Goal: Information Seeking & Learning: Compare options

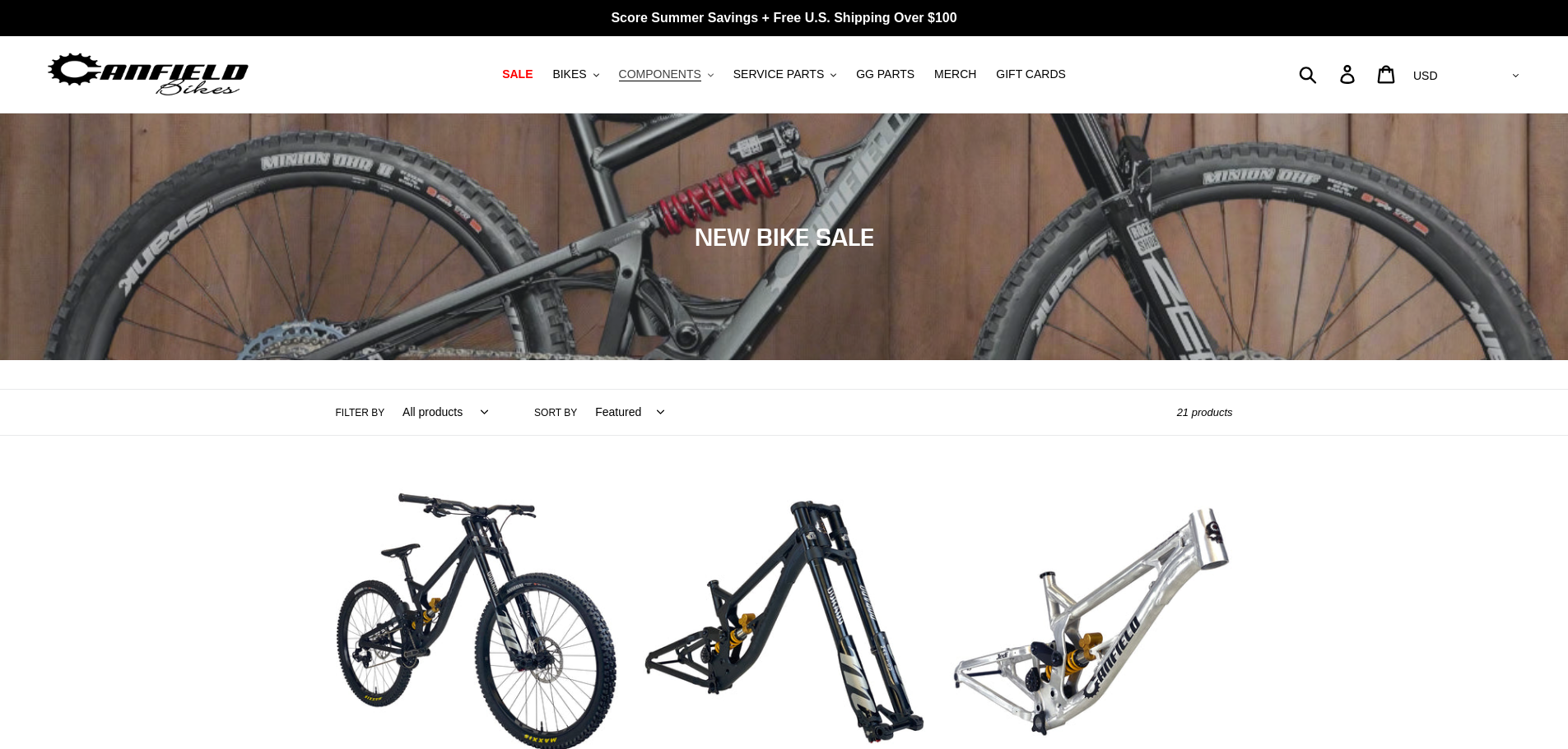
click at [701, 76] on span "COMPONENTS" at bounding box center [660, 74] width 82 height 14
click at [934, 75] on span "MERCH" at bounding box center [954, 74] width 42 height 14
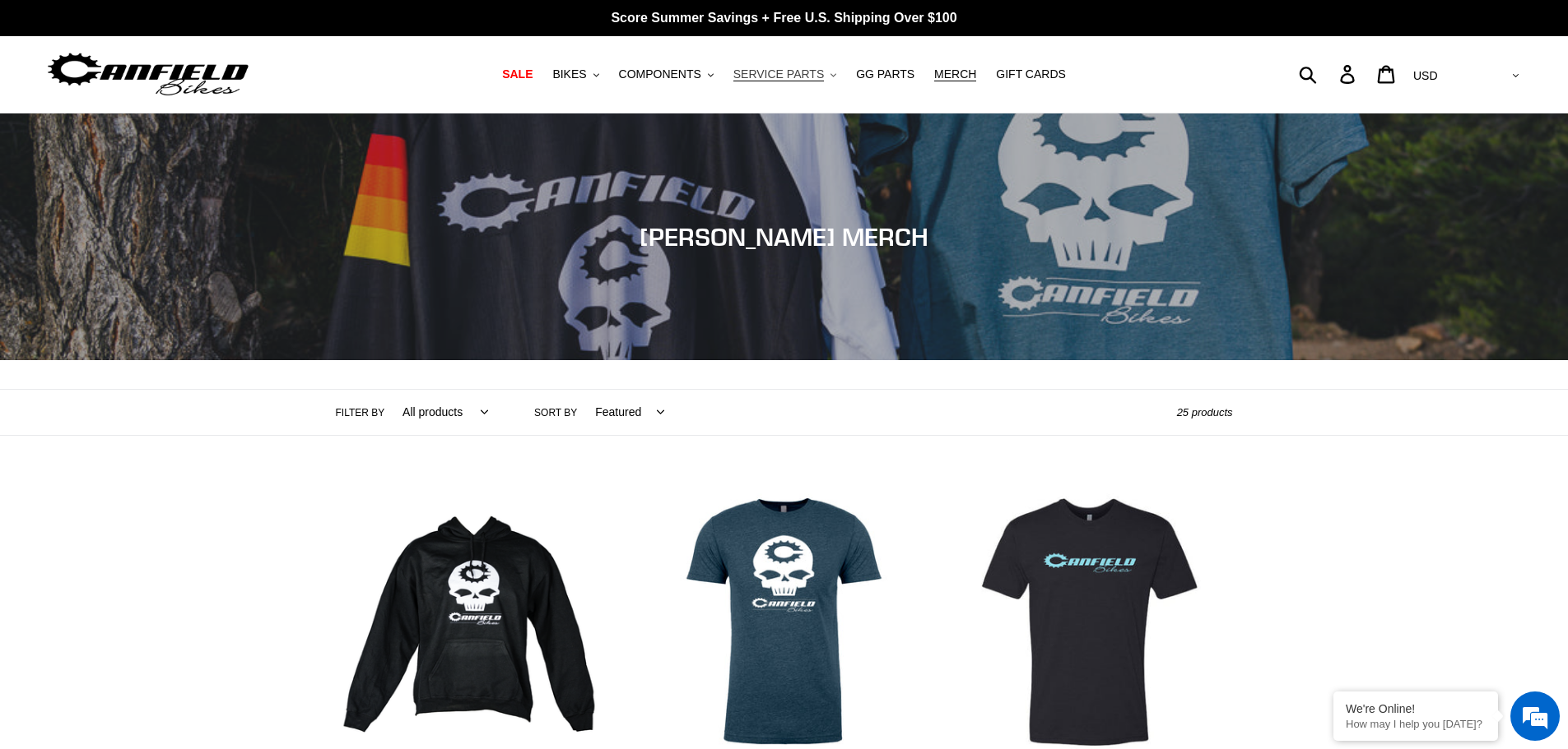
click at [813, 69] on span "SERVICE PARTS" at bounding box center [779, 74] width 91 height 14
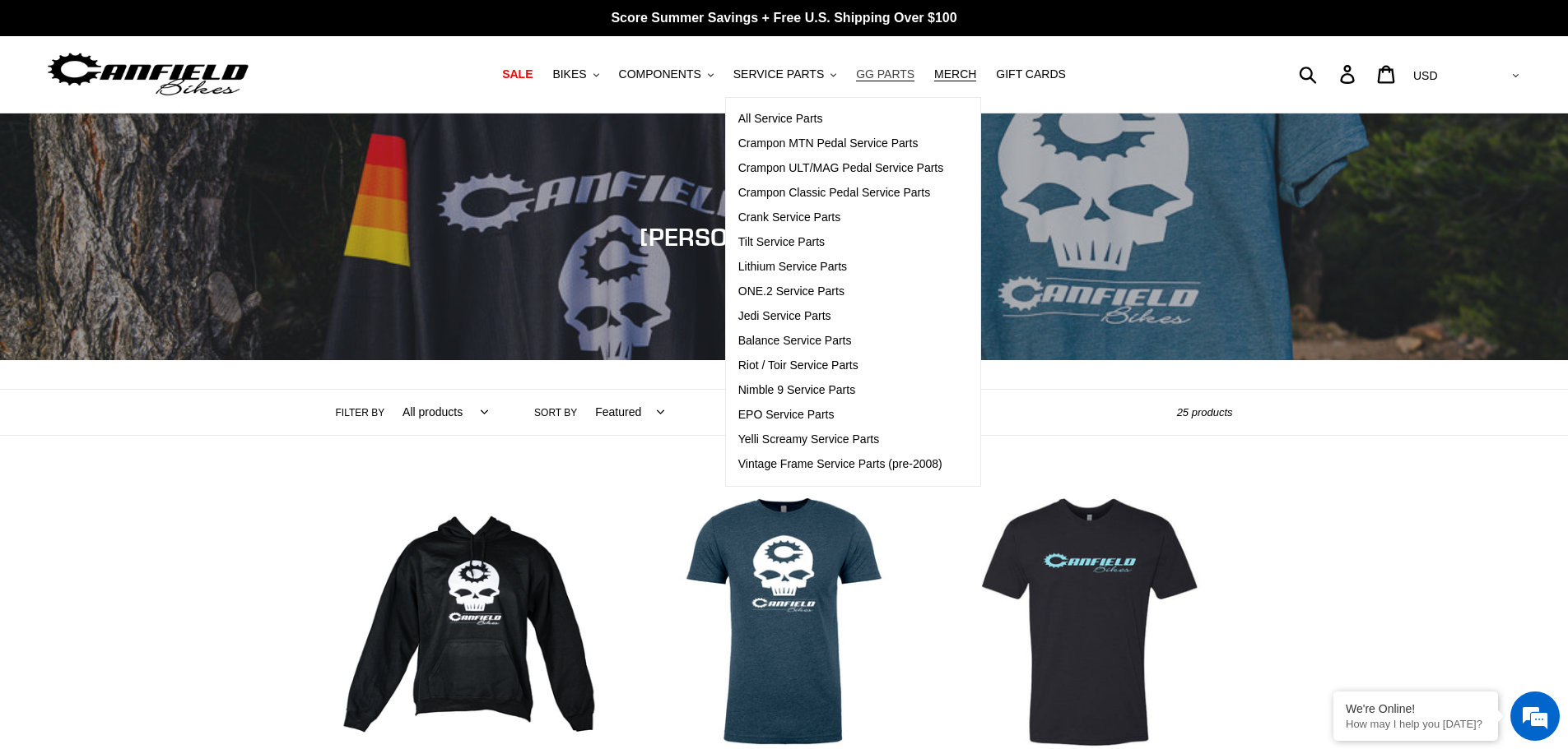
click at [858, 79] on span "GG PARTS" at bounding box center [884, 74] width 58 height 14
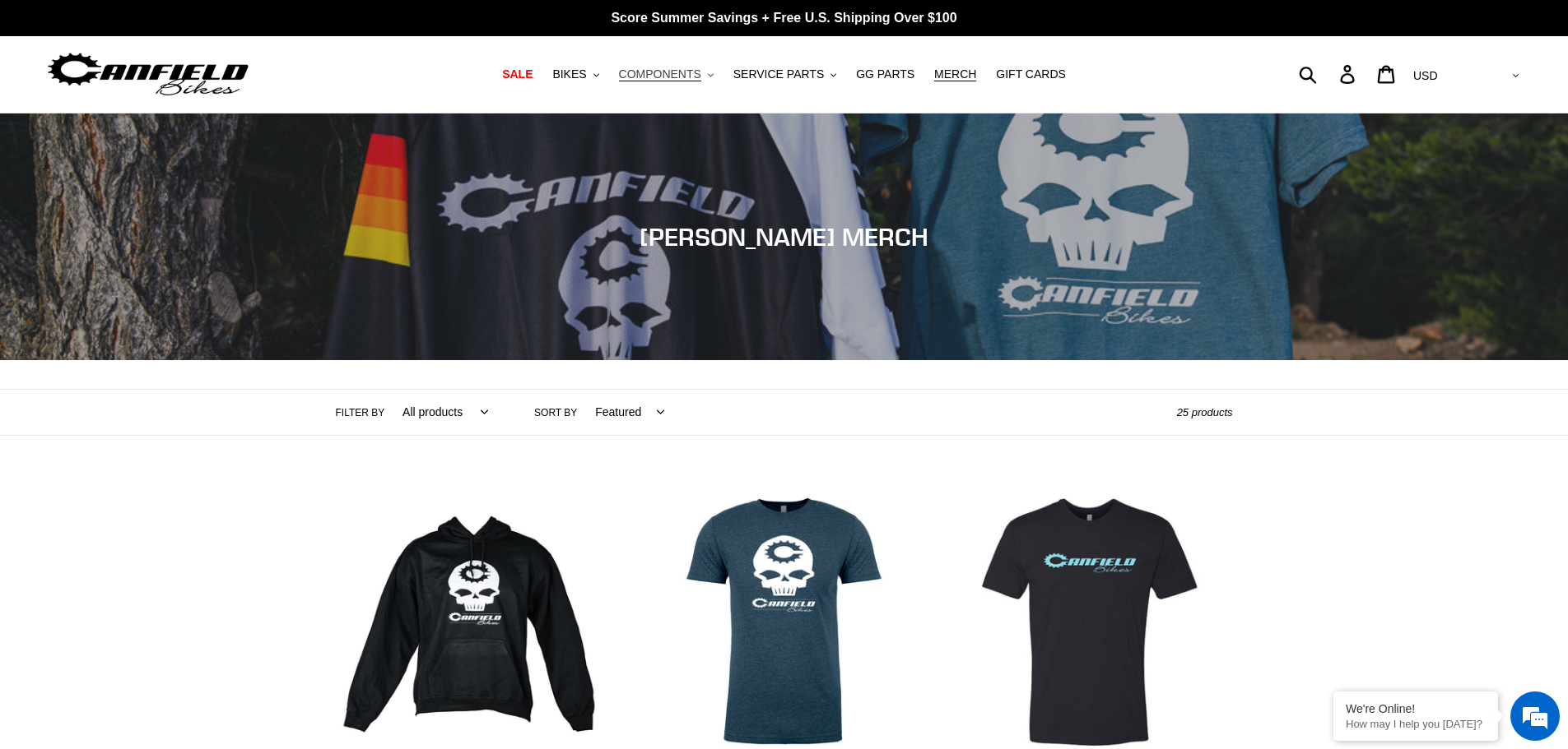
click at [676, 80] on span "COMPONENTS" at bounding box center [660, 74] width 82 height 14
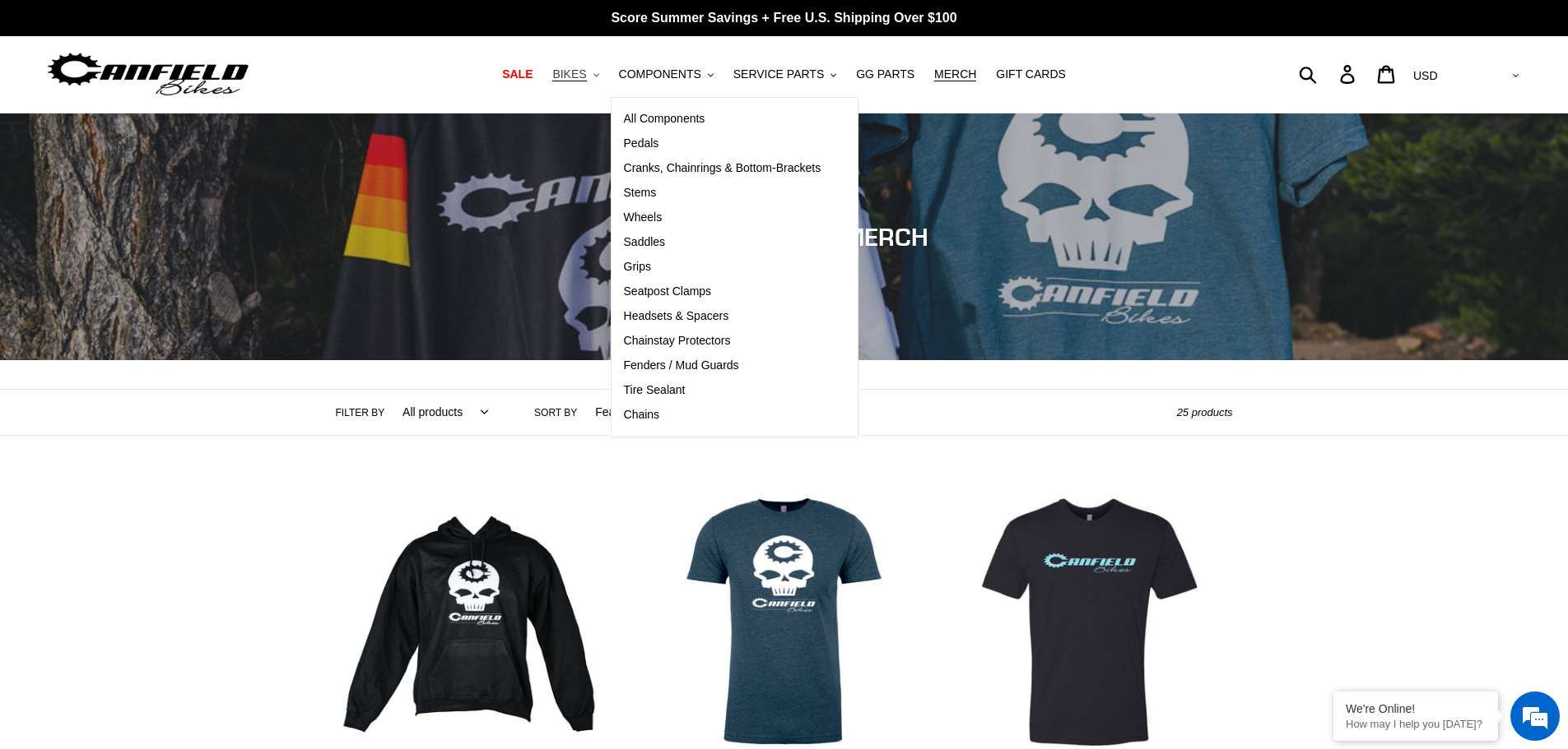
click at [586, 79] on span "BIKES" at bounding box center [569, 74] width 34 height 14
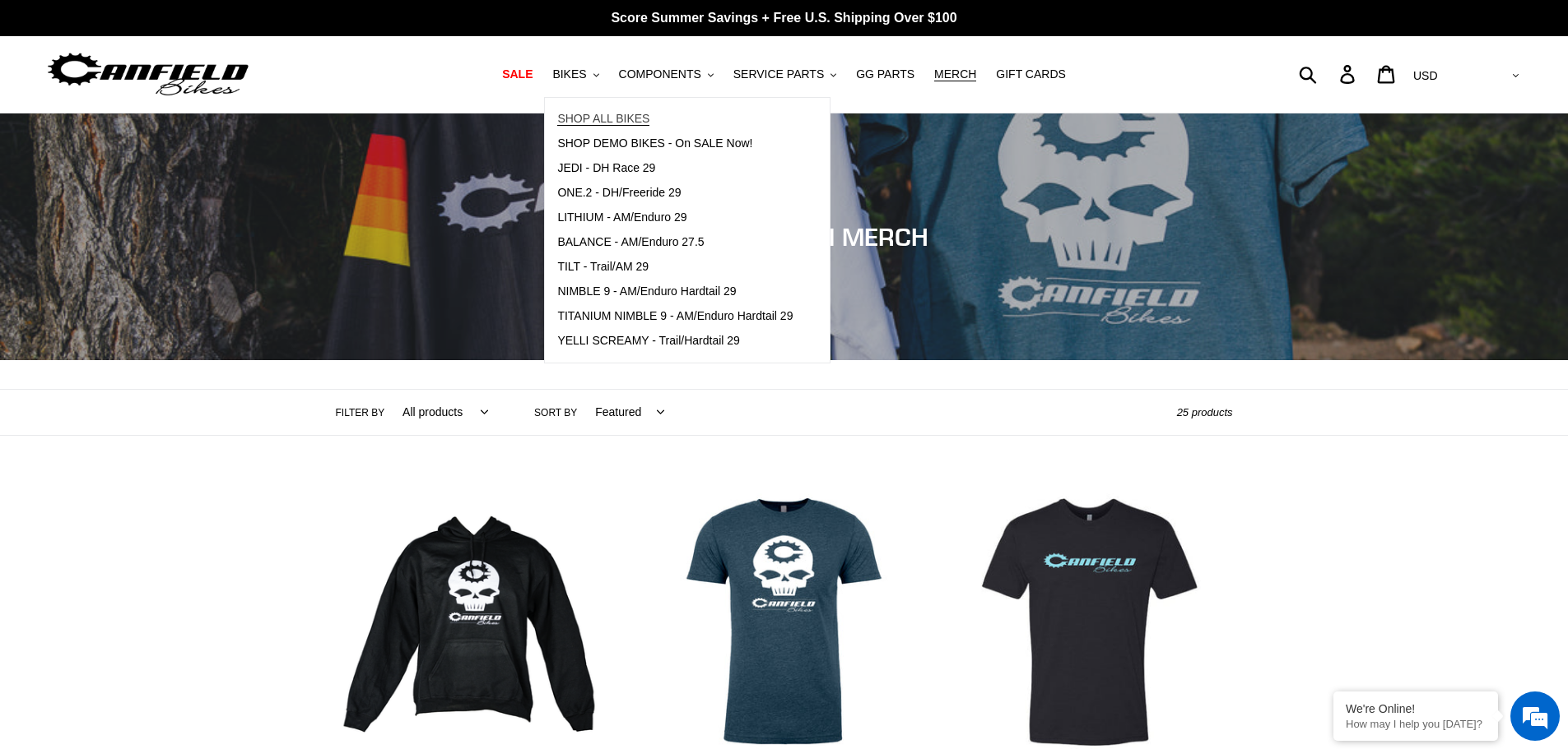
click at [617, 116] on span "SHOP ALL BIKES" at bounding box center [603, 118] width 92 height 14
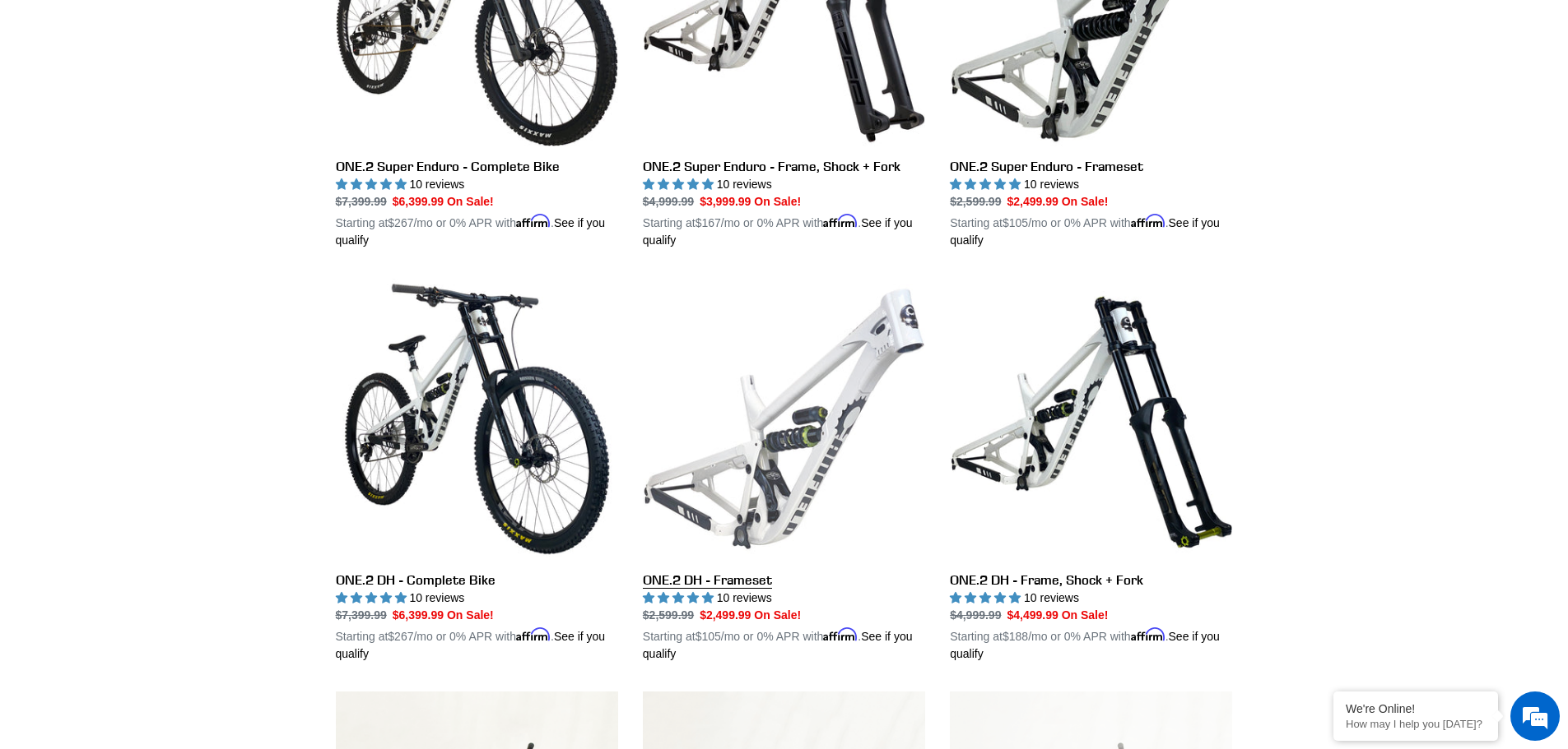
scroll to position [2714, 0]
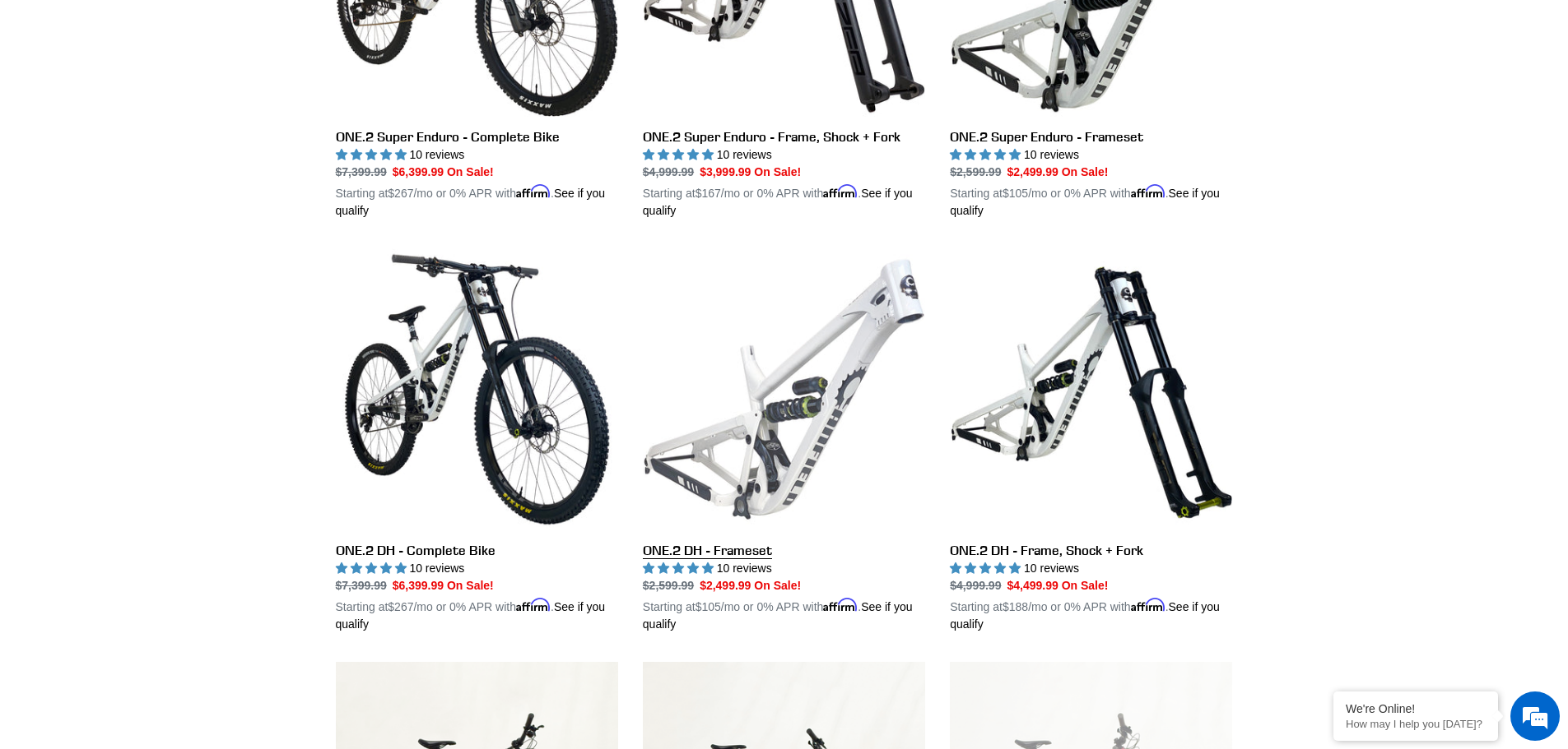
click at [682, 436] on link "ONE.2 DH - Frameset" at bounding box center [784, 441] width 283 height 385
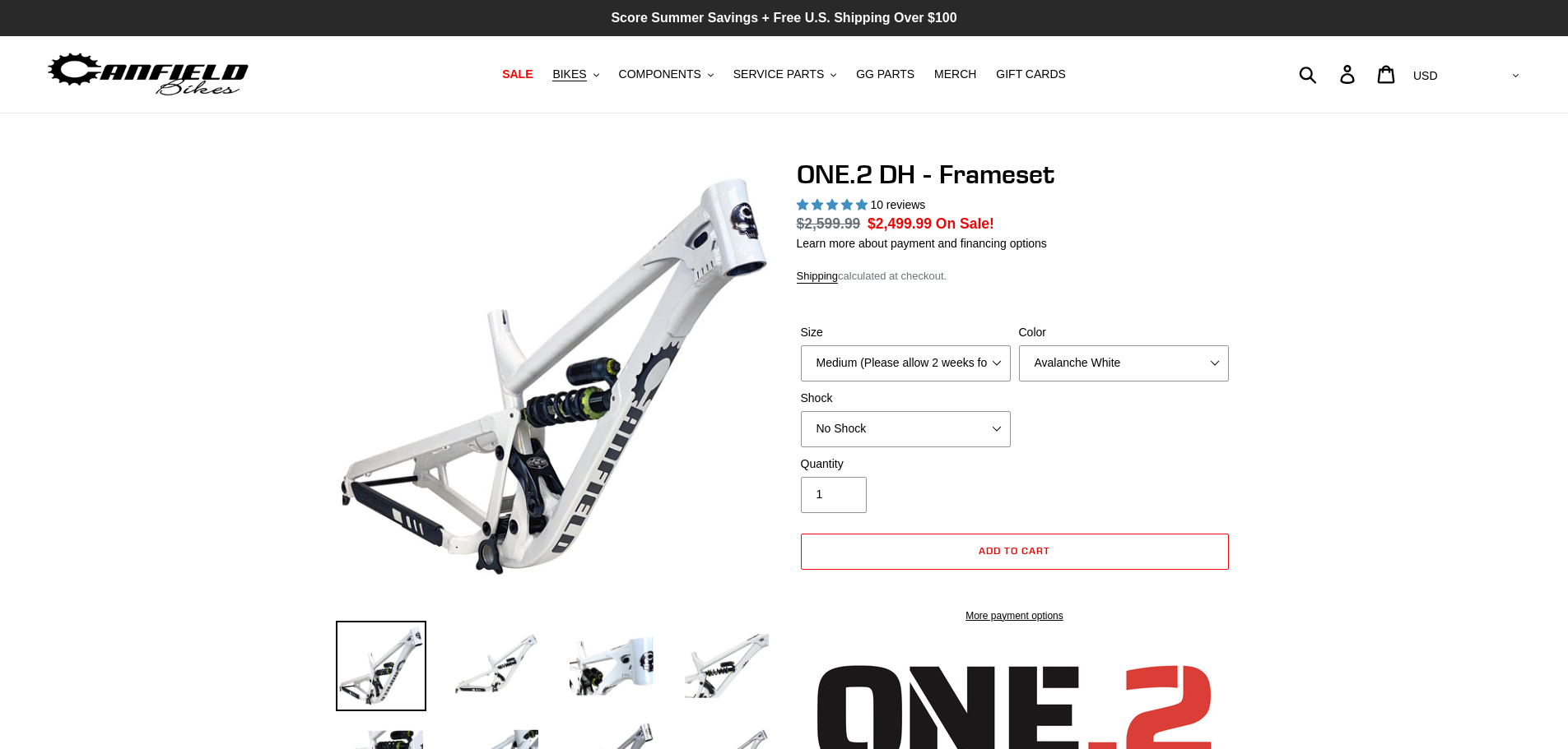
select select "highest-rating"
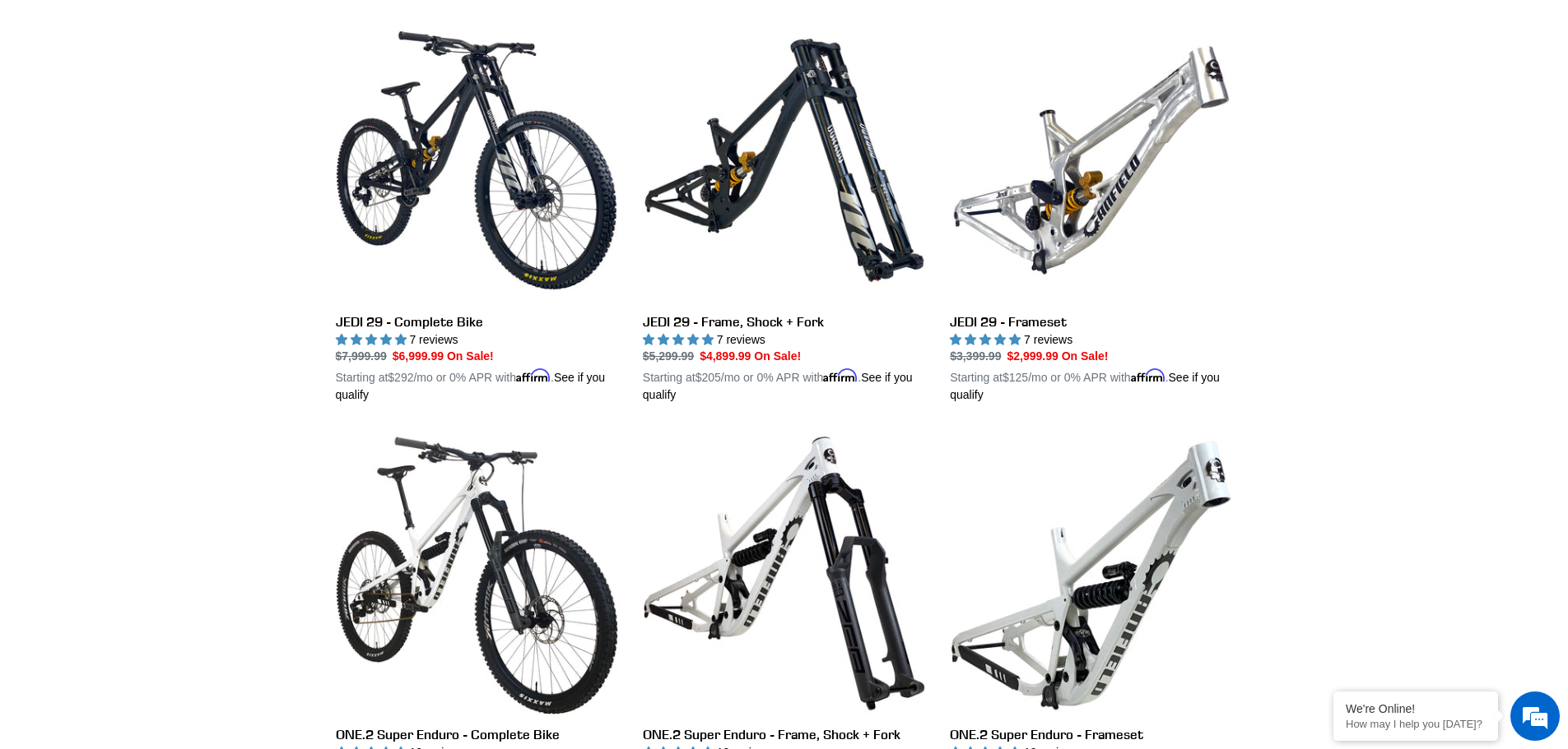
scroll to position [2070, 0]
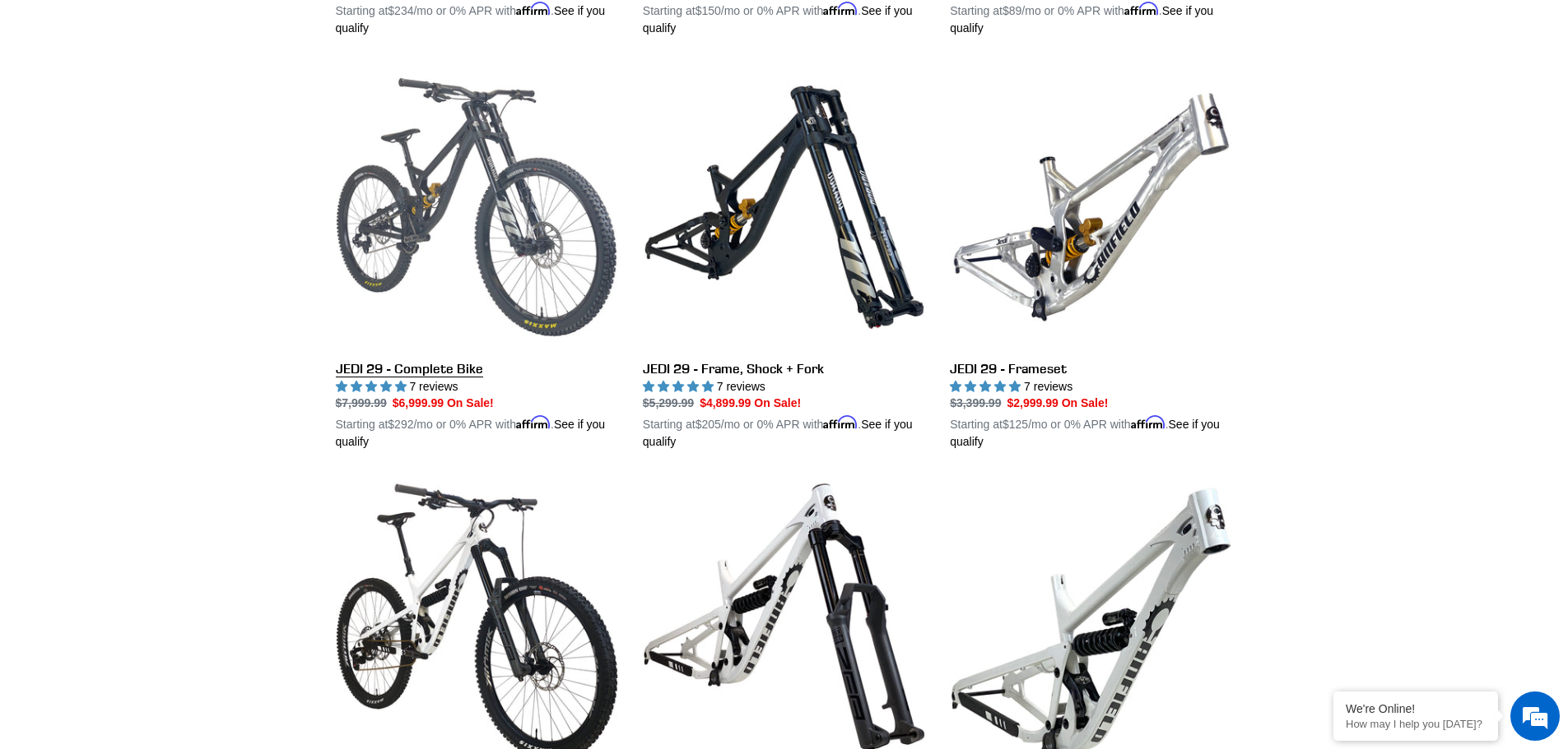
click at [523, 235] on link "JEDI 29 - Complete Bike" at bounding box center [477, 258] width 283 height 385
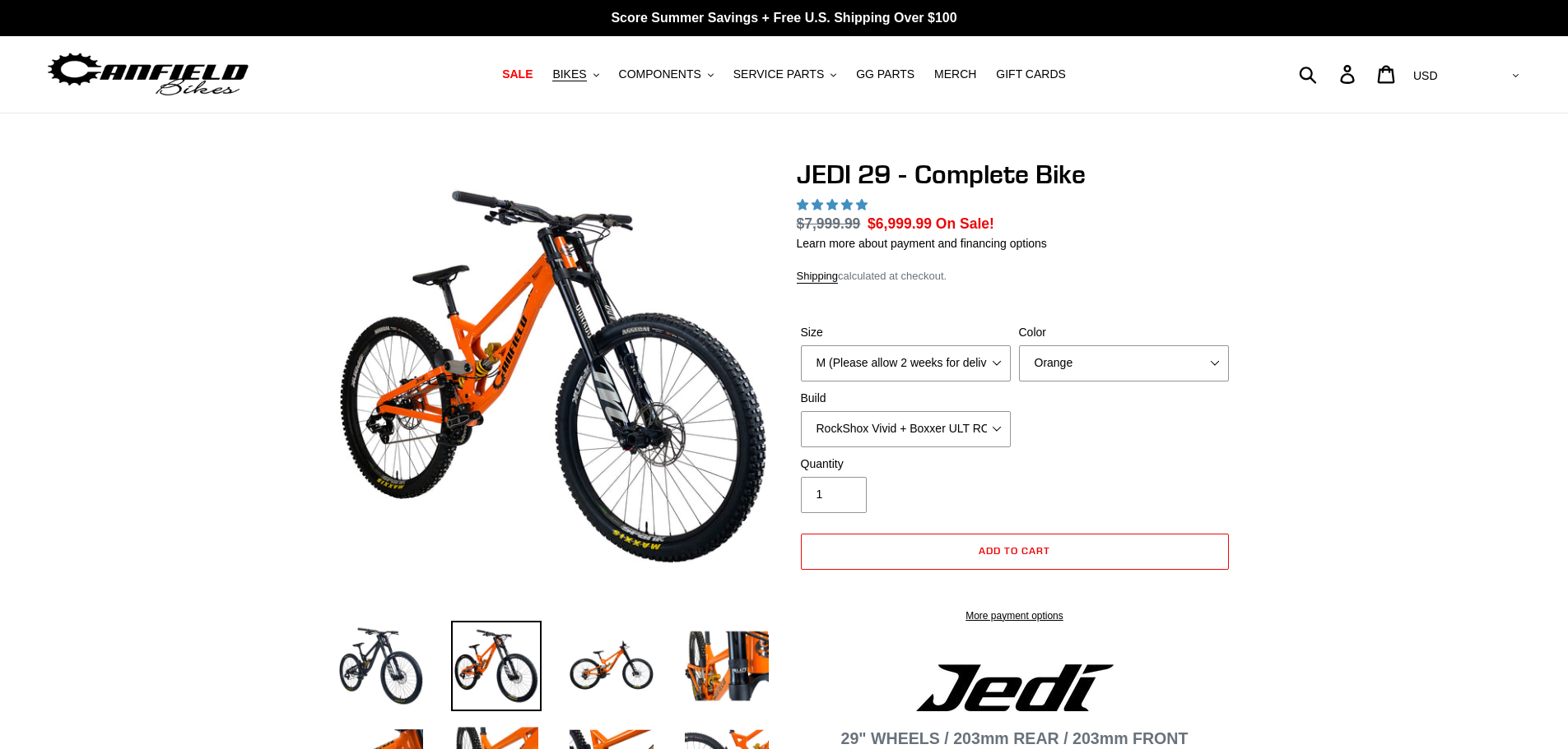
select select "highest-rating"
click at [350, 667] on img at bounding box center [381, 667] width 91 height 91
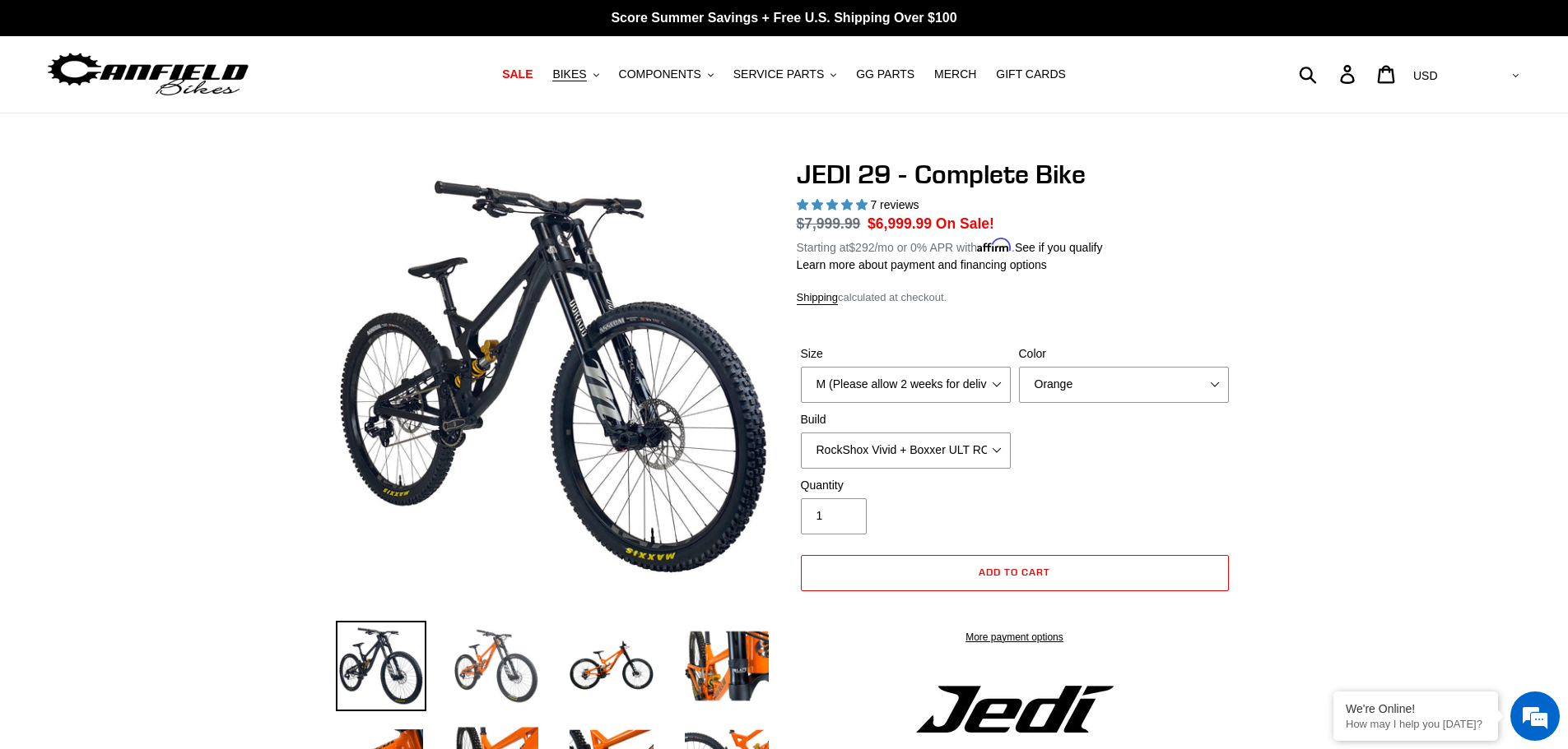
click at [480, 667] on img at bounding box center [496, 667] width 91 height 91
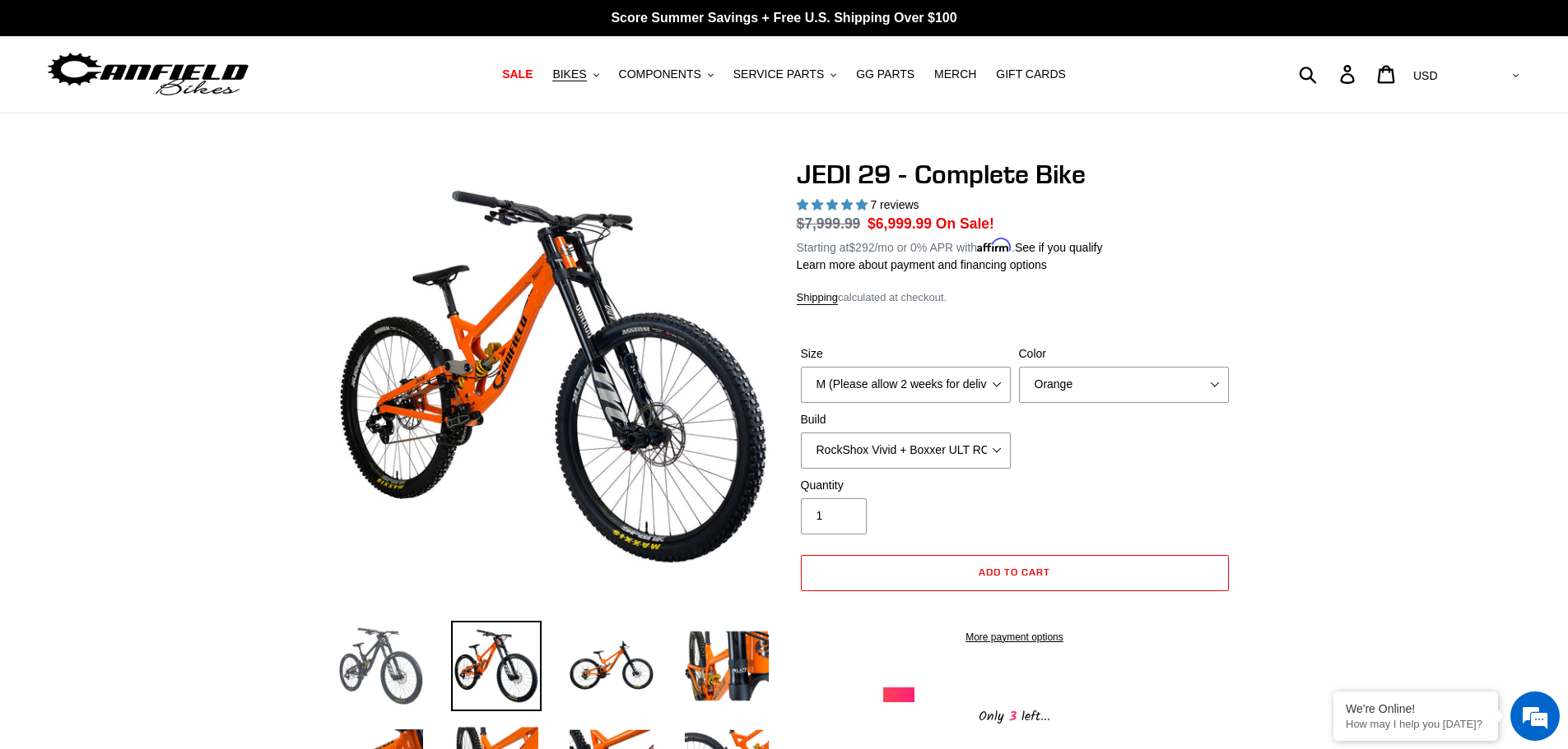
click at [384, 670] on img at bounding box center [381, 667] width 91 height 91
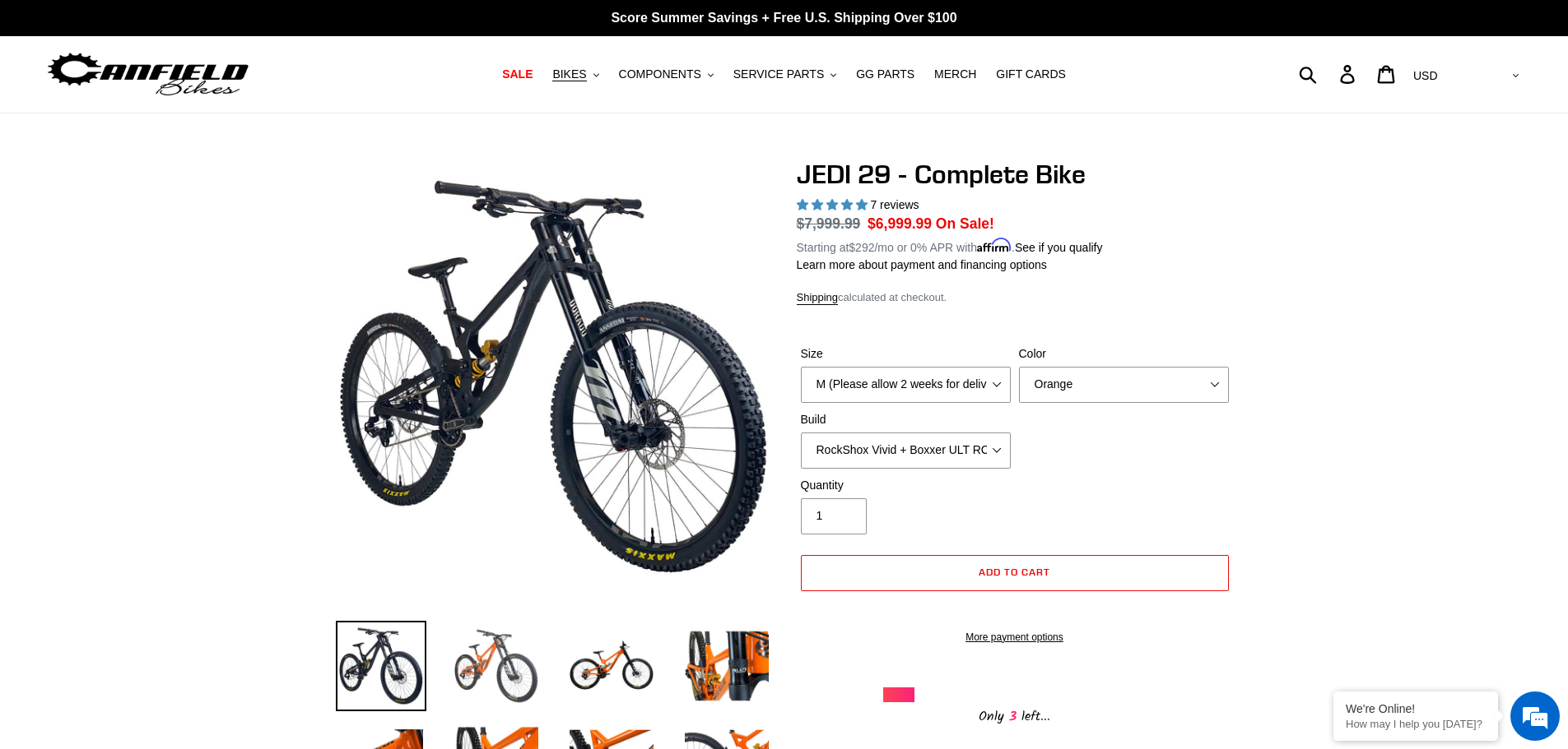
click at [466, 663] on img at bounding box center [496, 667] width 91 height 91
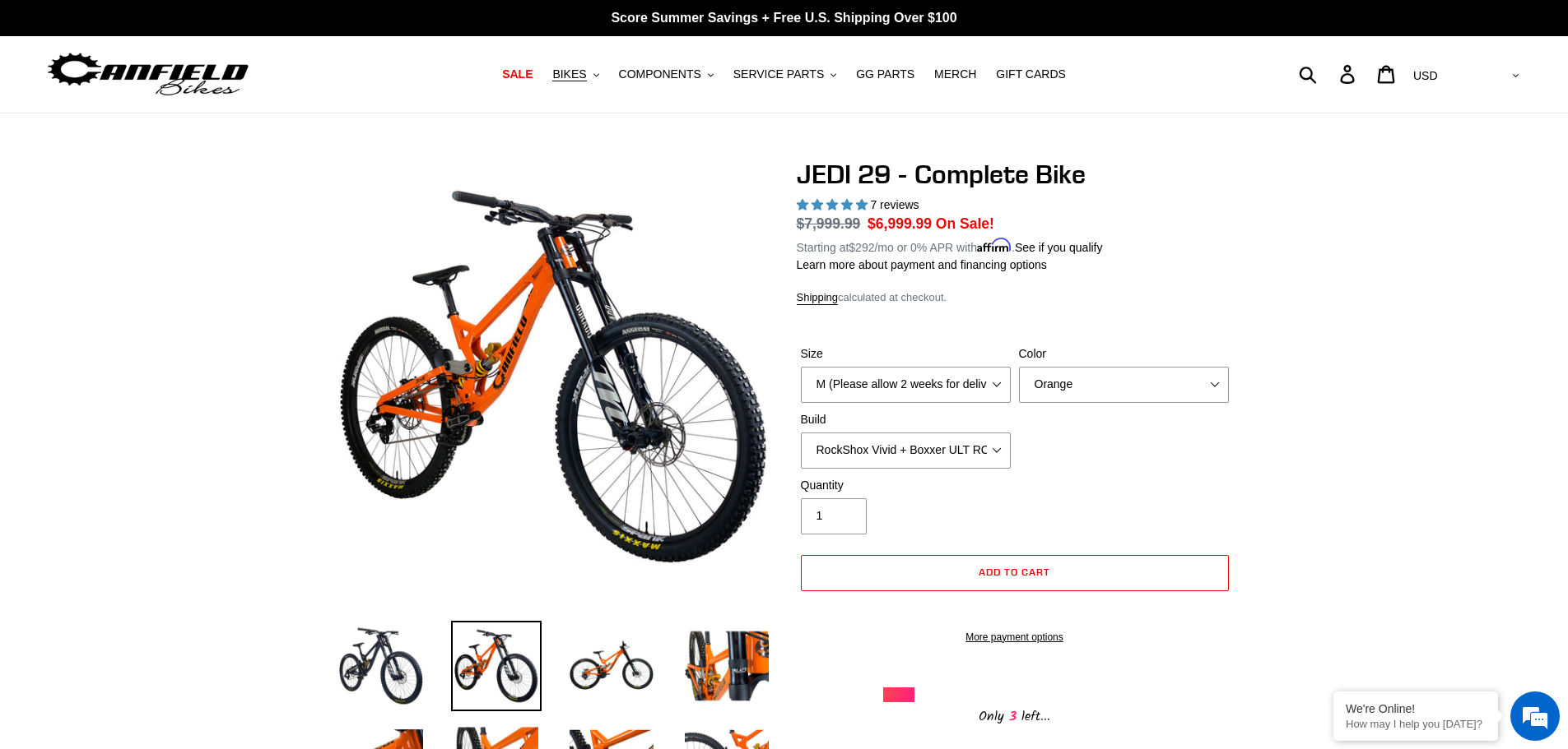
drag, startPoint x: 398, startPoint y: 672, endPoint x: 439, endPoint y: 670, distance: 41.0
click at [398, 673] on img at bounding box center [381, 667] width 91 height 91
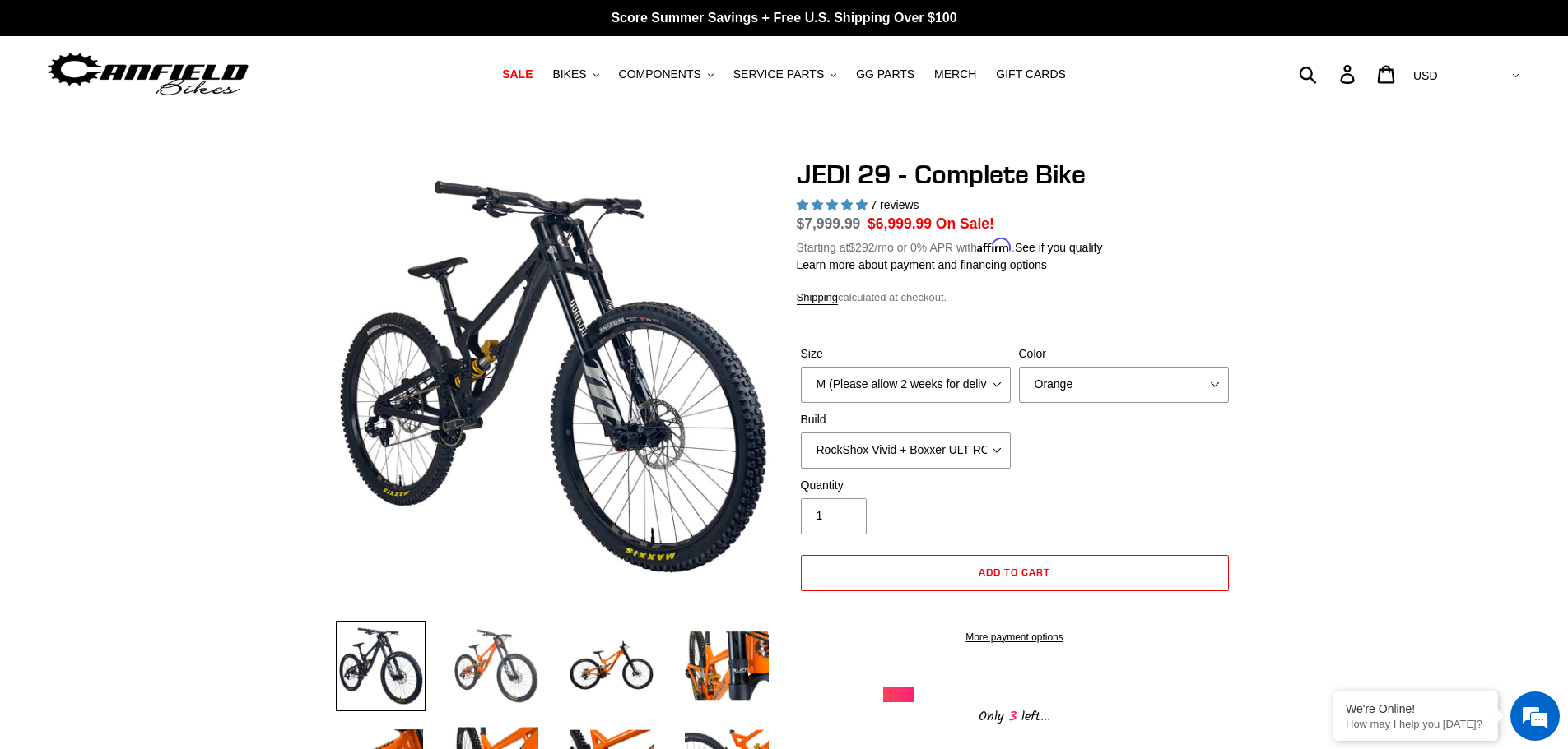
click at [477, 670] on img at bounding box center [496, 667] width 91 height 91
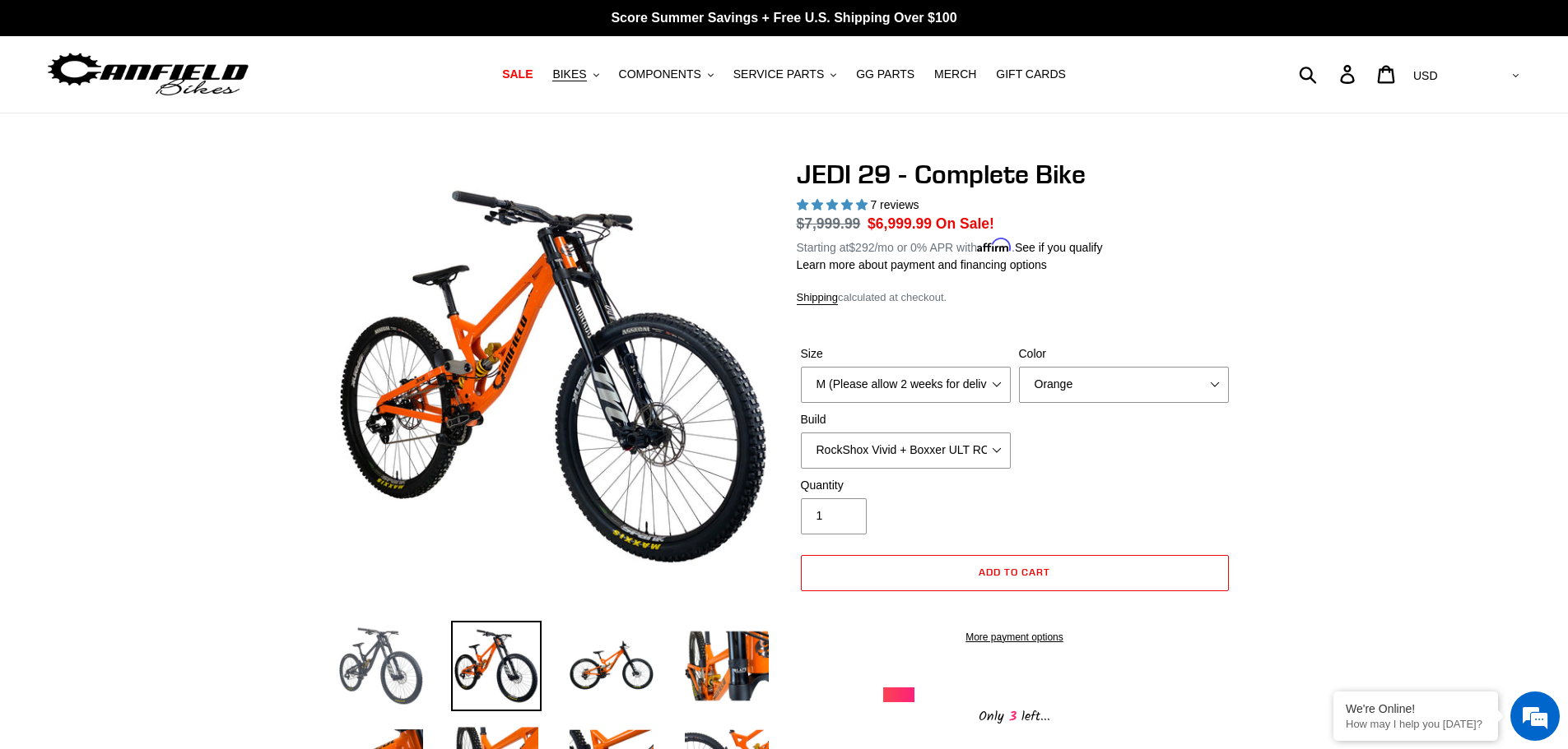
click at [421, 671] on img at bounding box center [381, 667] width 91 height 91
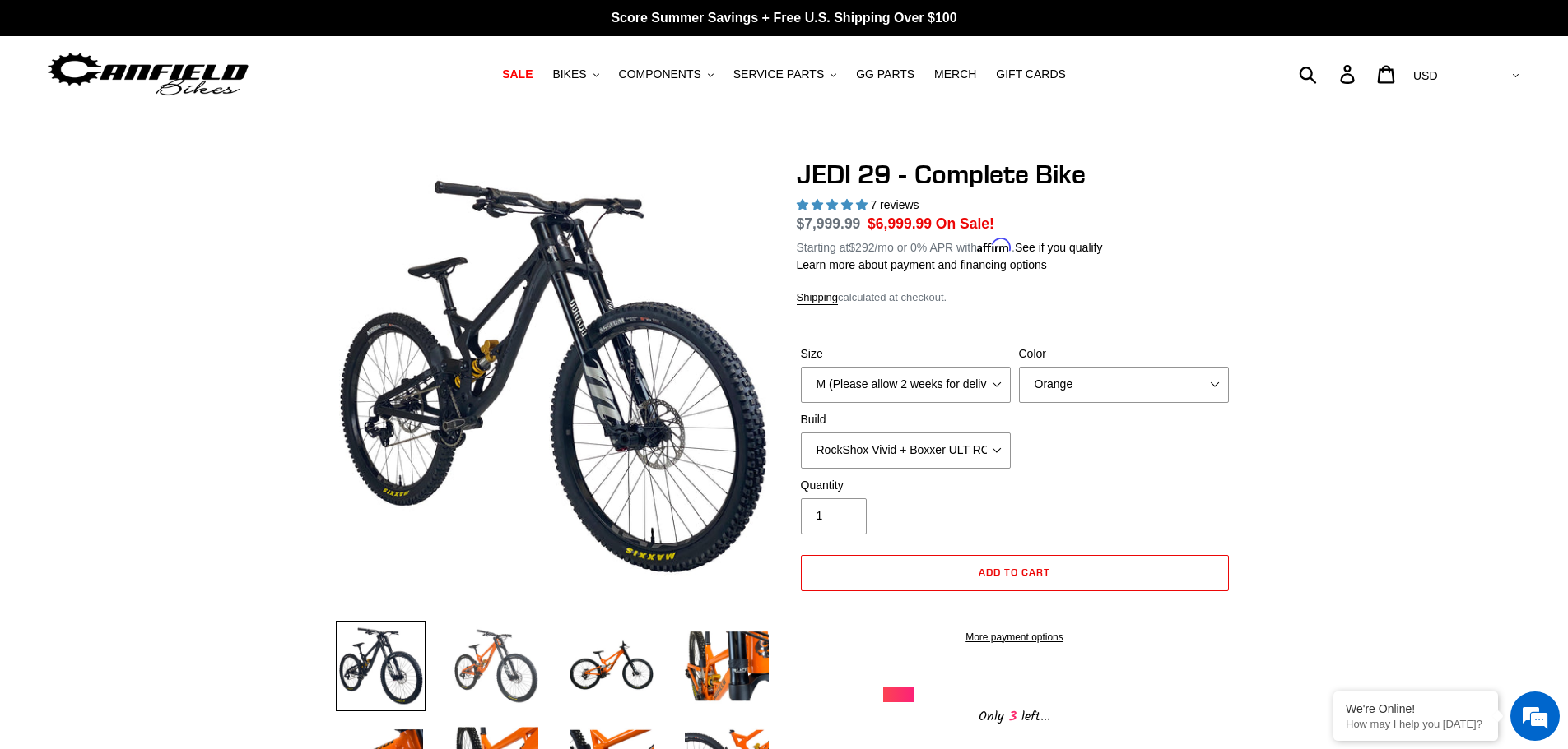
click at [461, 671] on img at bounding box center [496, 667] width 91 height 91
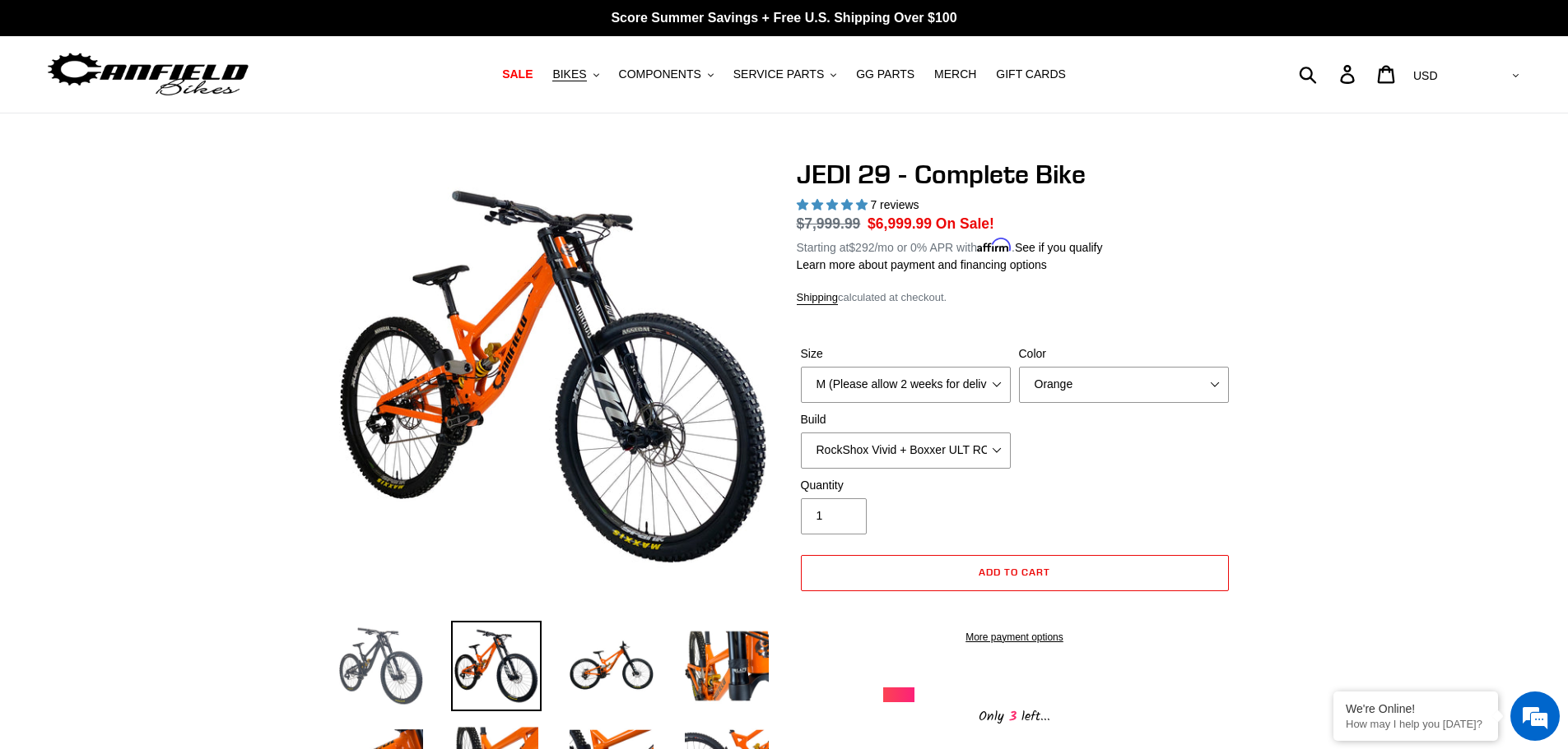
click at [420, 673] on img at bounding box center [381, 667] width 91 height 91
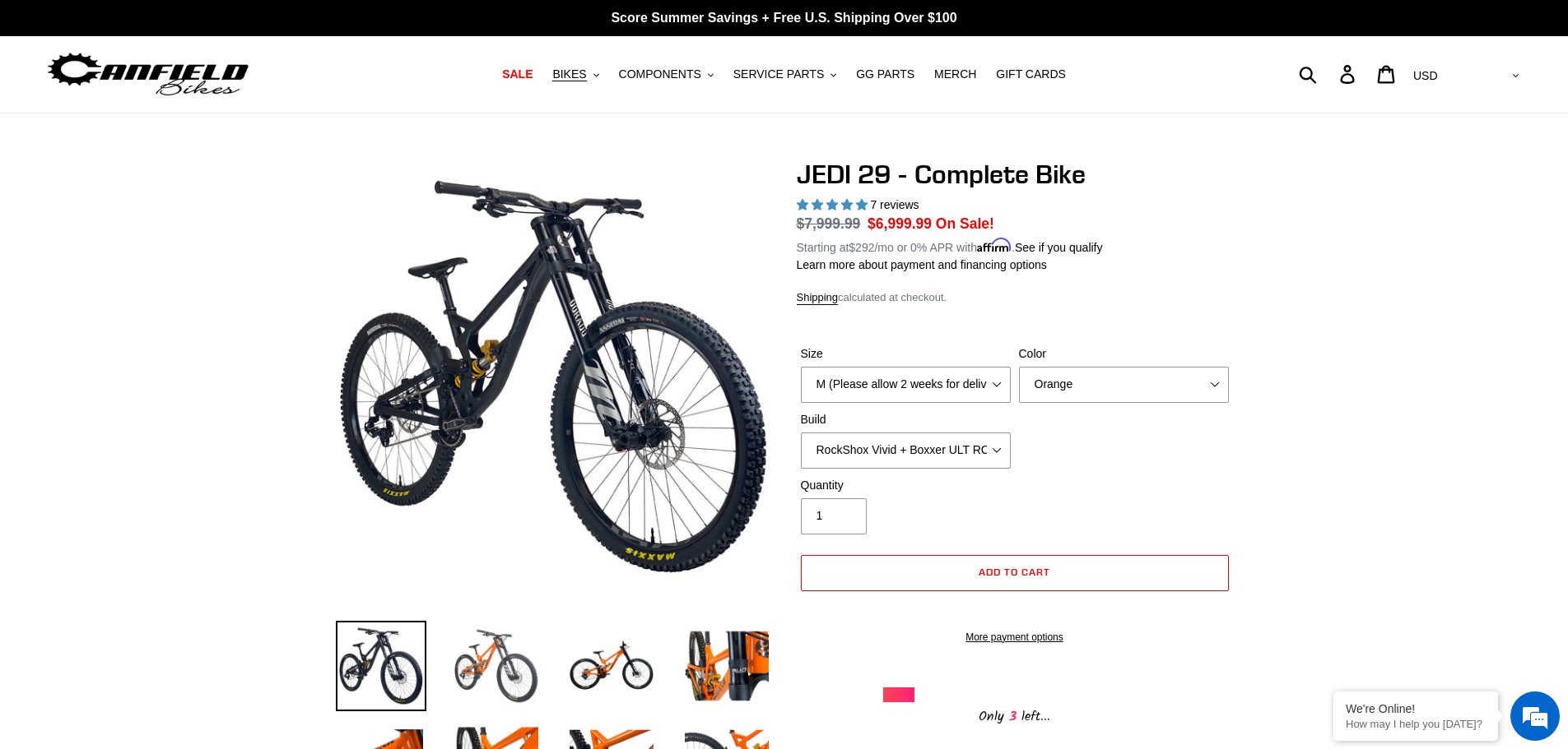
click at [469, 669] on img at bounding box center [496, 667] width 91 height 91
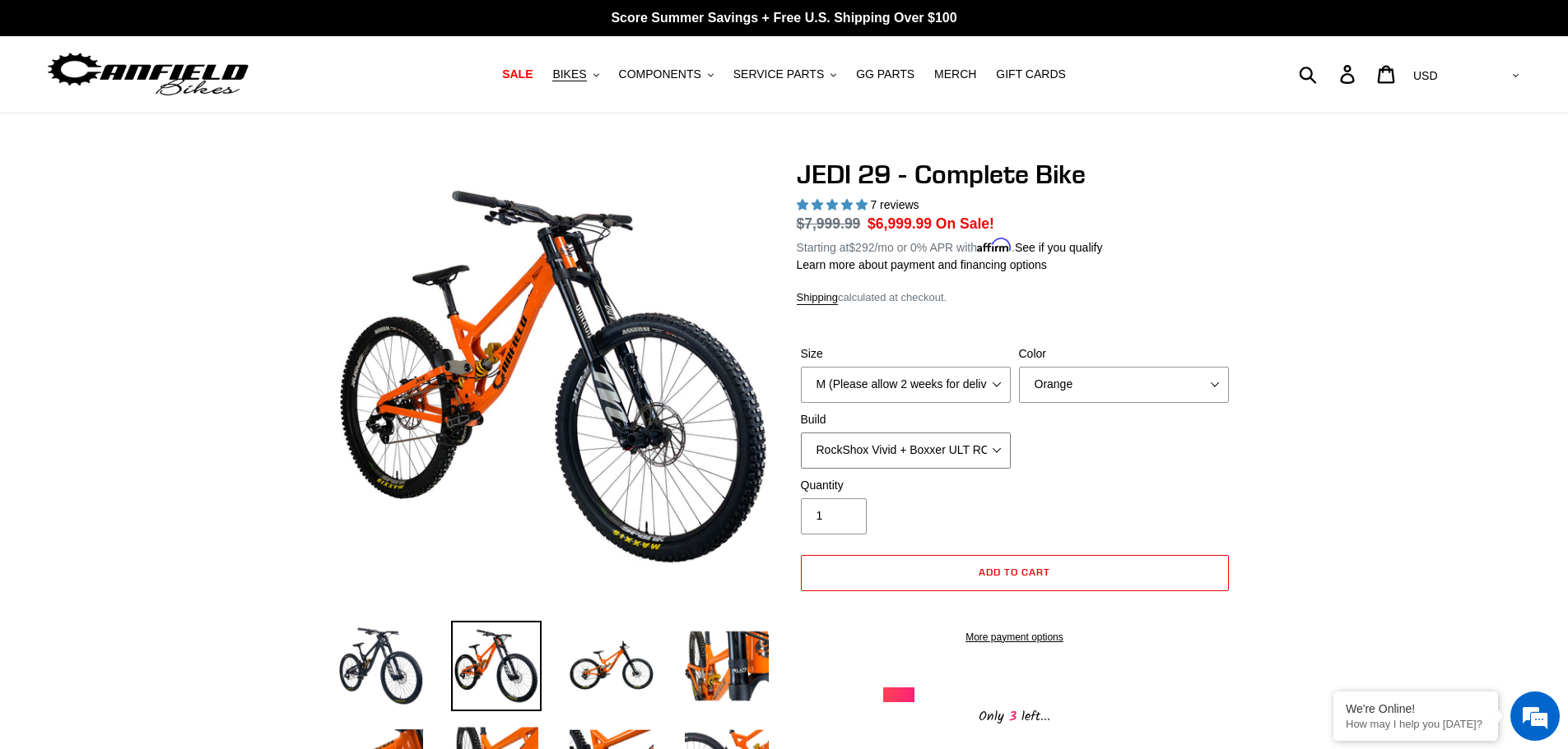
click at [983, 444] on select "RockShox Vivid + Boxxer ULT RC2 C3 200 + SRAM XO RockShox Vivid + Boxxer ULT RC…" at bounding box center [906, 451] width 210 height 36
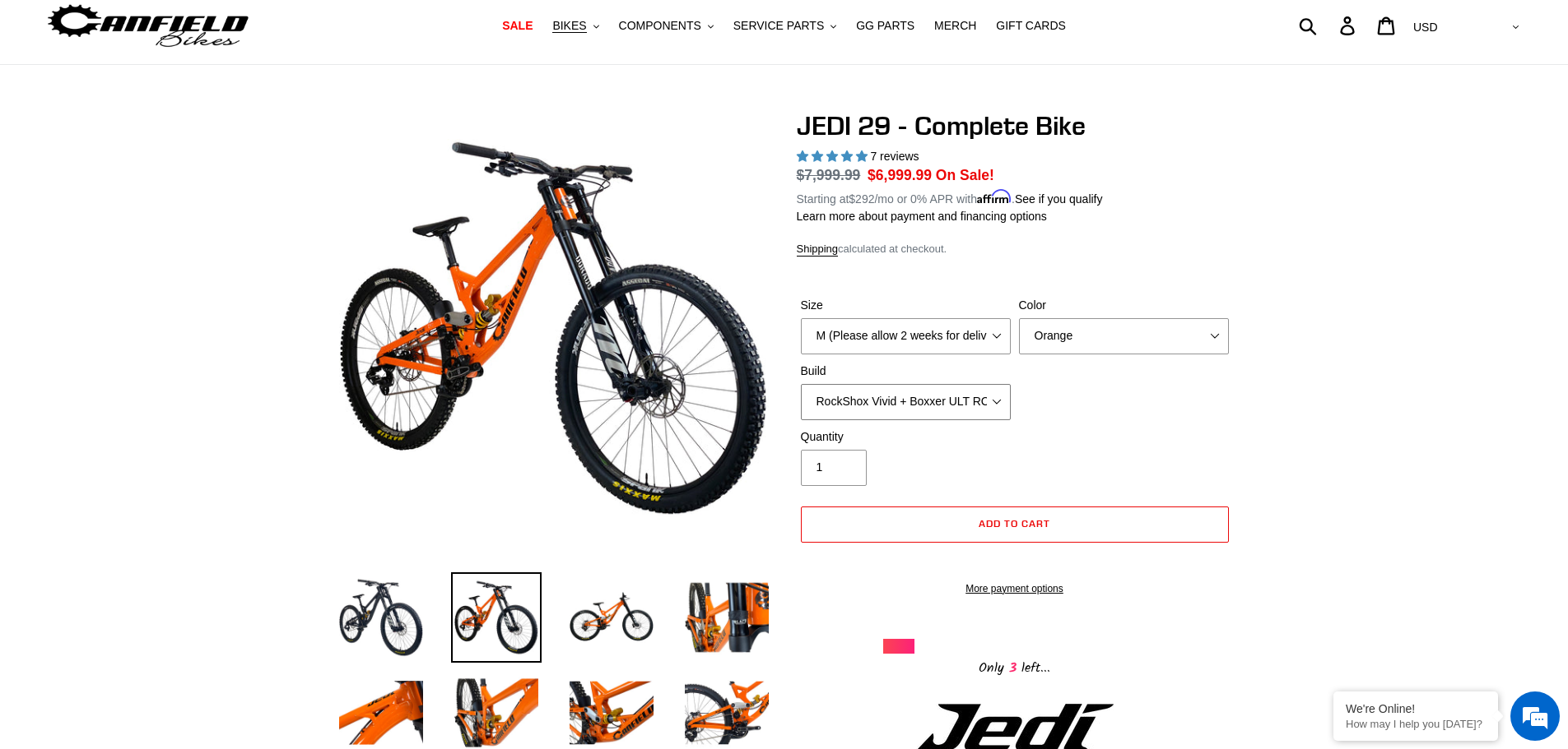
scroll to position [82, 0]
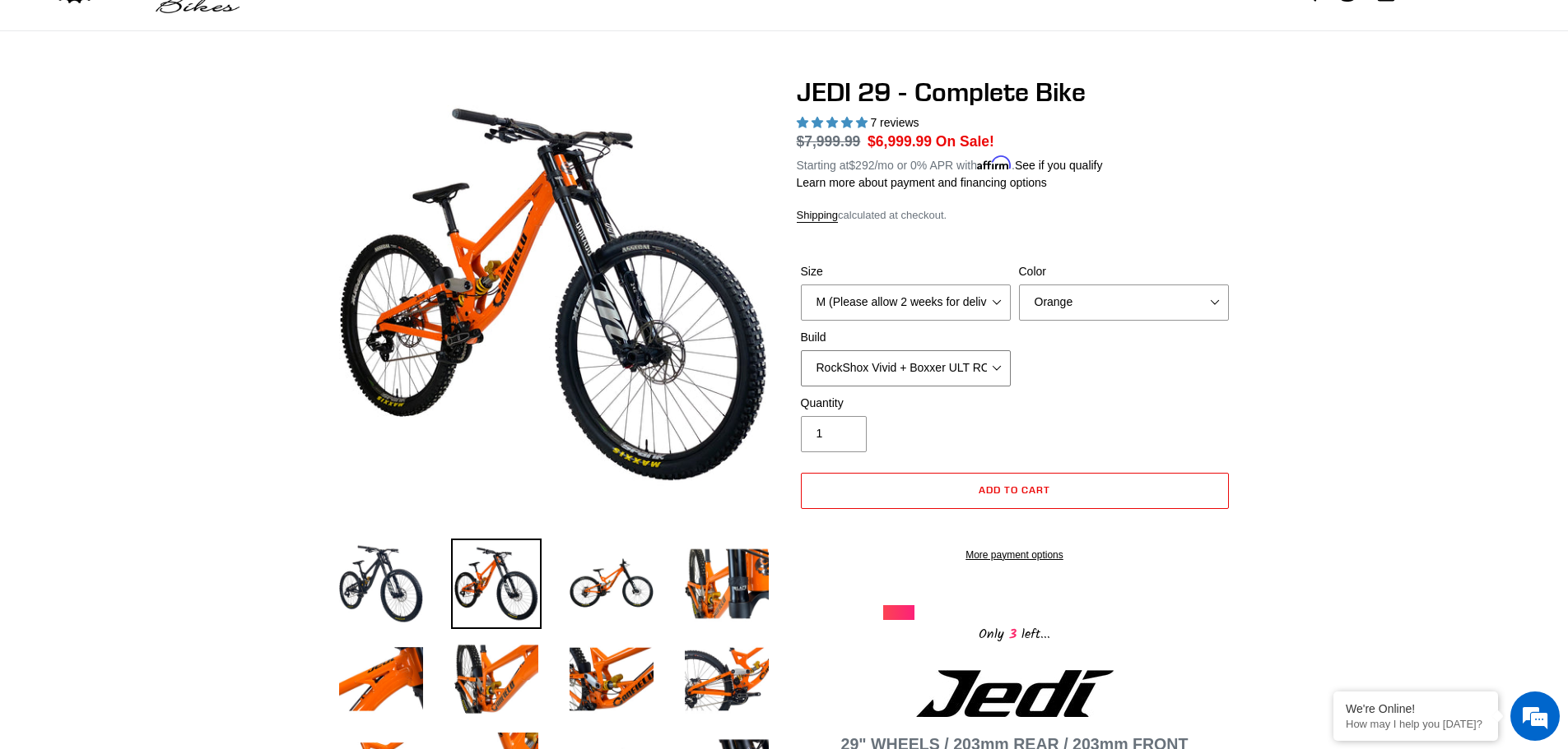
click at [986, 365] on select "RockShox Vivid + Boxxer ULT RC2 C3 200 + SRAM XO RockShox Vivid + Boxxer ULT RC…" at bounding box center [906, 368] width 210 height 36
select select "EXT eStoria LOK V3 + EXT Vaia 200 + SRAM XO"
click at [801, 350] on select "RockShox Vivid + Boxxer ULT RC2 C3 200 + SRAM XO RockShox Vivid + Boxxer ULT RC…" at bounding box center [906, 368] width 210 height 36
click at [966, 377] on select "RockShox Vivid + Boxxer ULT RC2 C3 200 + SRAM XO RockShox Vivid + Boxxer ULT RC…" at bounding box center [906, 368] width 210 height 36
click at [801, 350] on select "RockShox Vivid + Boxxer ULT RC2 C3 200 + SRAM XO RockShox Vivid + Boxxer ULT RC…" at bounding box center [906, 368] width 210 height 36
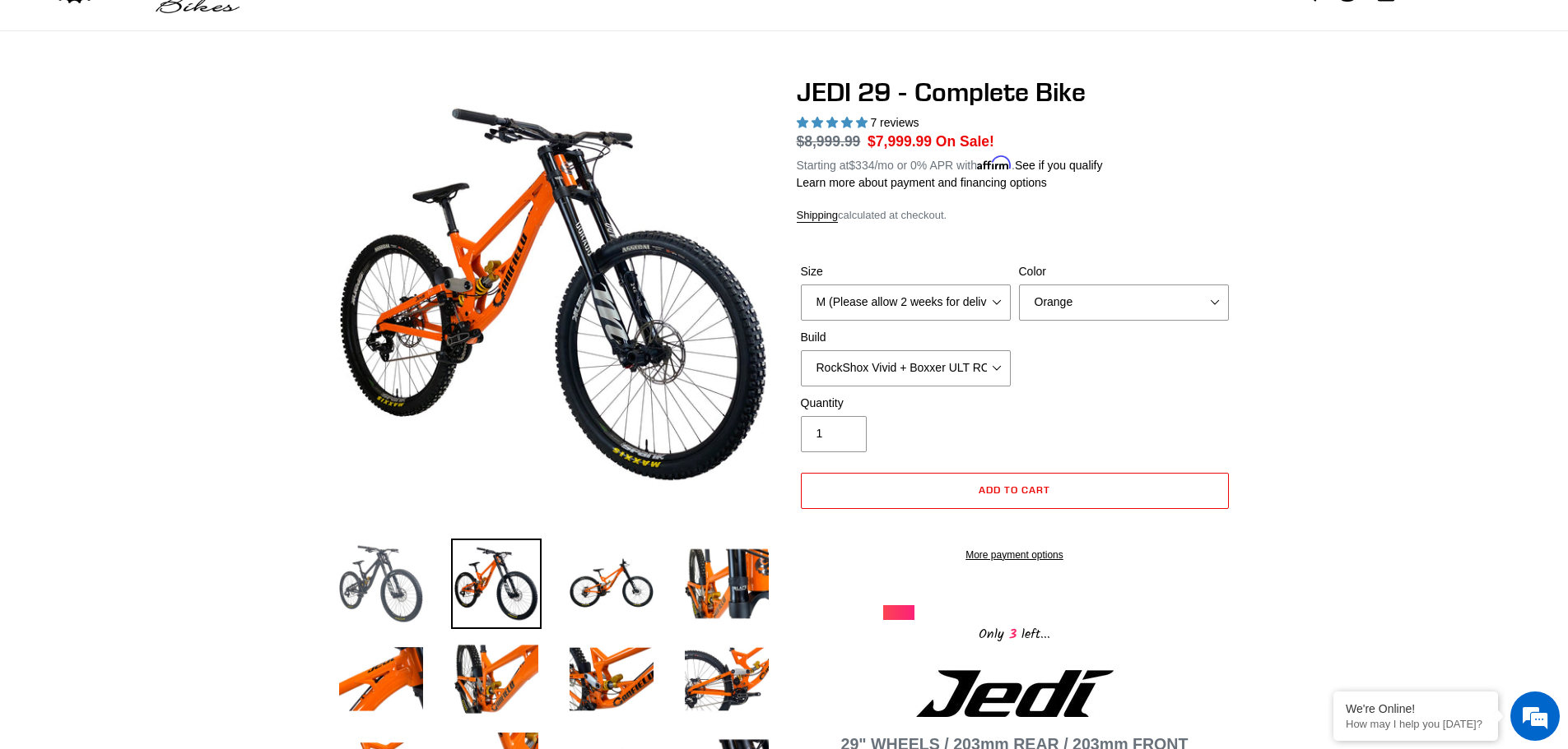
click at [403, 562] on img at bounding box center [381, 584] width 91 height 91
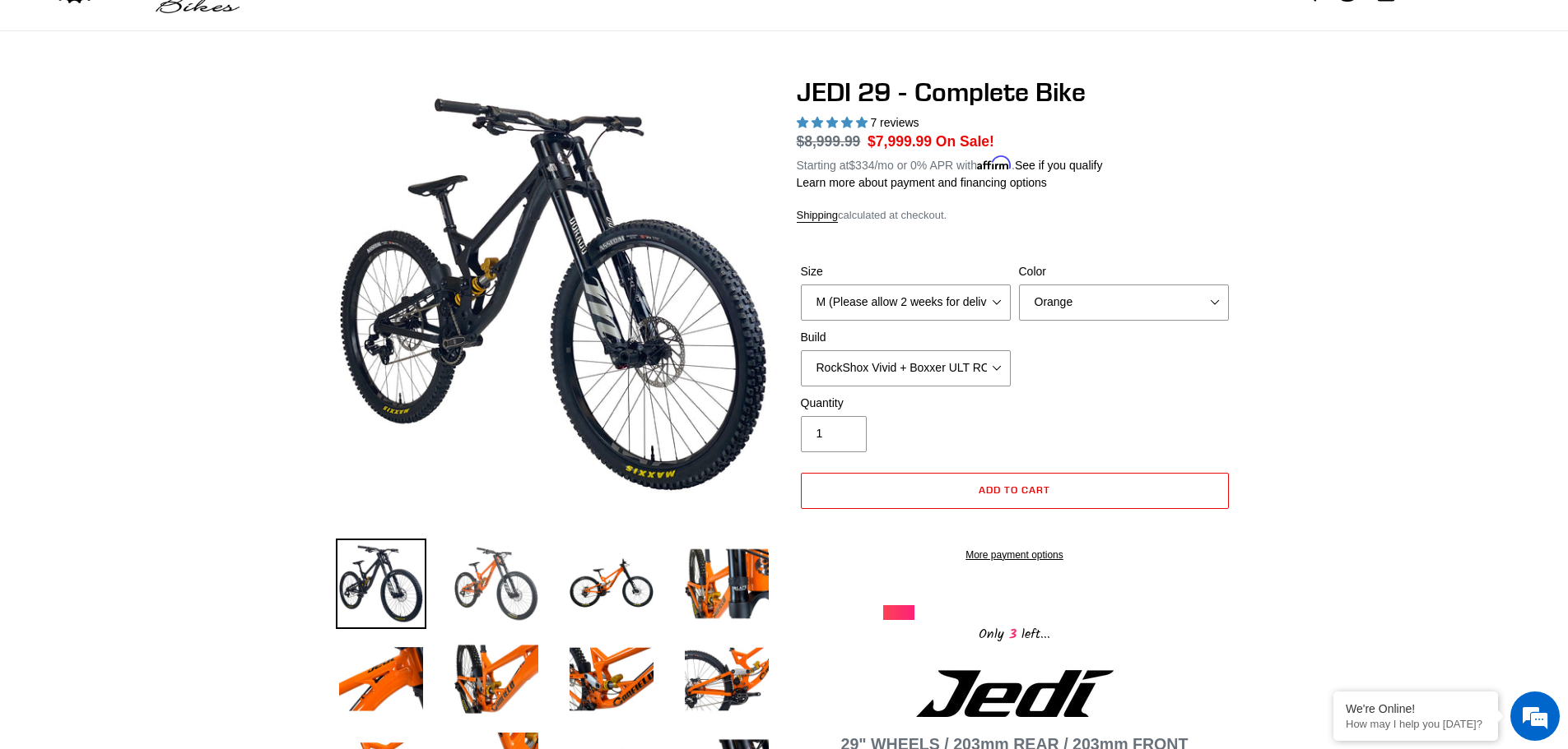
click at [470, 593] on img at bounding box center [496, 584] width 91 height 91
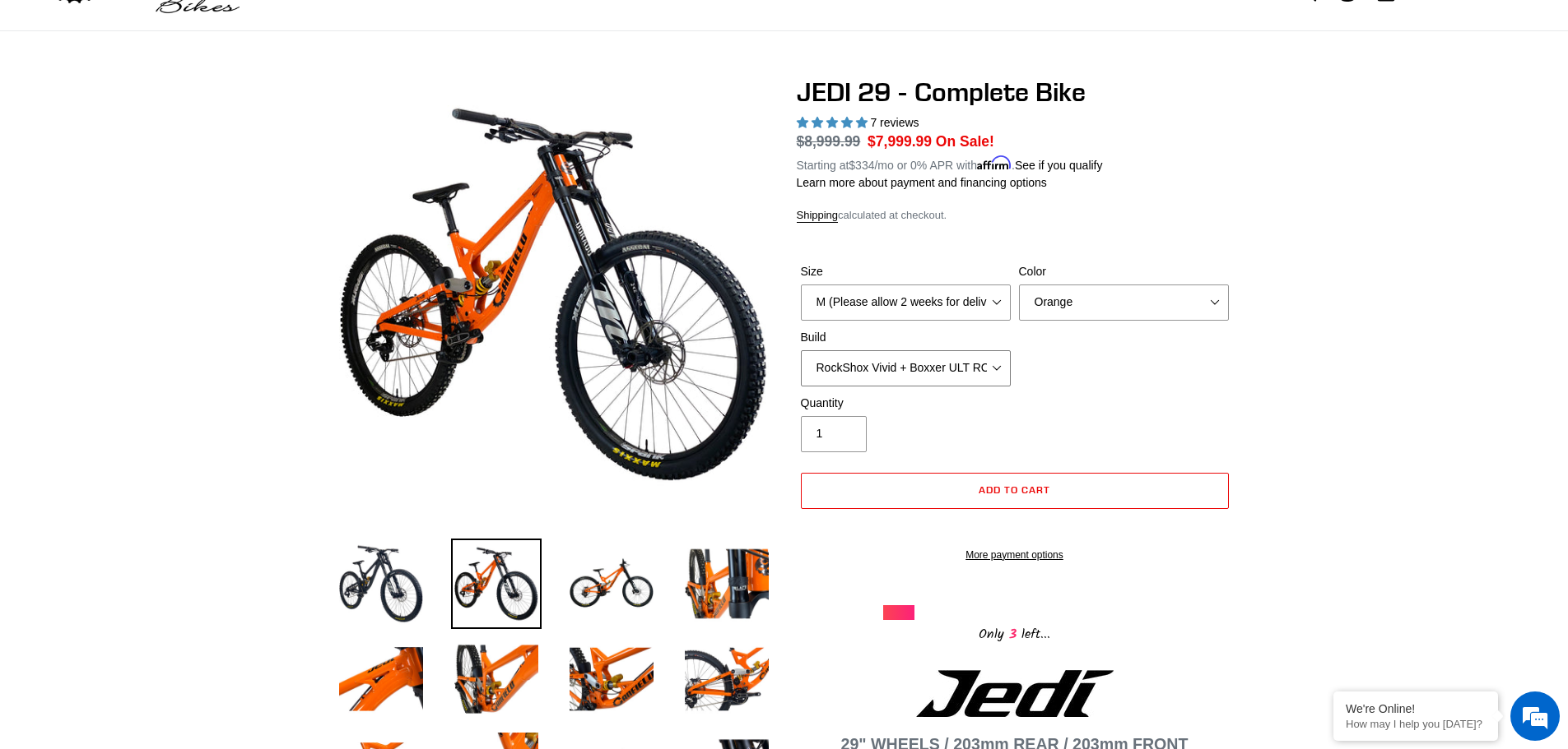
click at [866, 353] on select "RockShox Vivid + Boxxer ULT RC2 C3 200 + SRAM XO RockShox Vivid + Boxxer ULT RC…" at bounding box center [906, 368] width 210 height 36
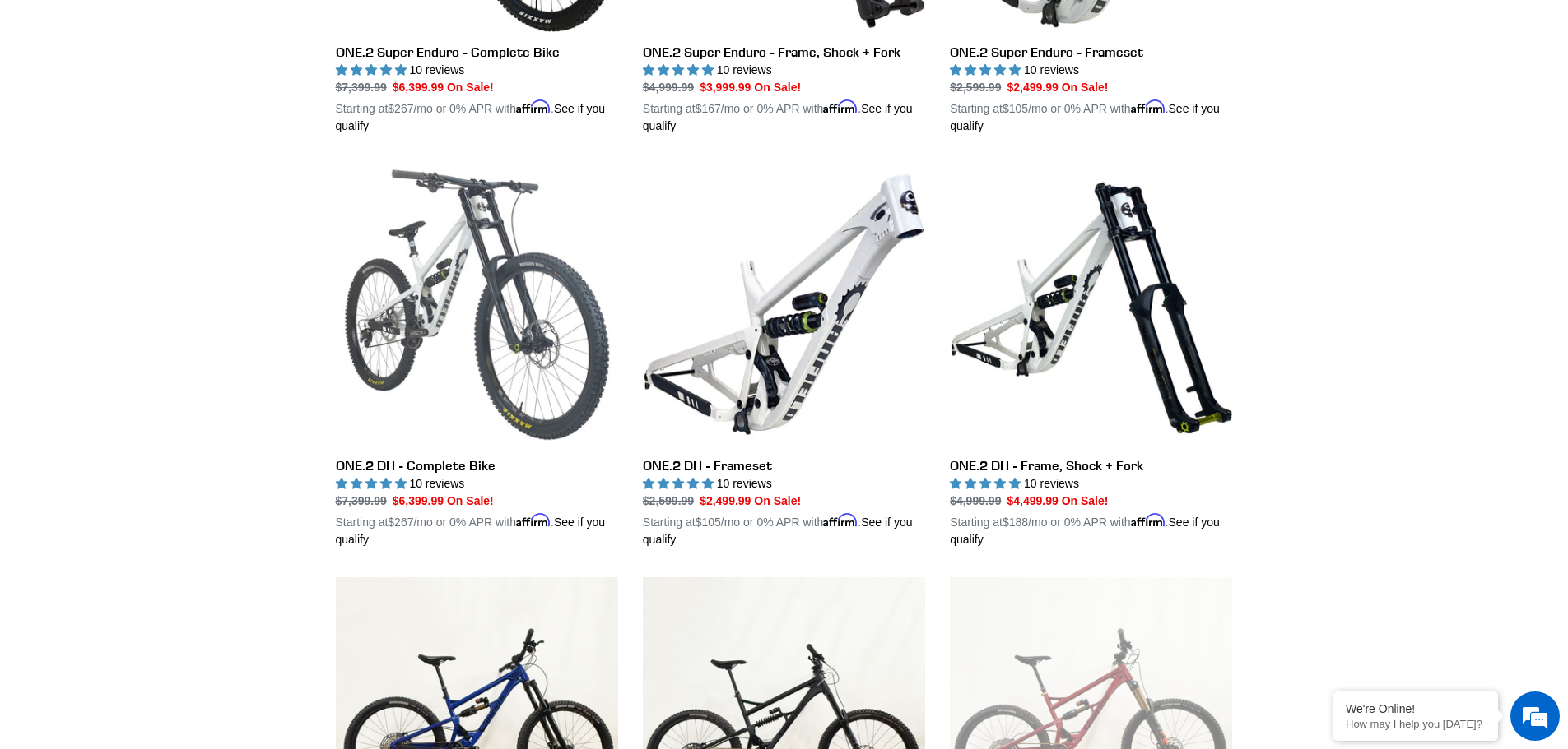
scroll to position [2797, 0]
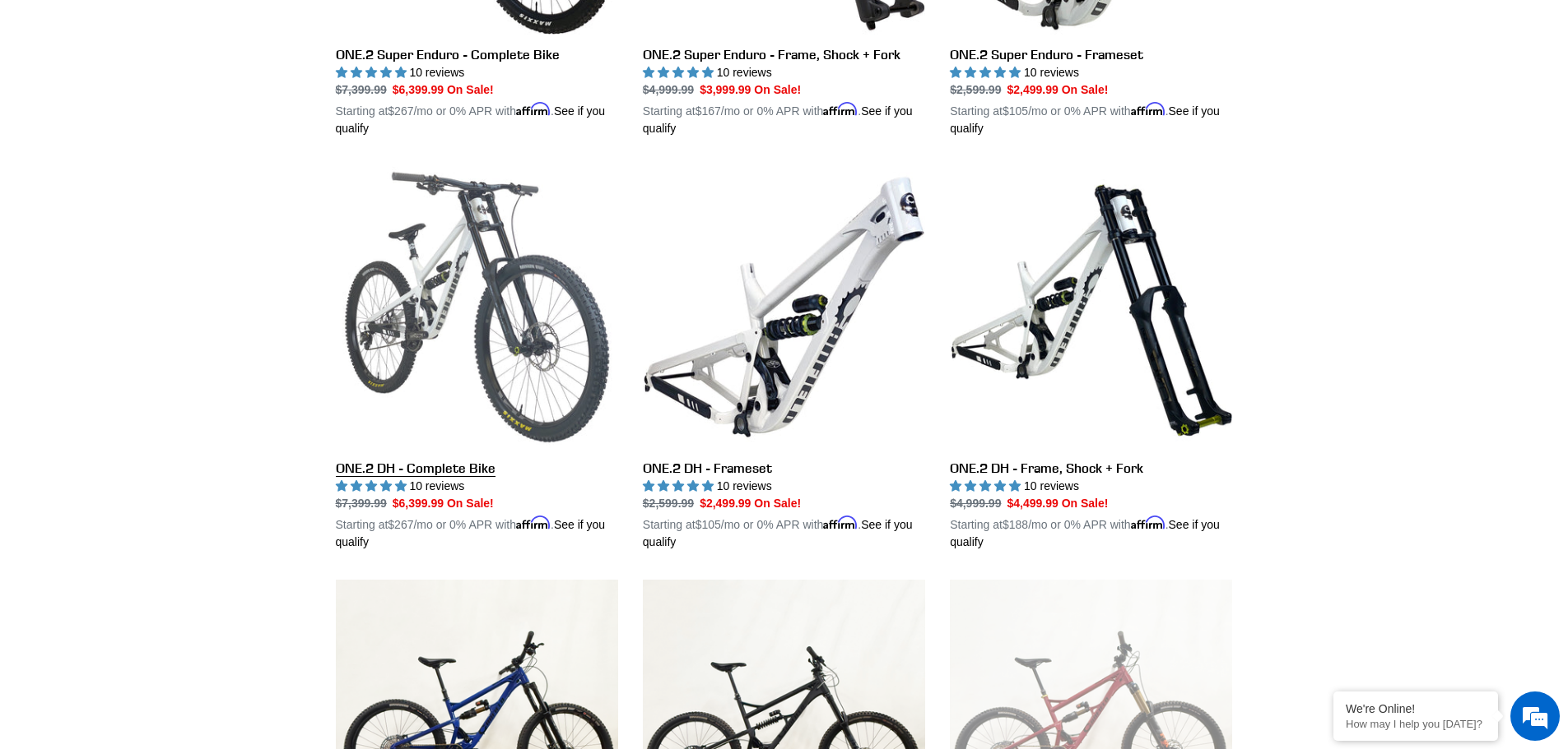
click at [381, 332] on link "ONE.2 DH - Complete Bike" at bounding box center [477, 358] width 283 height 385
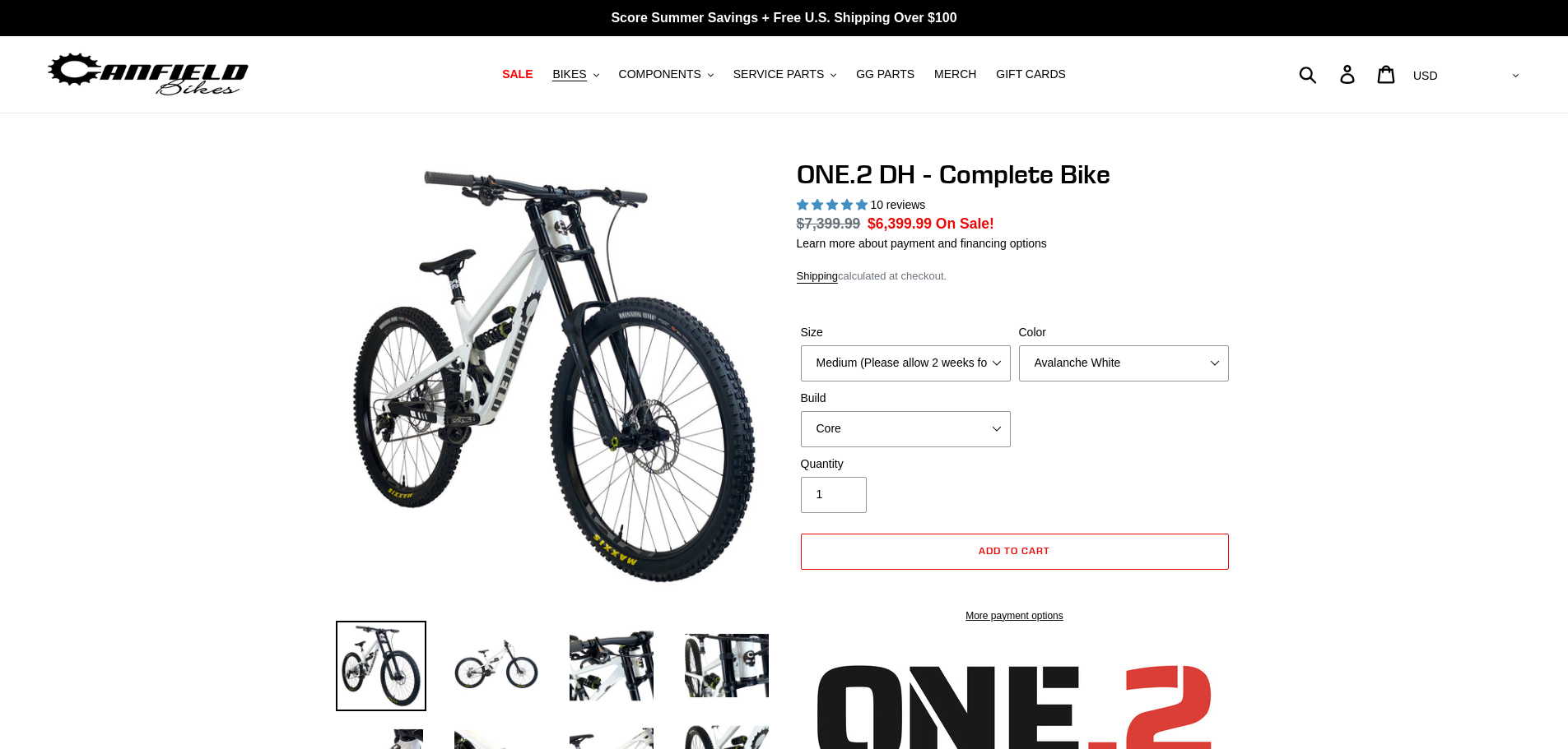
select select "highest-rating"
click at [847, 424] on select "Core Pro" at bounding box center [906, 429] width 210 height 36
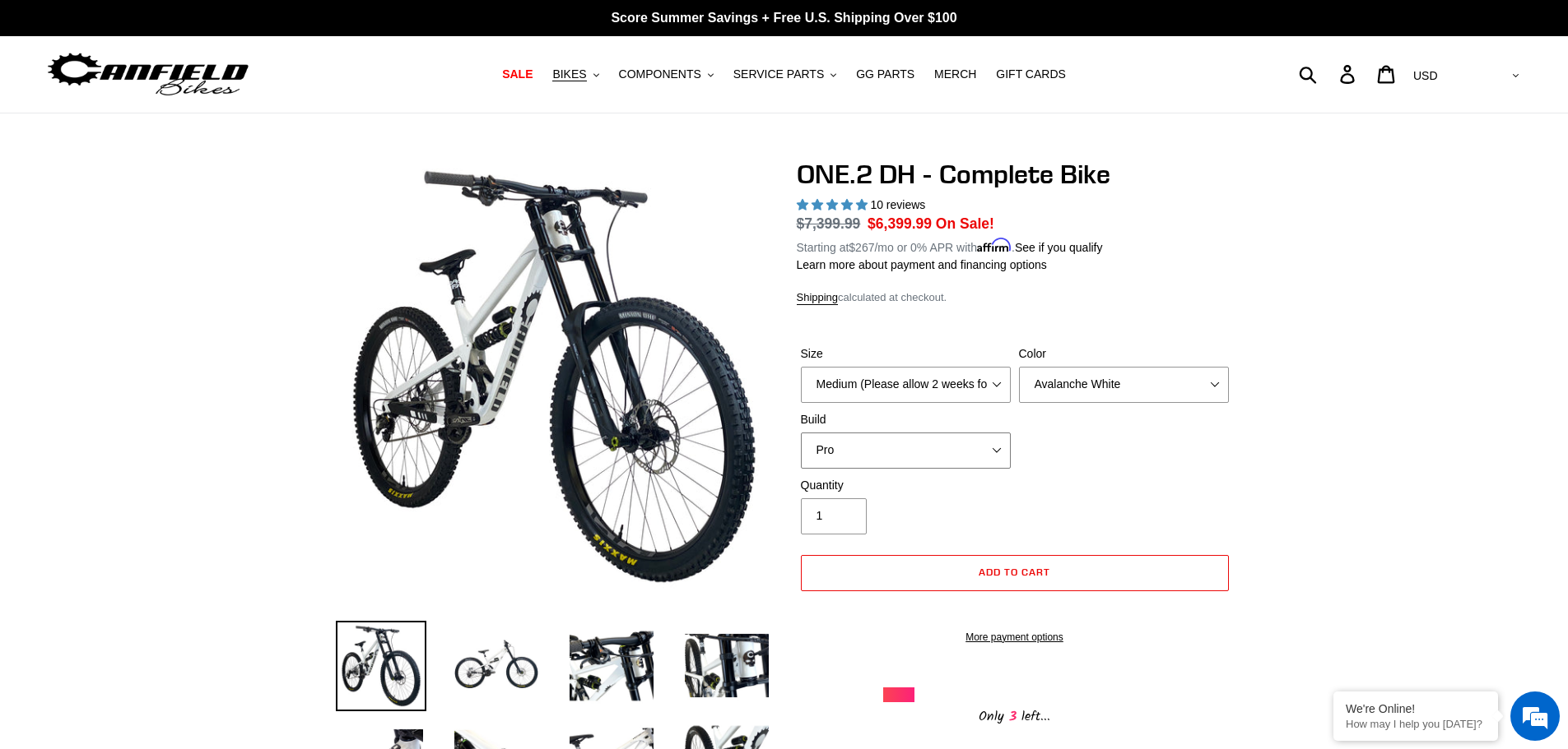
click at [801, 433] on select "Core Pro" at bounding box center [906, 451] width 210 height 36
click at [859, 455] on select "Core Pro" at bounding box center [906, 451] width 210 height 36
click at [801, 433] on select "Core Pro" at bounding box center [906, 451] width 210 height 36
click at [862, 451] on select "Core Pro" at bounding box center [906, 451] width 210 height 36
select select "Pro"
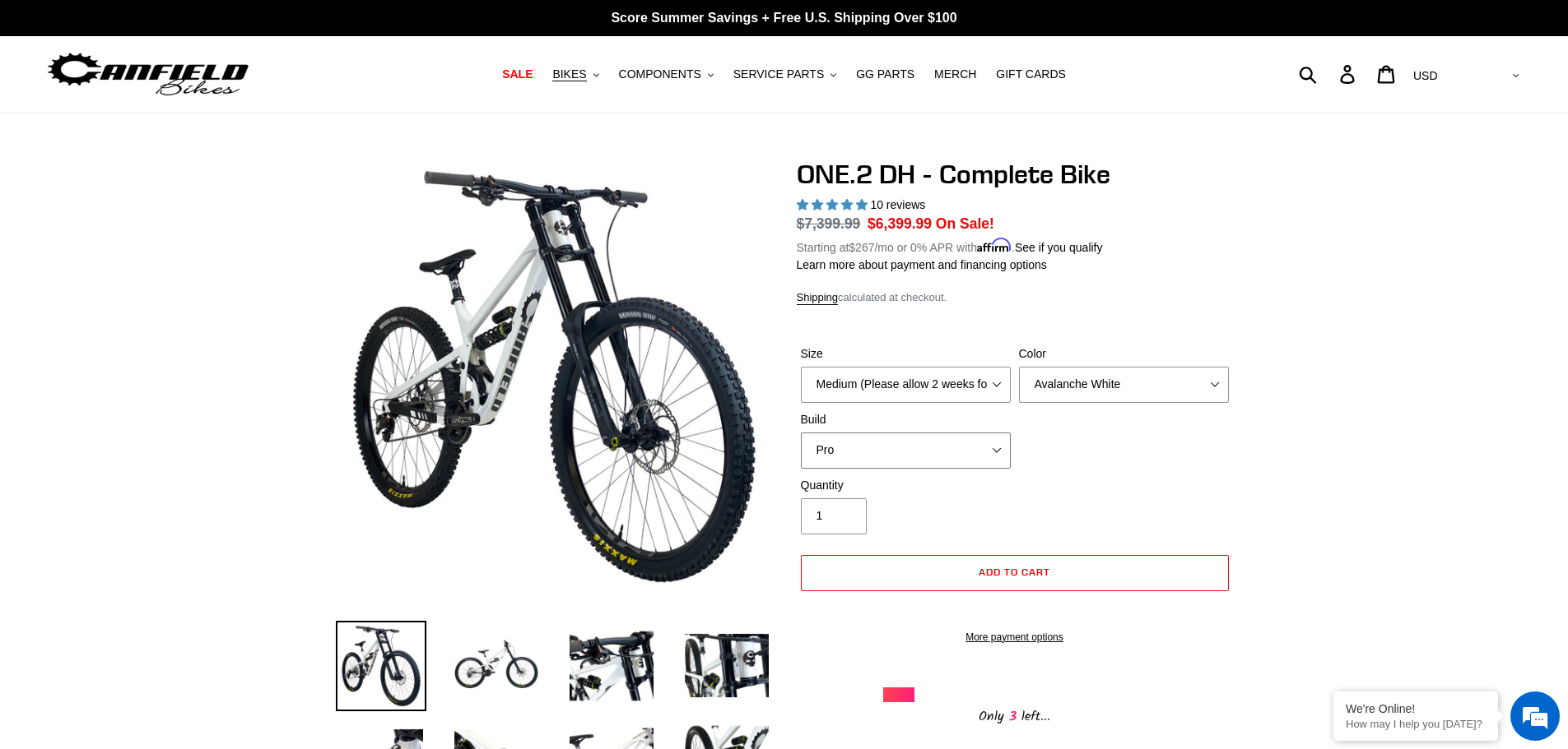
click at [801, 433] on select "Core Pro" at bounding box center [906, 451] width 210 height 36
click at [873, 373] on select "Medium (Please allow 2 weeks for delivery) Large (Sold Out)" at bounding box center [906, 384] width 210 height 36
select select "Large (Sold Out)"
click at [801, 367] on select "Medium (Please allow 2 weeks for delivery) Large (Sold Out)" at bounding box center [906, 384] width 210 height 36
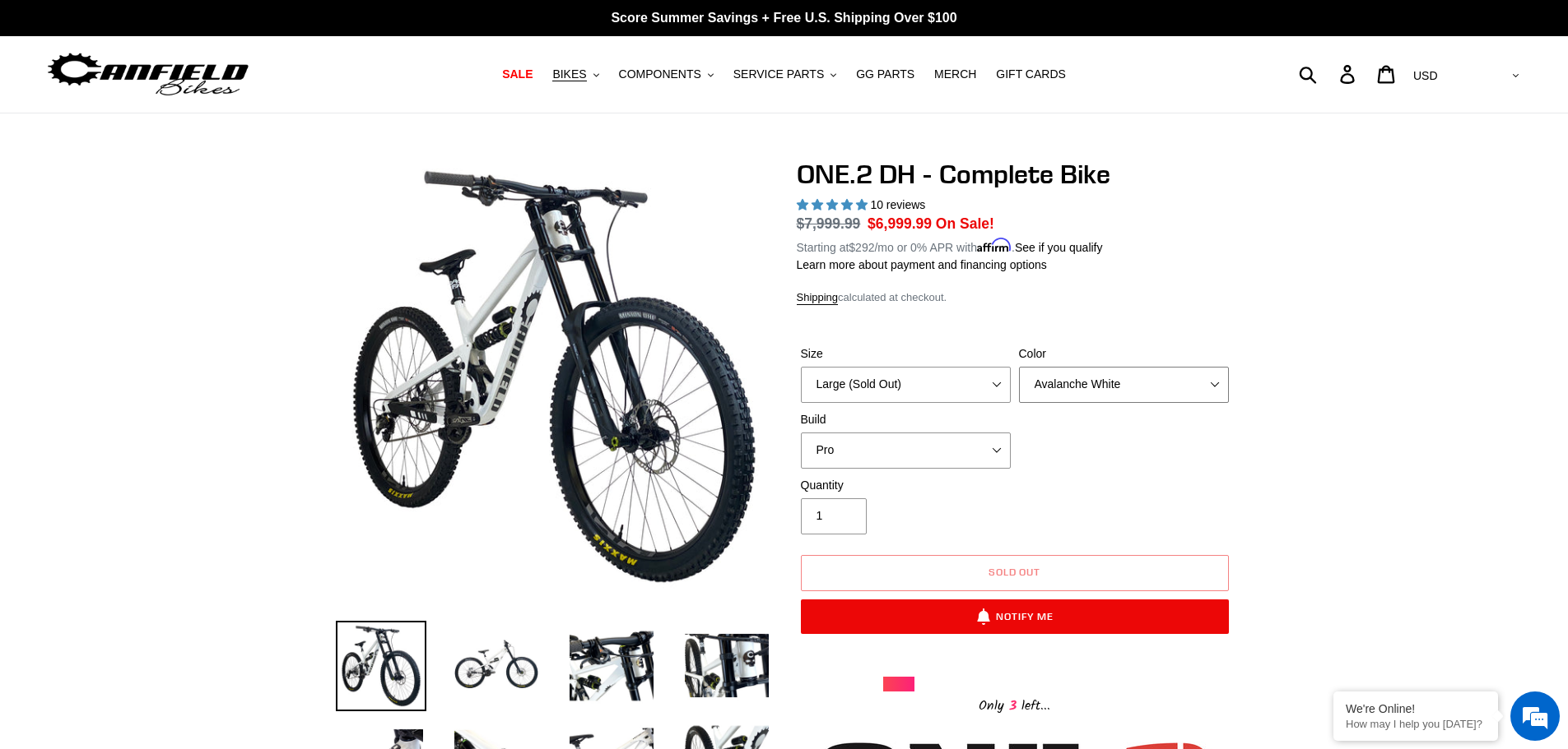
click at [1073, 394] on select "Avalanche White Bentonite Grey" at bounding box center [1124, 384] width 210 height 36
click at [1019, 367] on select "Avalanche White Bentonite Grey" at bounding box center [1124, 384] width 210 height 36
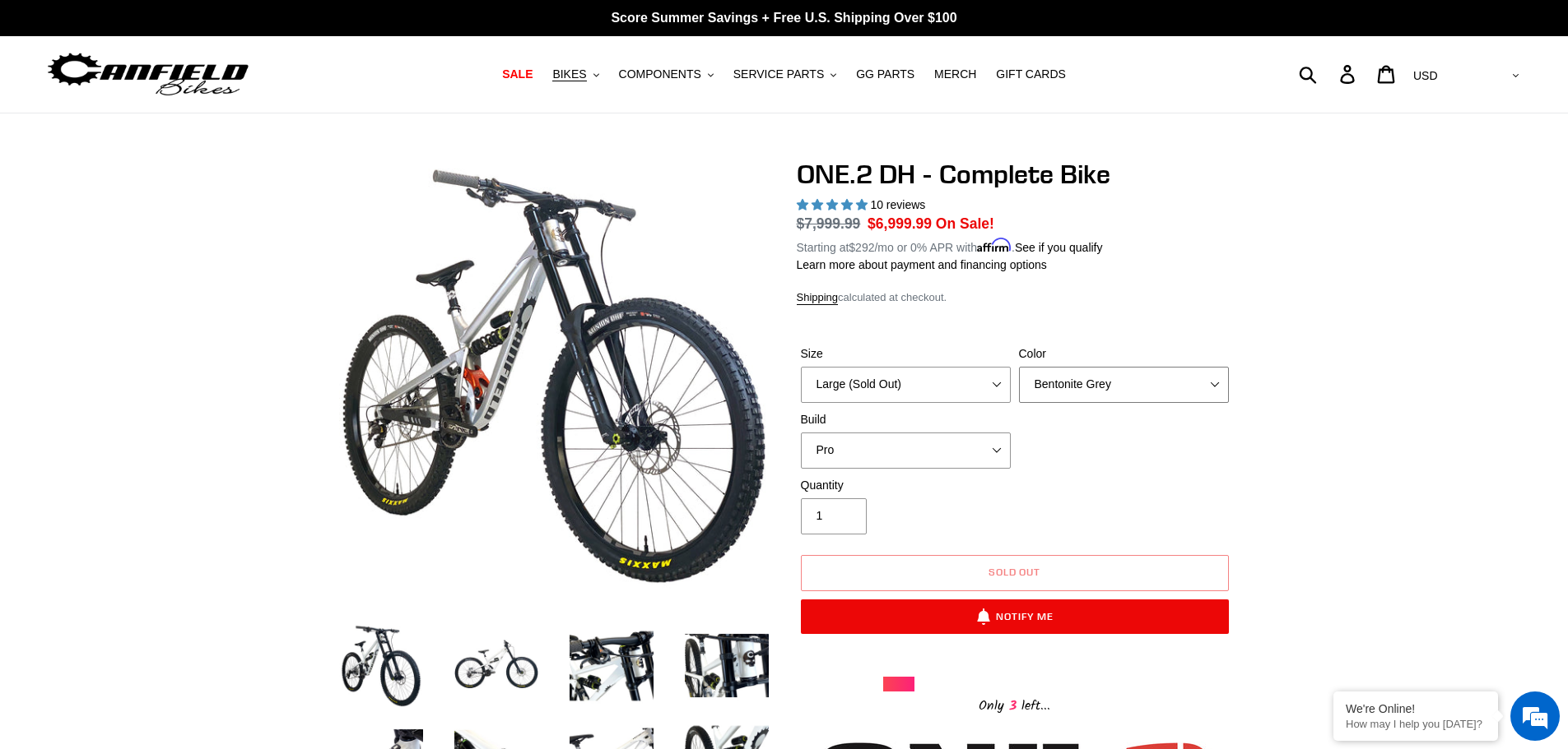
click at [1074, 395] on select "Avalanche White Bentonite Grey" at bounding box center [1124, 384] width 210 height 36
select select "Avalanche White"
click at [1019, 367] on select "Avalanche White Bentonite Grey" at bounding box center [1124, 384] width 210 height 36
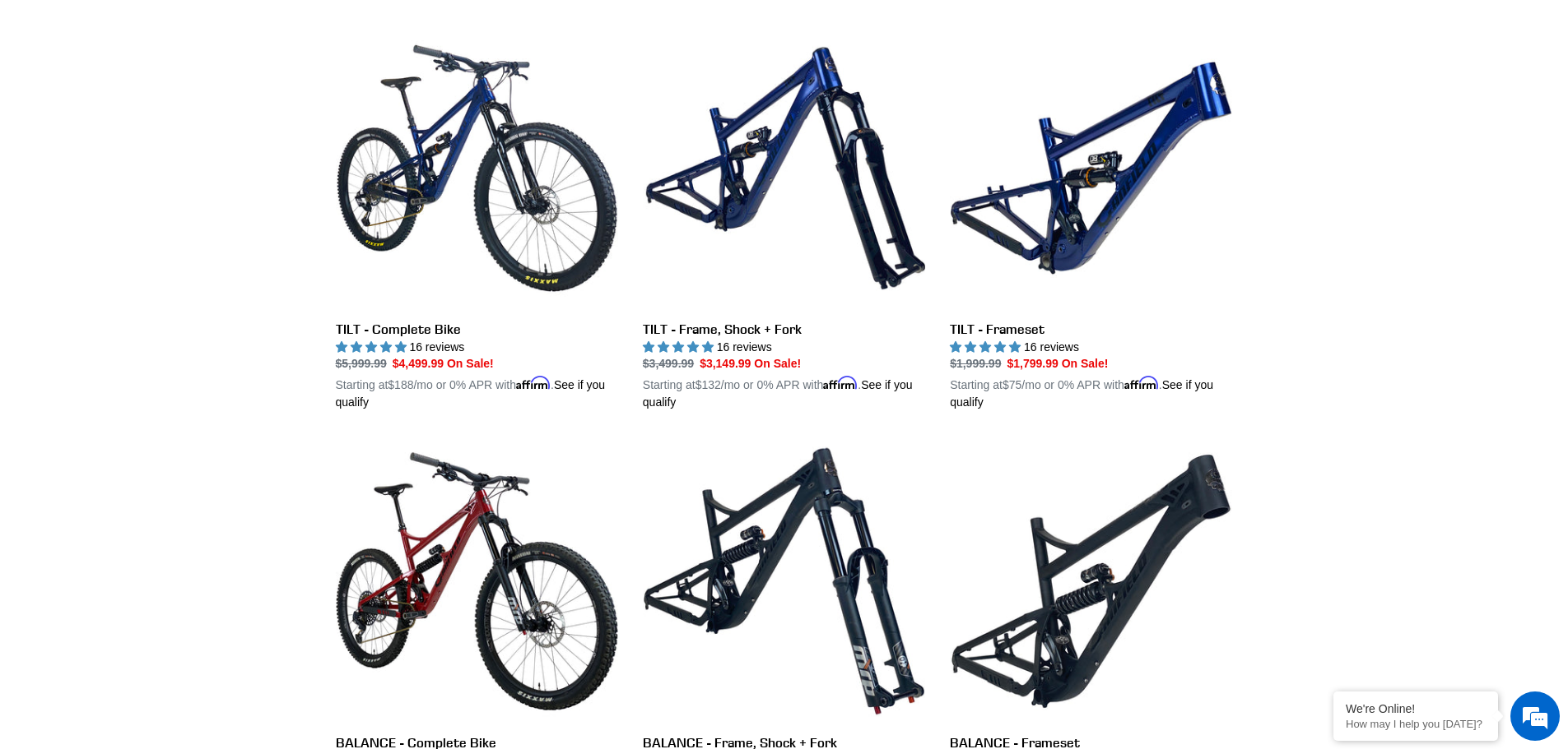
scroll to position [354, 0]
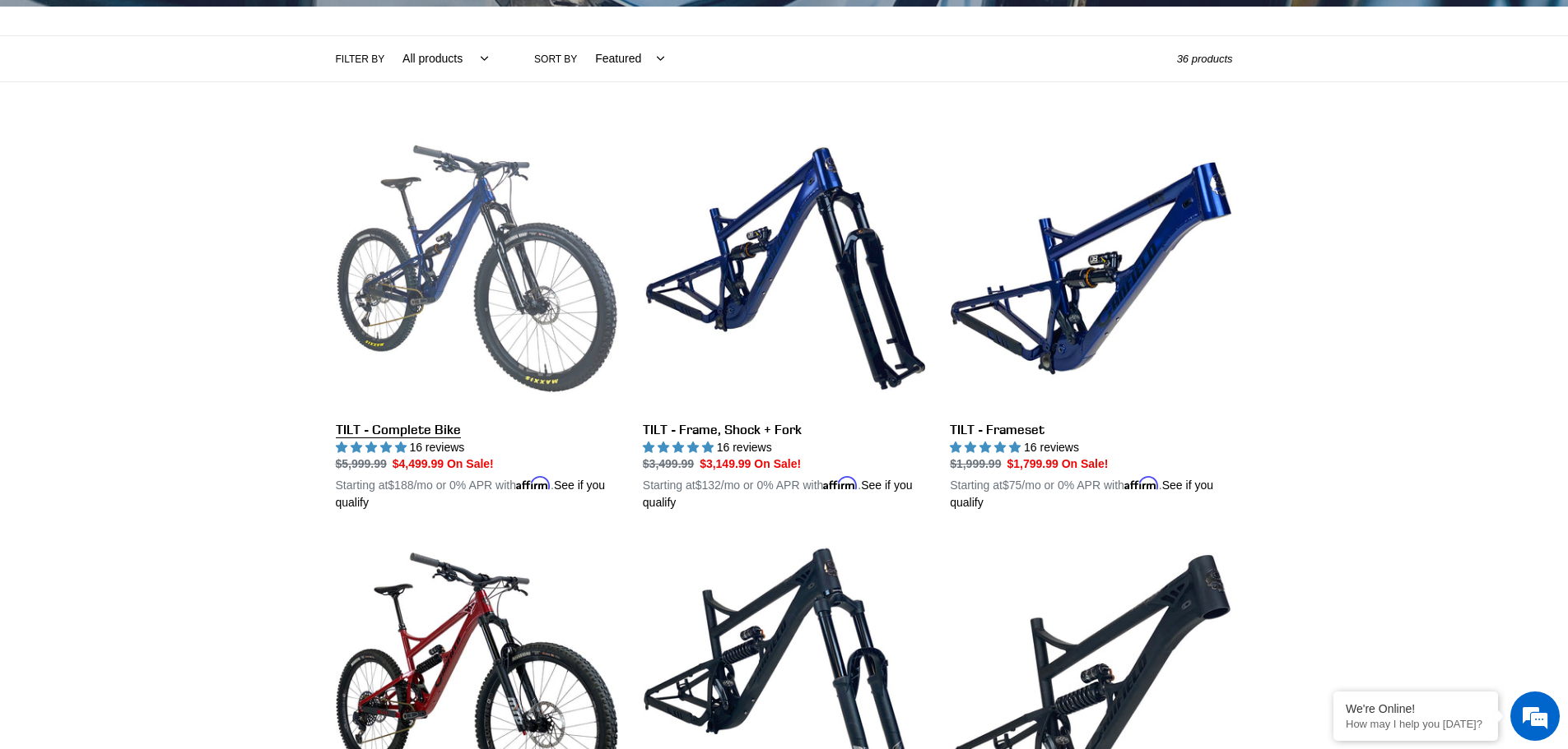
click at [437, 245] on link "TILT - Complete Bike" at bounding box center [477, 320] width 283 height 385
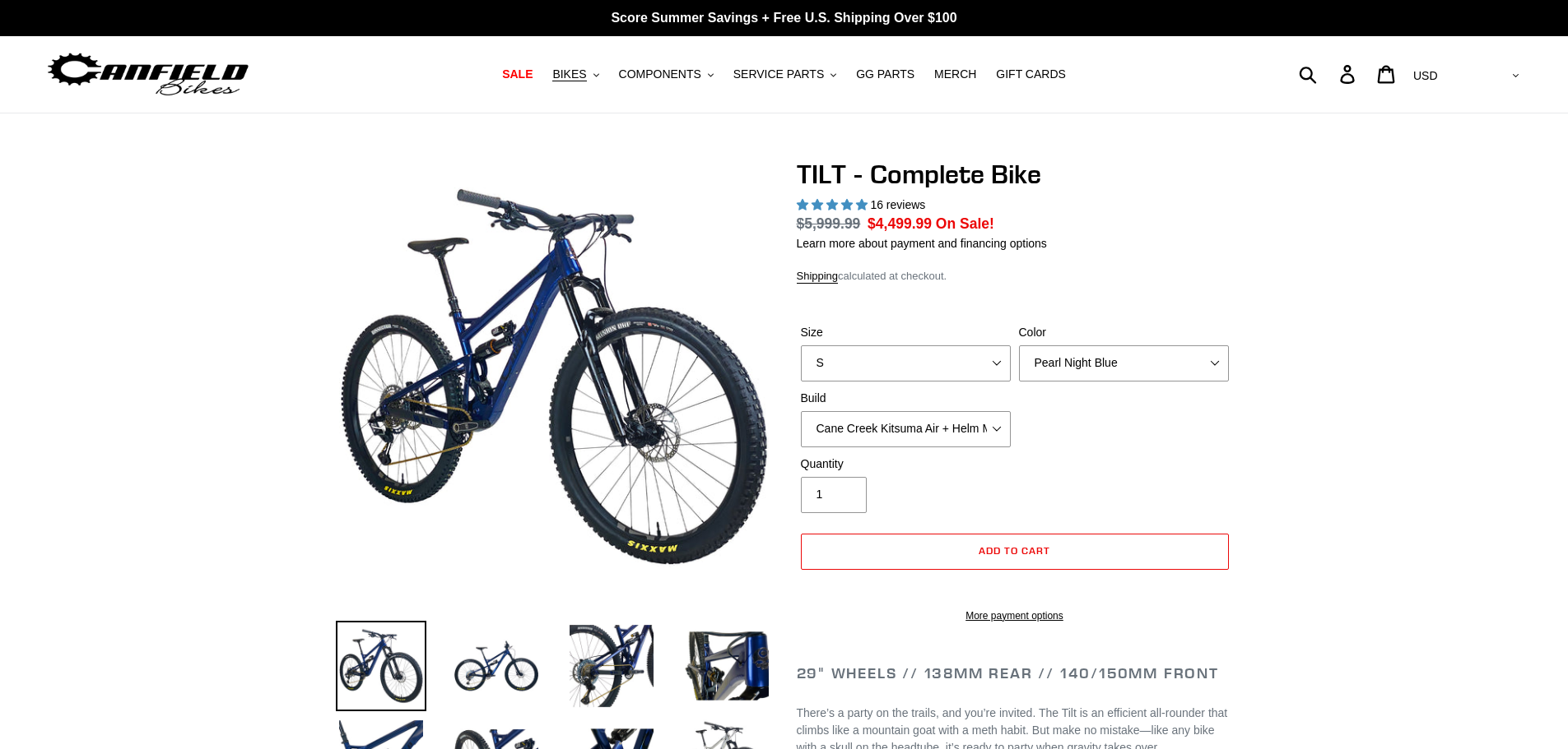
select select "highest-rating"
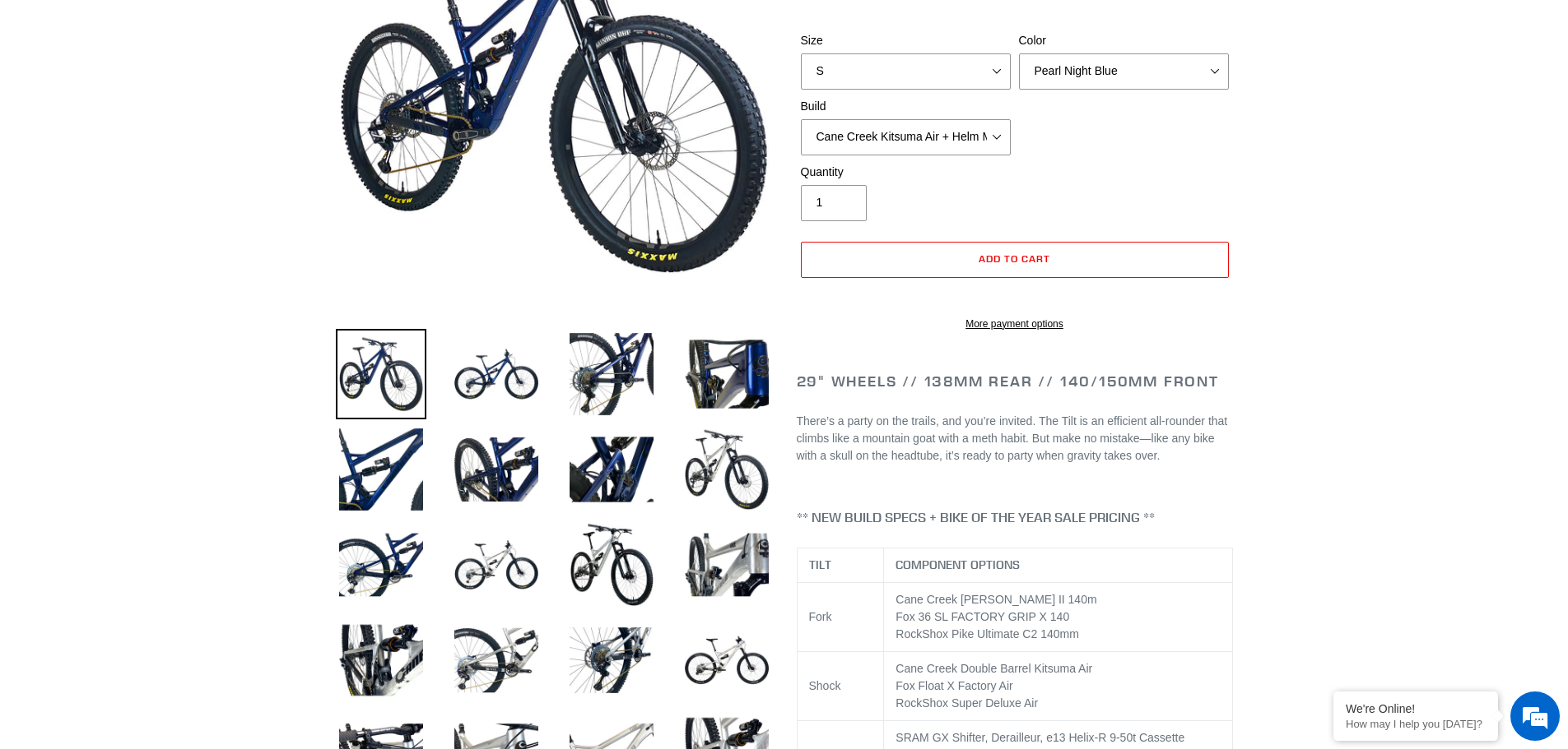
scroll to position [329, 0]
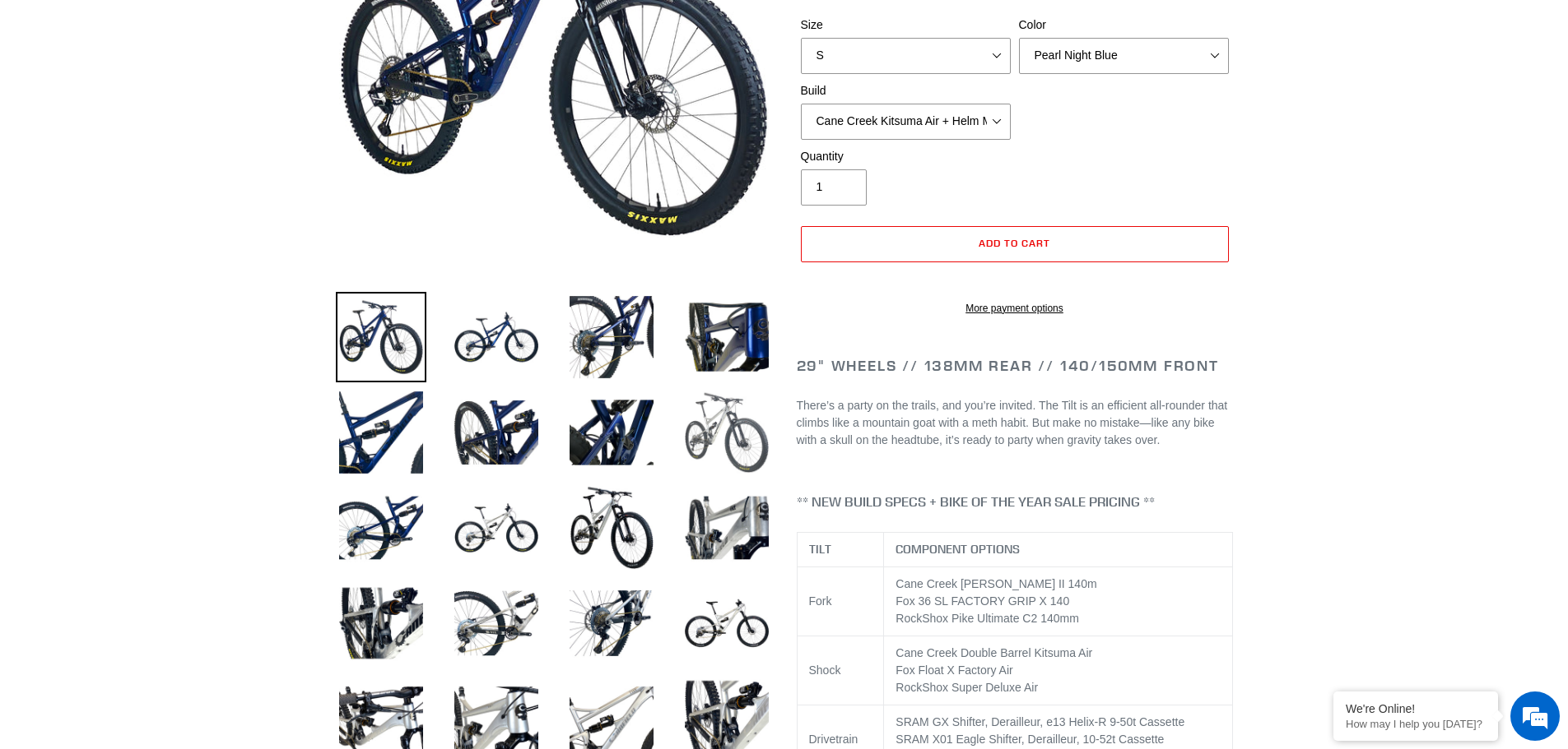
click at [707, 446] on img at bounding box center [727, 433] width 91 height 91
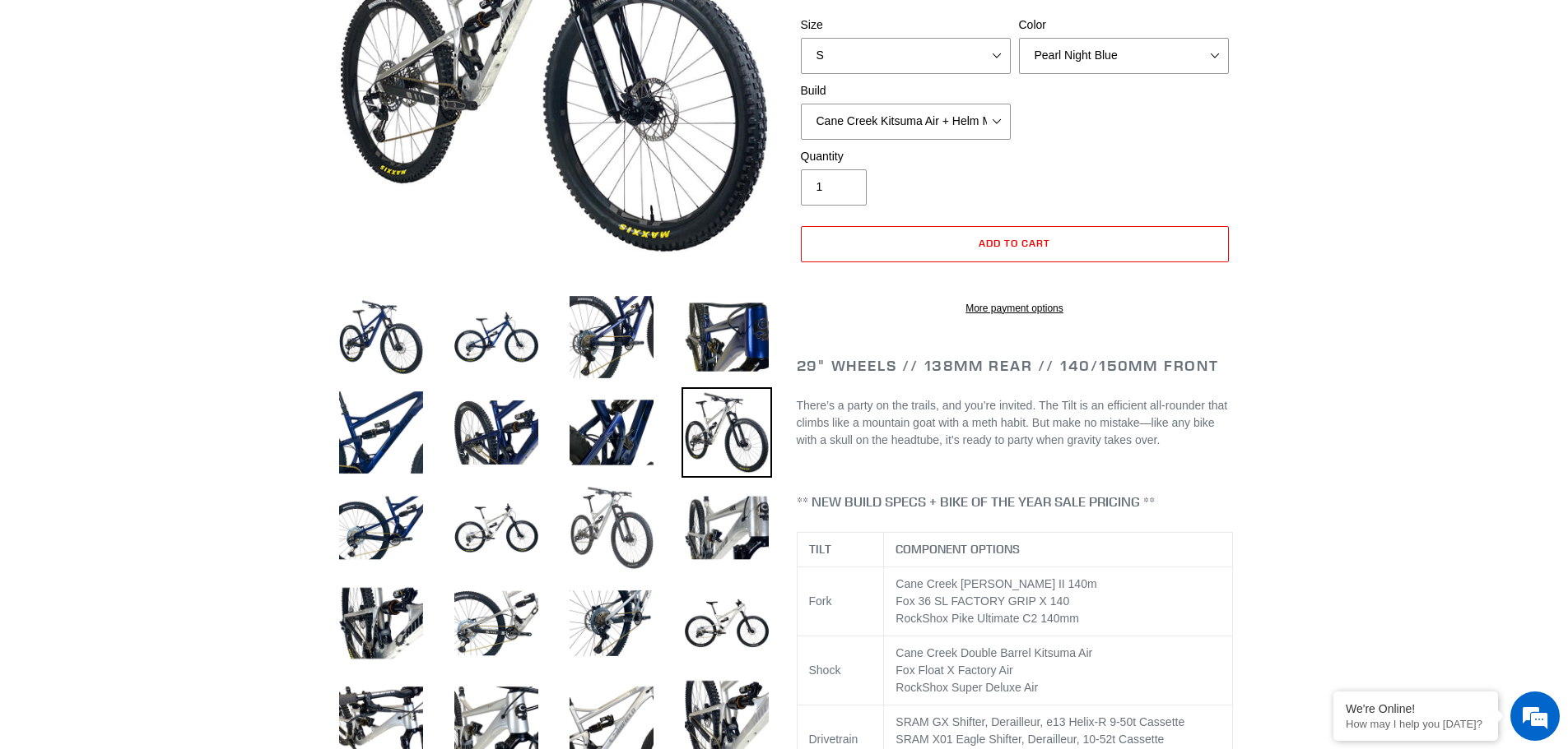
click at [622, 513] on img at bounding box center [612, 528] width 91 height 91
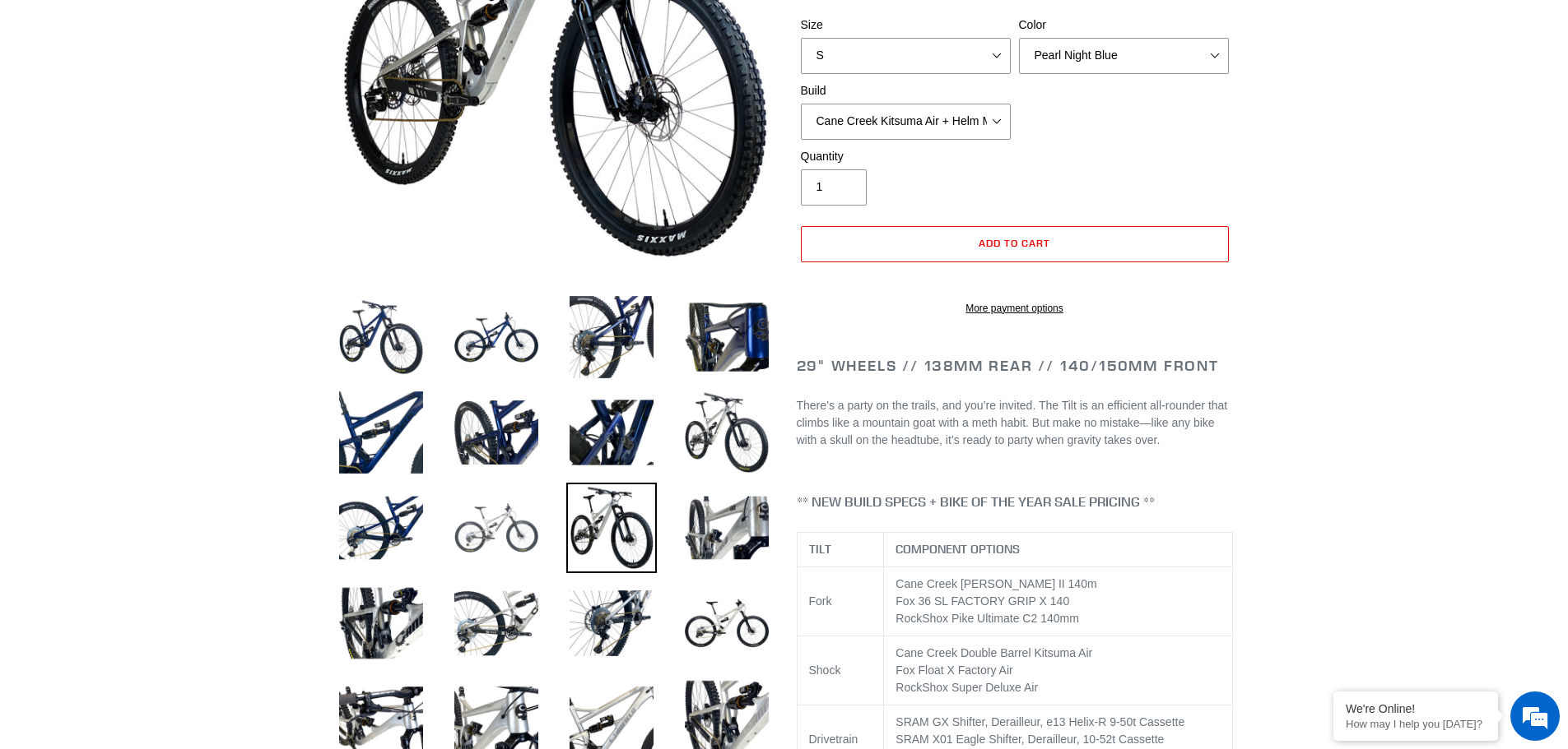
click at [489, 518] on img at bounding box center [496, 528] width 91 height 91
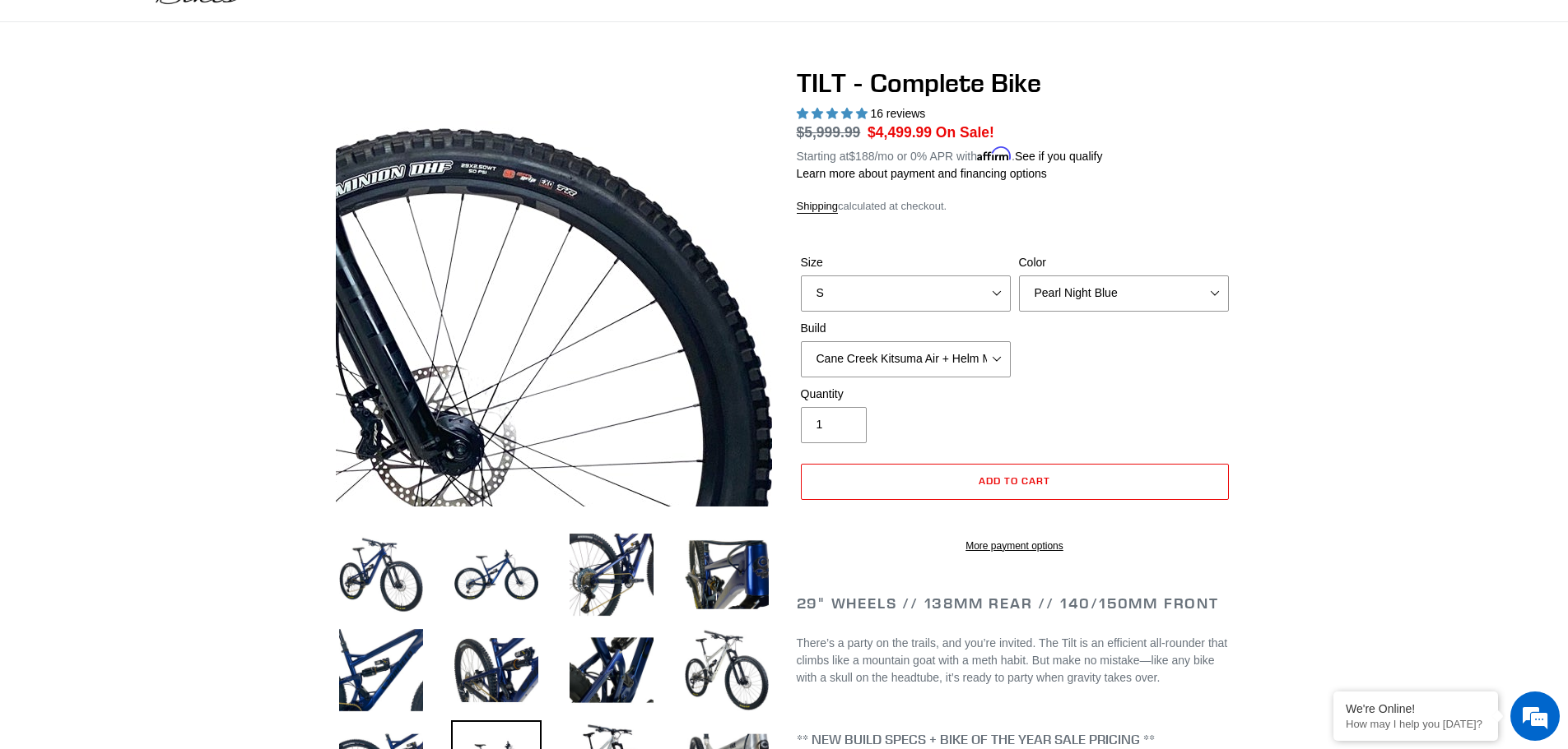
scroll to position [82, 0]
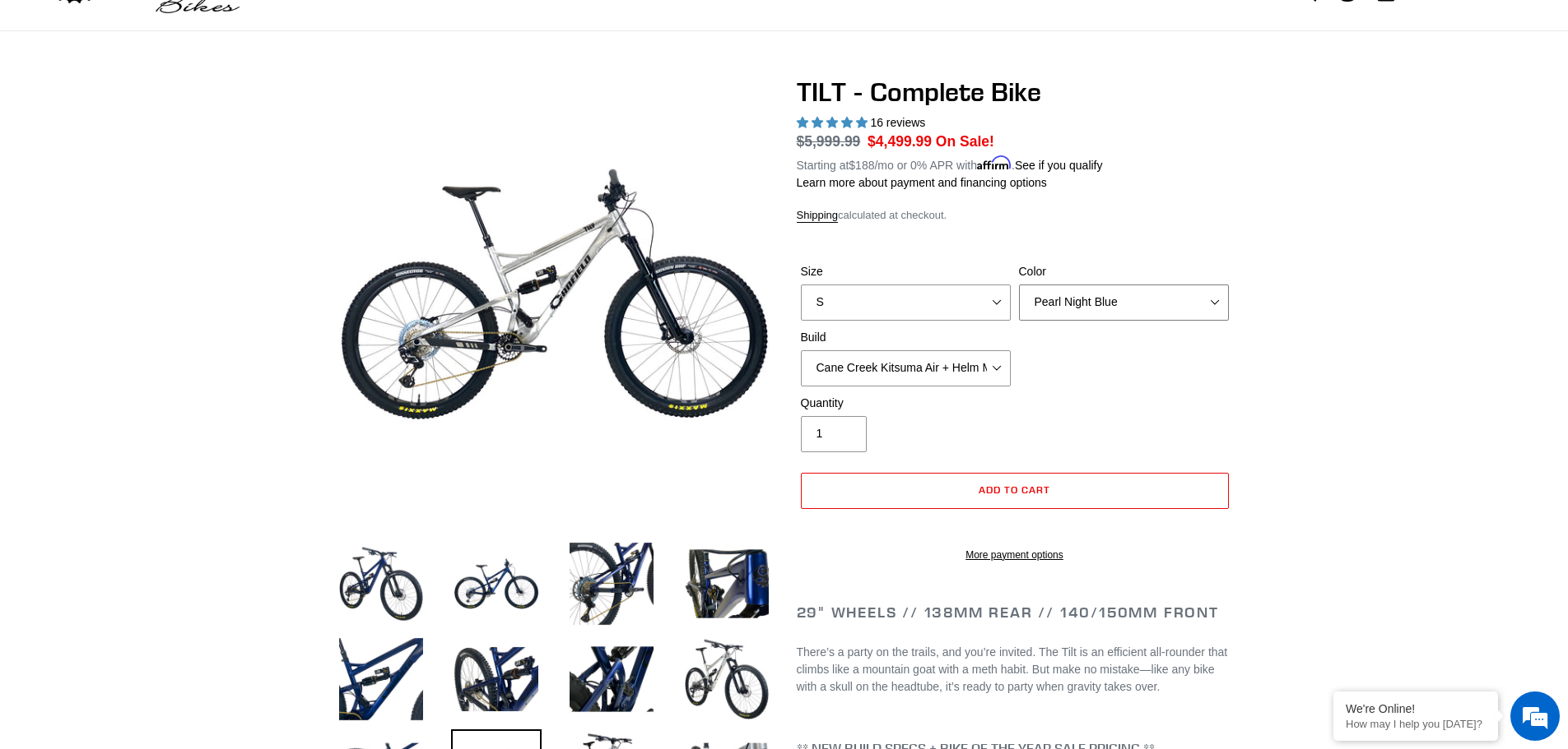
click at [1055, 311] on select "Pearl Night Blue Stealth Silver Raw" at bounding box center [1124, 302] width 210 height 36
click at [1019, 284] on select "Pearl Night Blue Stealth Silver Raw" at bounding box center [1124, 302] width 210 height 36
click at [1072, 310] on select "Pearl Night Blue Stealth Silver Raw" at bounding box center [1124, 302] width 210 height 36
click at [1019, 284] on select "Pearl Night Blue Stealth Silver Raw" at bounding box center [1124, 302] width 210 height 36
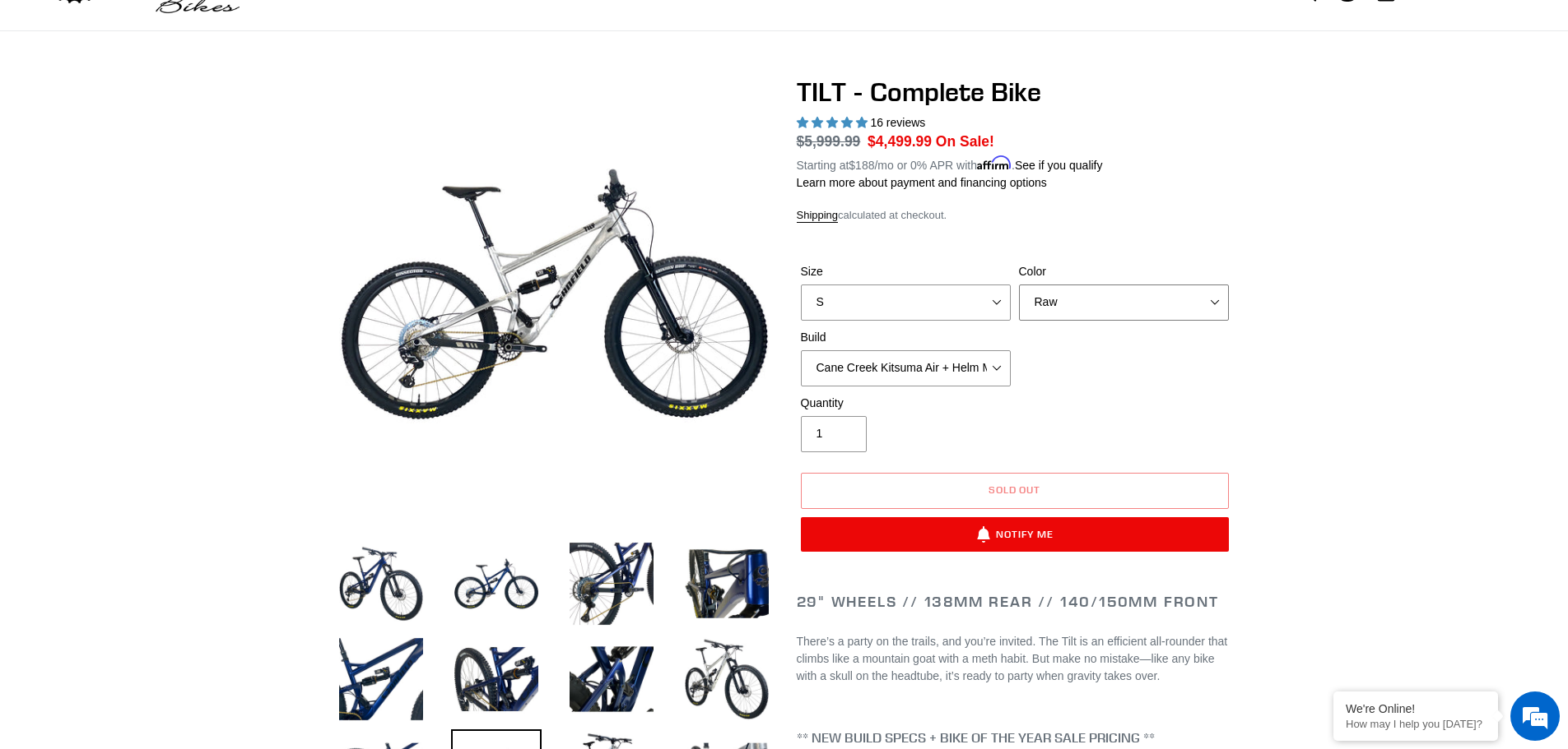
drag, startPoint x: 1073, startPoint y: 310, endPoint x: 1059, endPoint y: 318, distance: 16.1
click at [1073, 310] on select "Pearl Night Blue Stealth Silver Raw" at bounding box center [1124, 302] width 210 height 36
select select "Pearl Night Blue"
click at [1019, 284] on select "Pearl Night Blue Stealth Silver Raw" at bounding box center [1124, 302] width 210 height 36
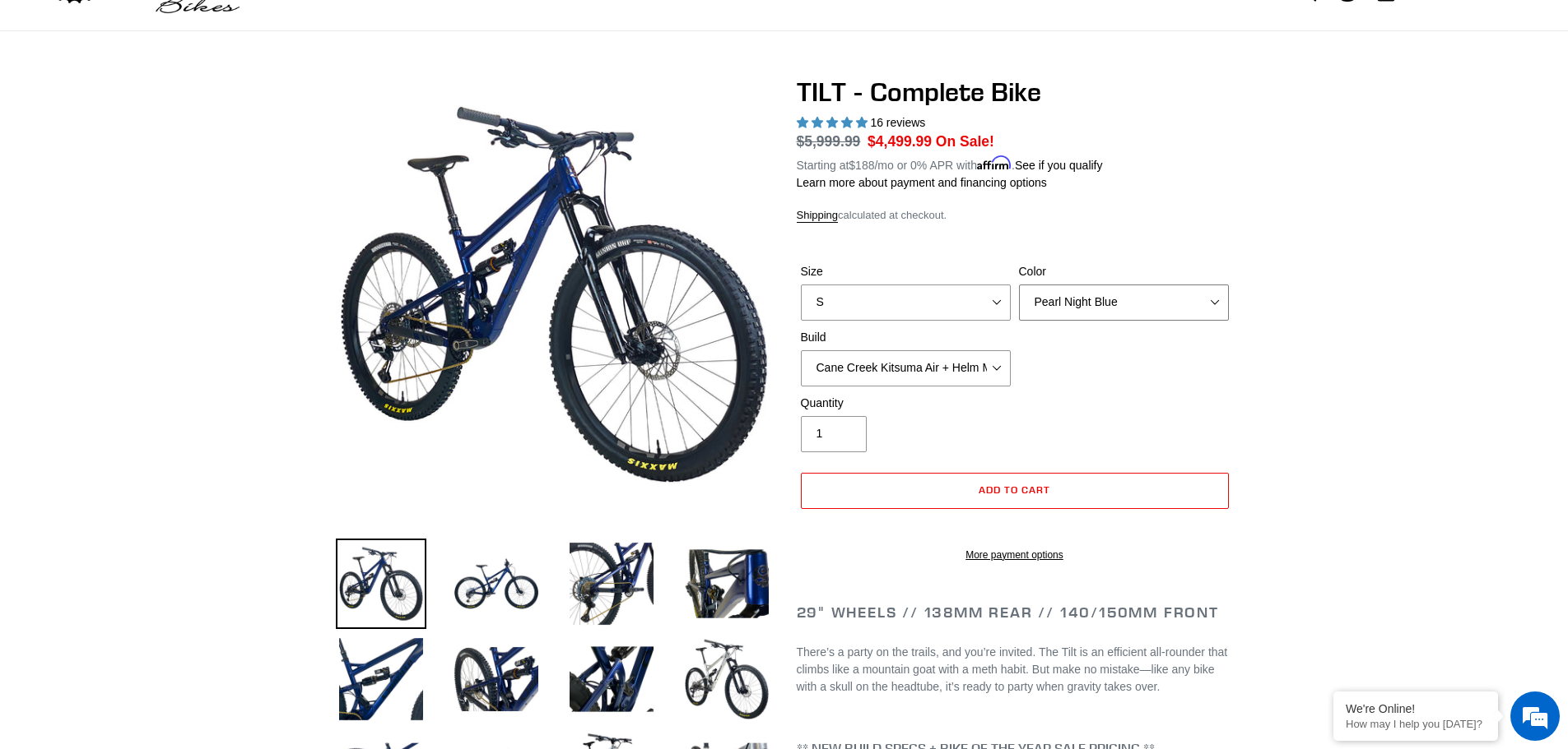
click at [1052, 314] on select "Pearl Night Blue Stealth Silver Raw" at bounding box center [1124, 302] width 210 height 36
click at [930, 291] on select "S M L" at bounding box center [906, 302] width 210 height 36
select select "L"
click at [801, 284] on select "S M L" at bounding box center [906, 302] width 210 height 36
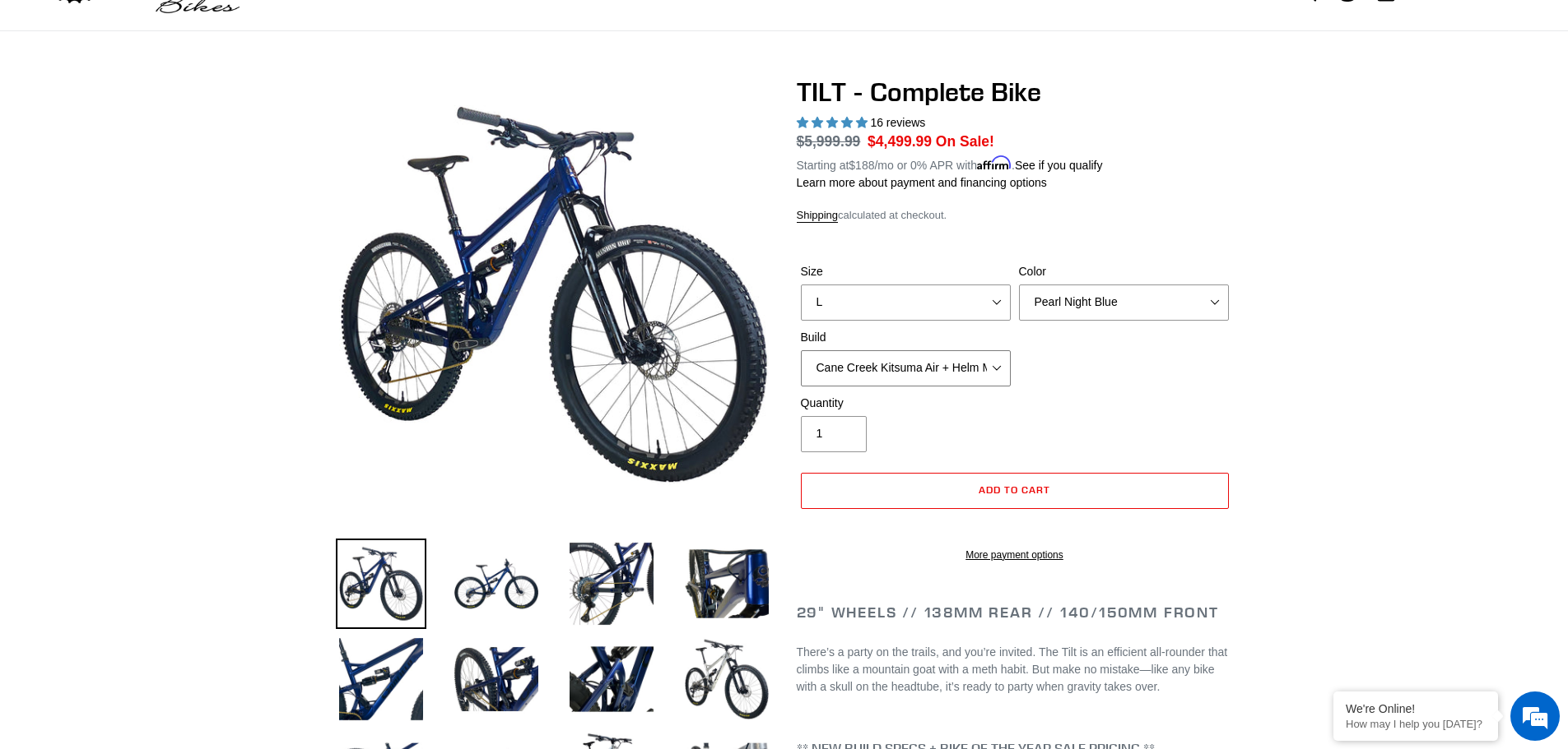
click at [905, 375] on select "Cane Creek Kitsuma Air + Helm MKII 140 + SRAM GX Cane Creek Kitsuma Air + Helm …" at bounding box center [906, 368] width 210 height 36
select select "RockShox SD ULT + Pike ULT 140 + SRAM XO"
click at [801, 350] on select "Cane Creek Kitsuma Air + Helm MKII 140 + SRAM GX Cane Creek Kitsuma Air + Helm …" at bounding box center [906, 368] width 210 height 36
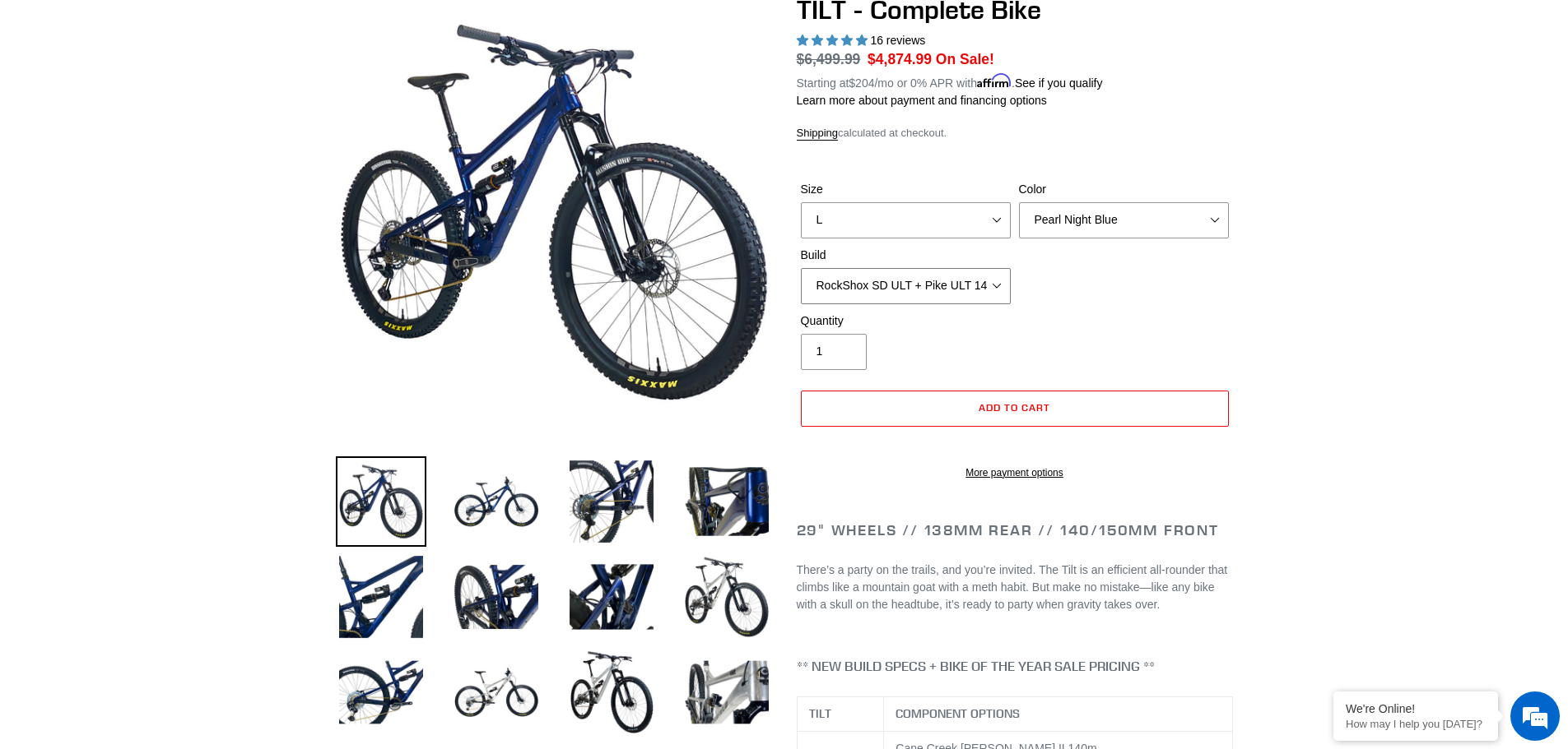
scroll to position [82, 0]
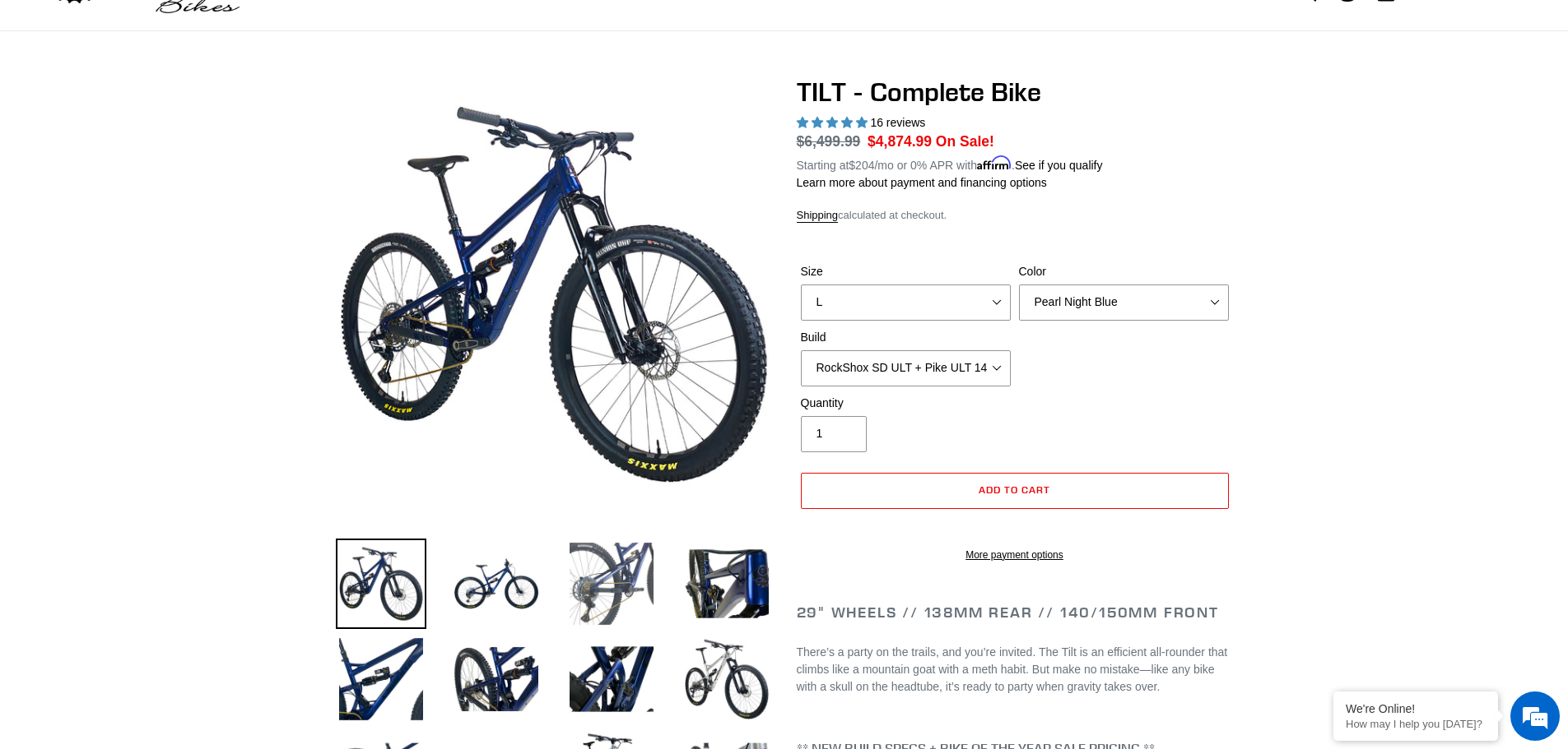
click at [609, 572] on img at bounding box center [612, 584] width 91 height 91
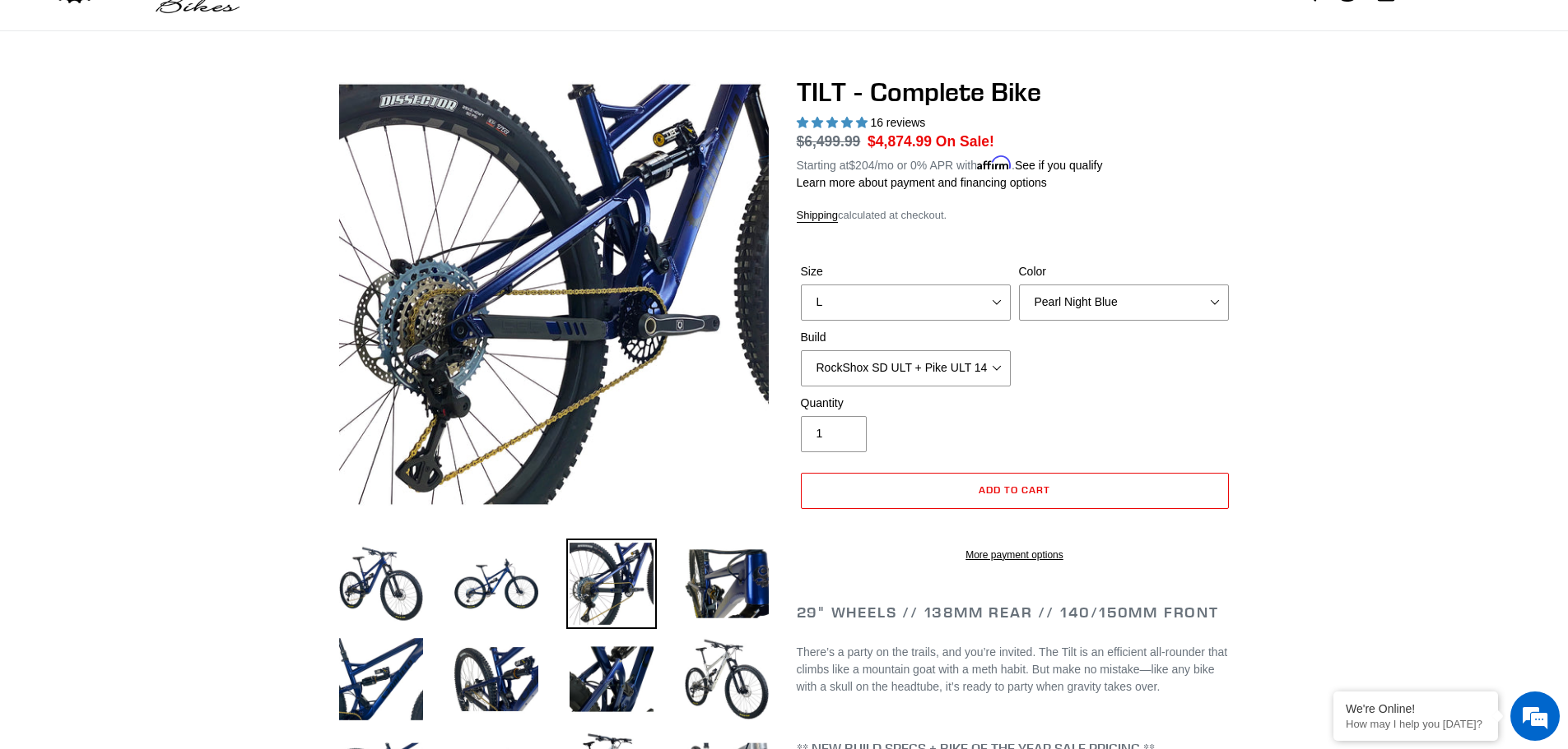
click at [566, 579] on img at bounding box center [612, 584] width 91 height 91
click at [532, 584] on img at bounding box center [496, 584] width 91 height 91
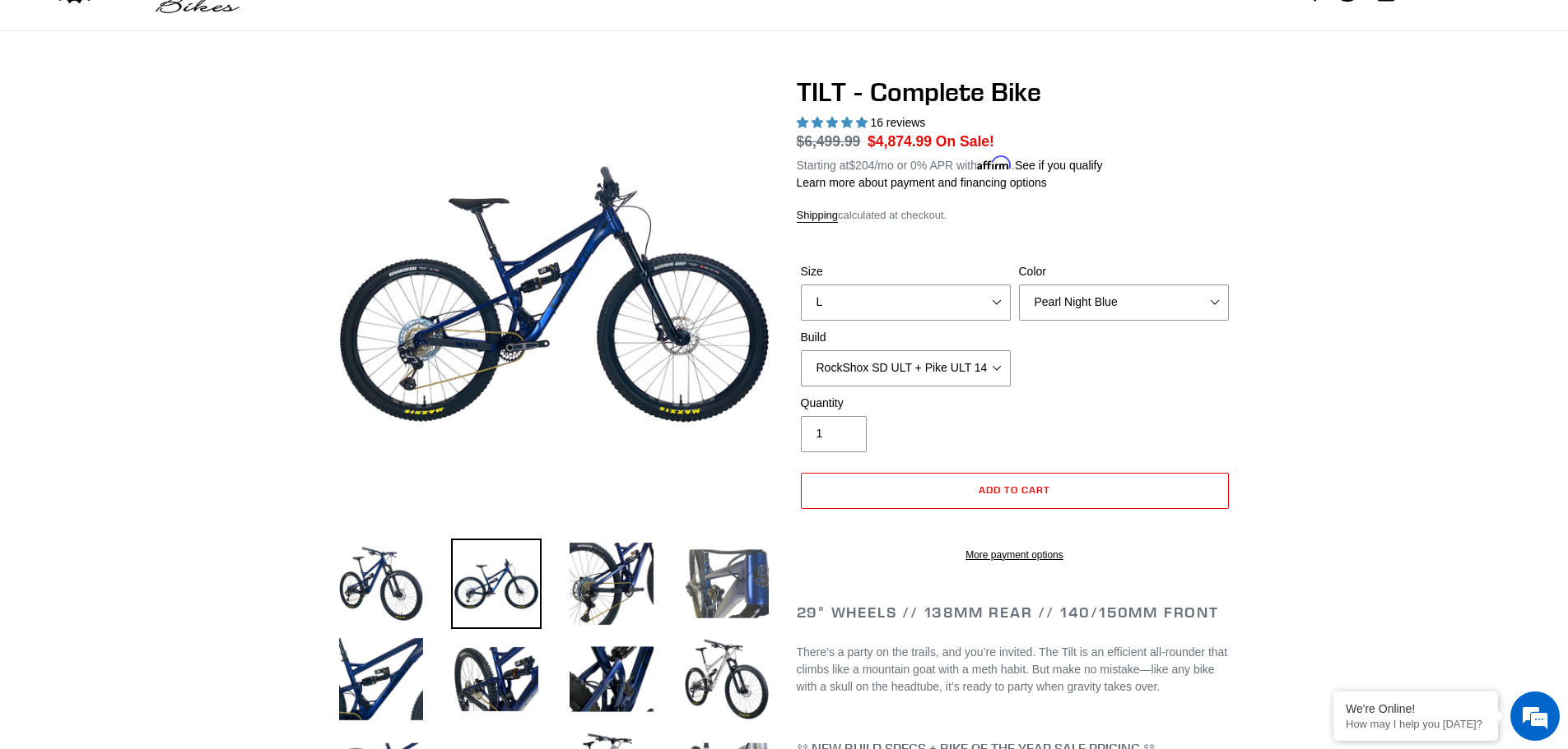
click at [723, 617] on img at bounding box center [727, 584] width 91 height 91
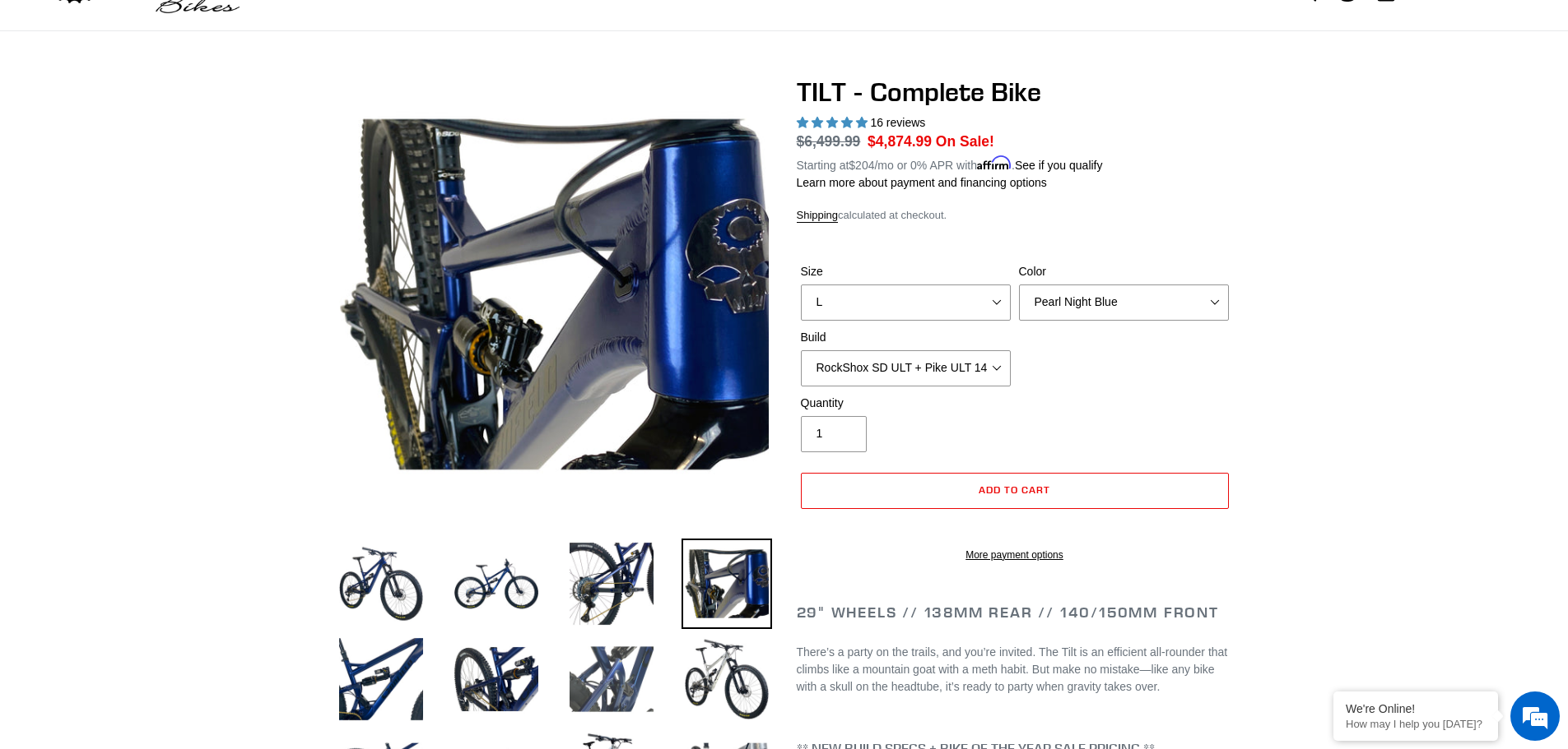
click at [643, 647] on img at bounding box center [612, 680] width 91 height 91
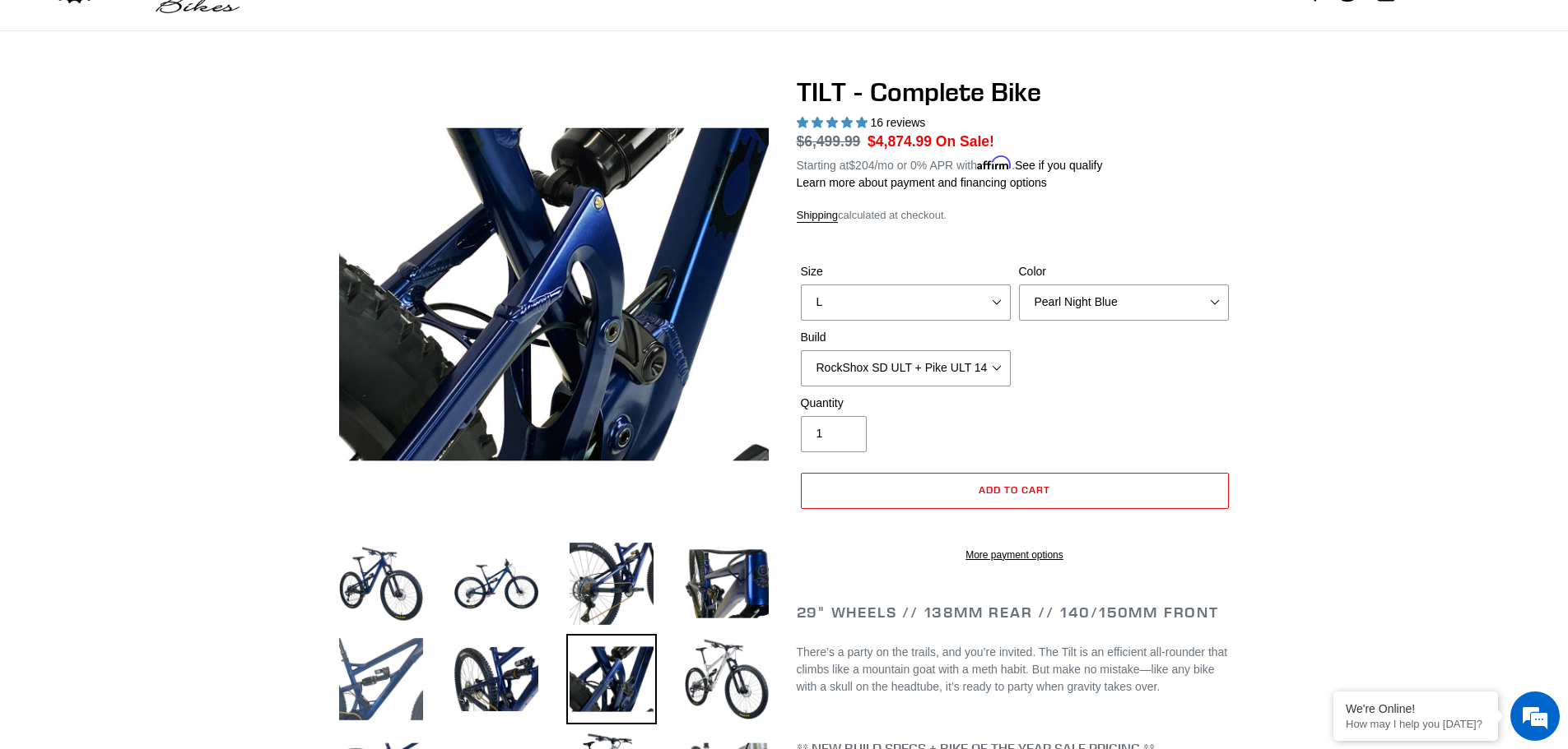
click at [382, 670] on img at bounding box center [381, 680] width 91 height 91
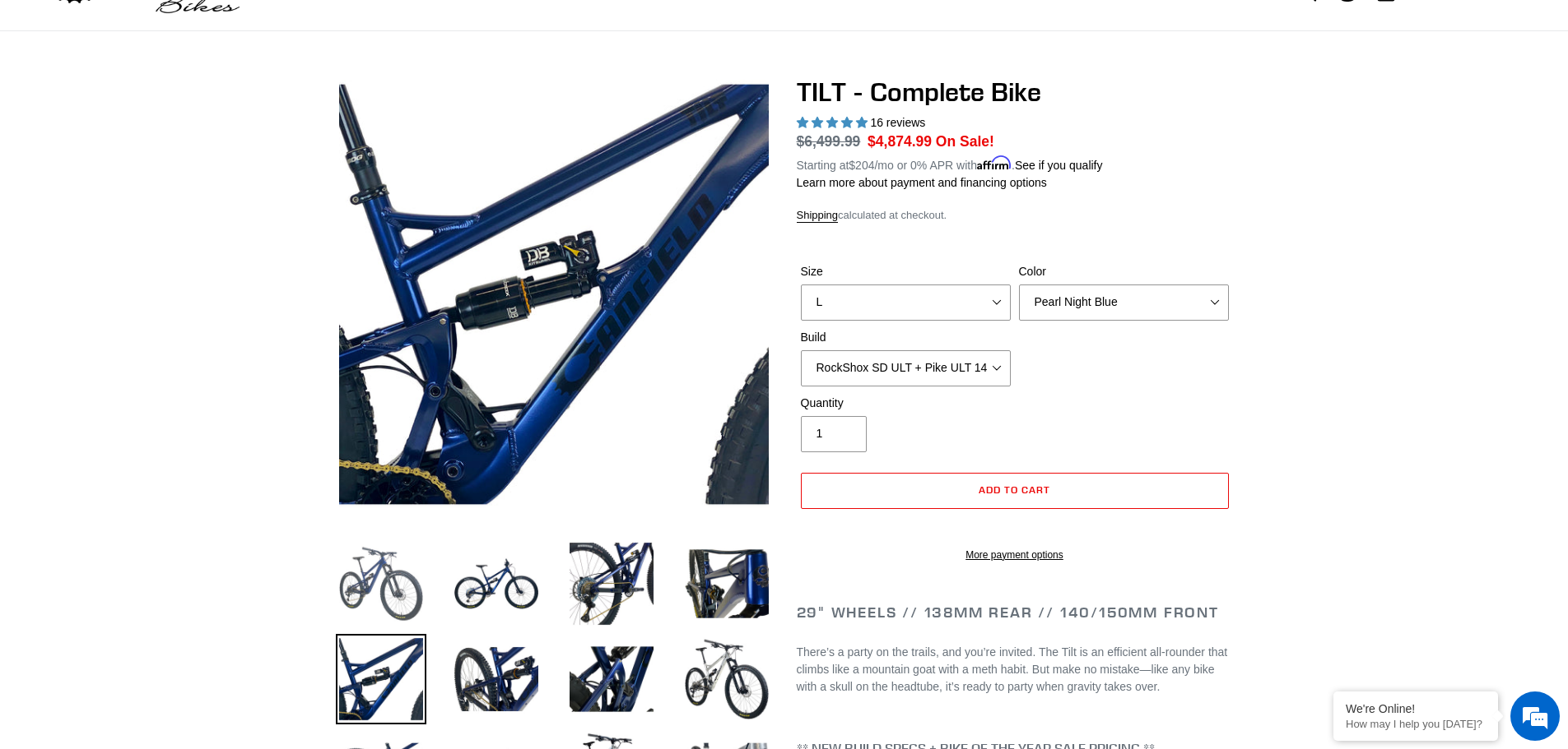
click at [396, 547] on img at bounding box center [381, 584] width 91 height 91
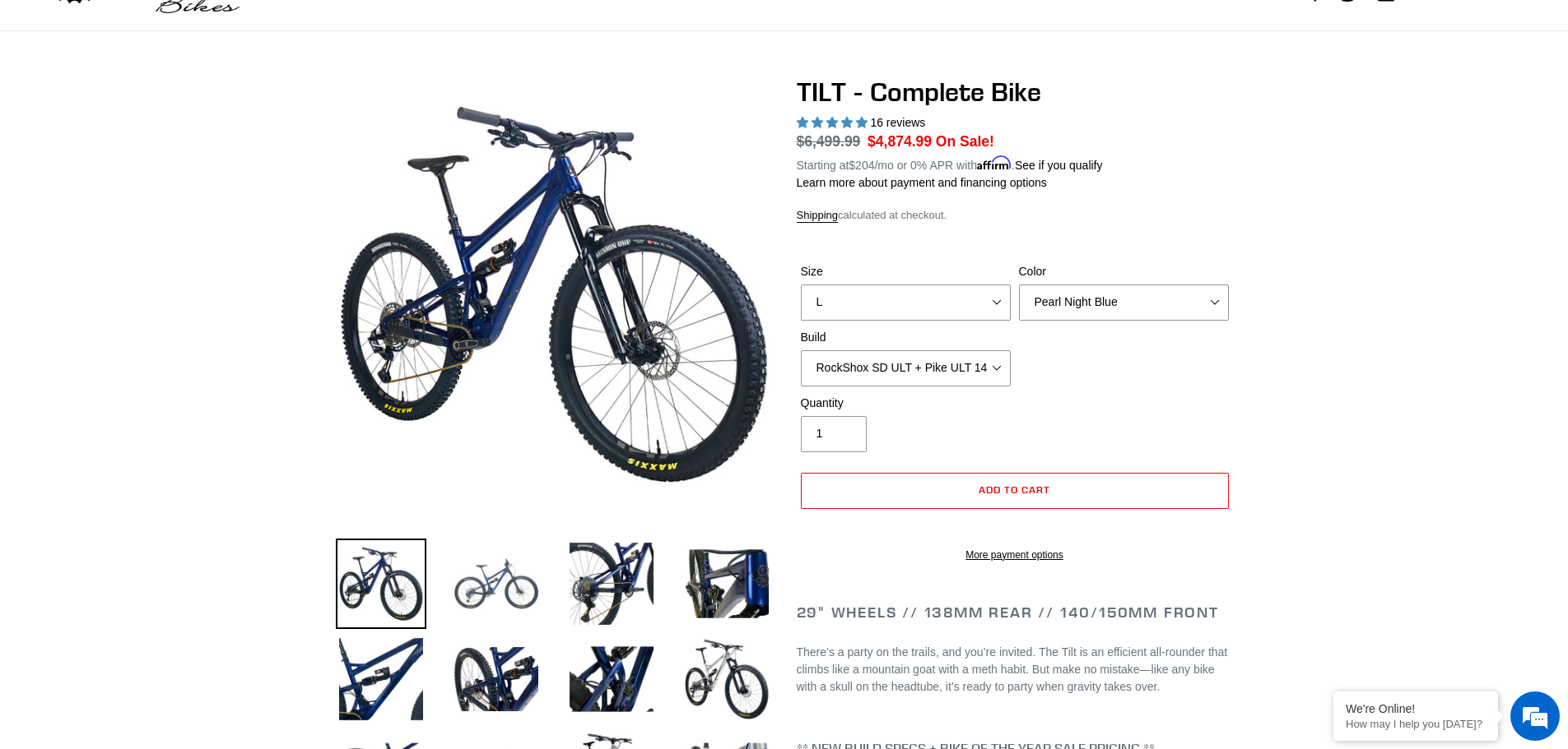
click at [508, 566] on img at bounding box center [496, 584] width 91 height 91
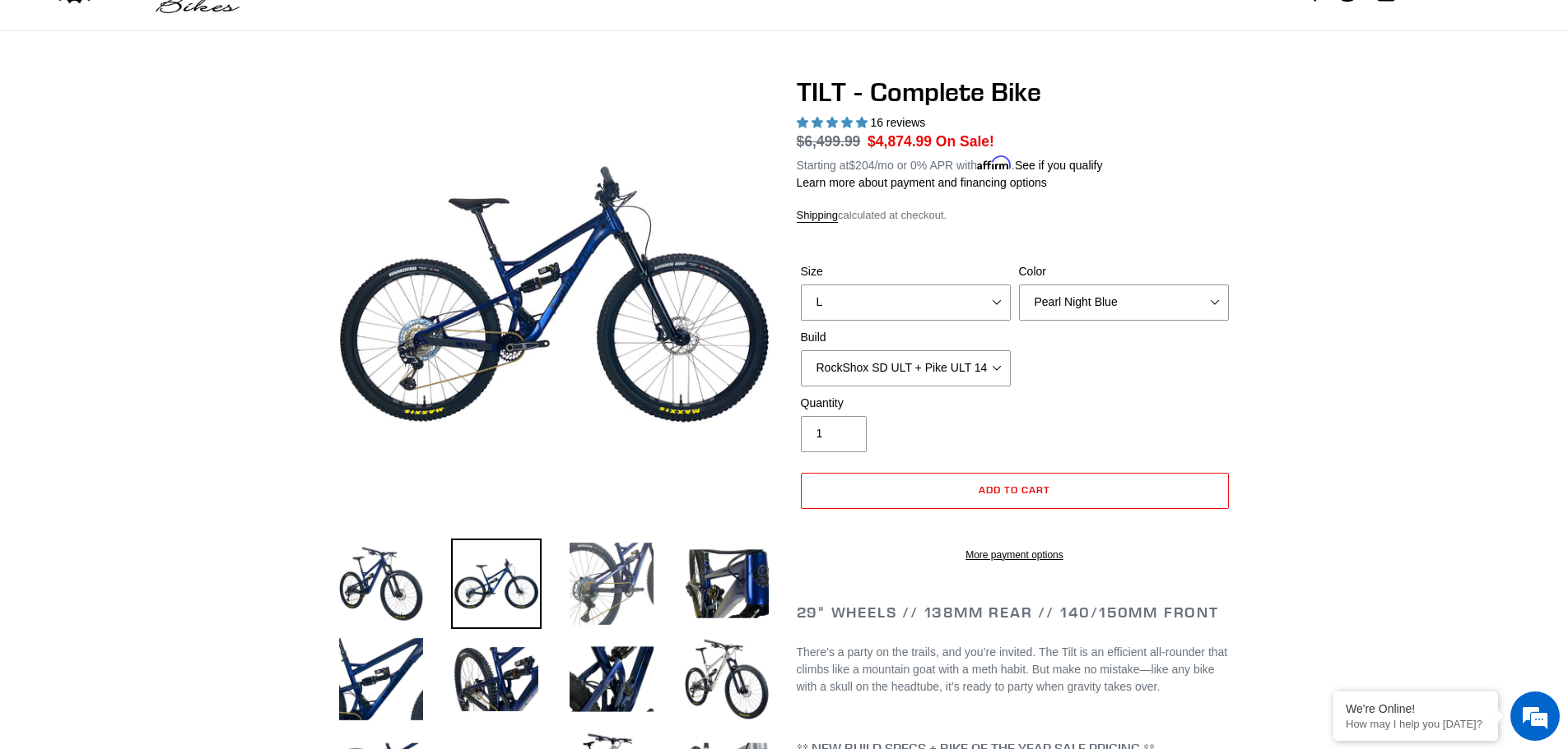
click at [591, 579] on img at bounding box center [612, 584] width 91 height 91
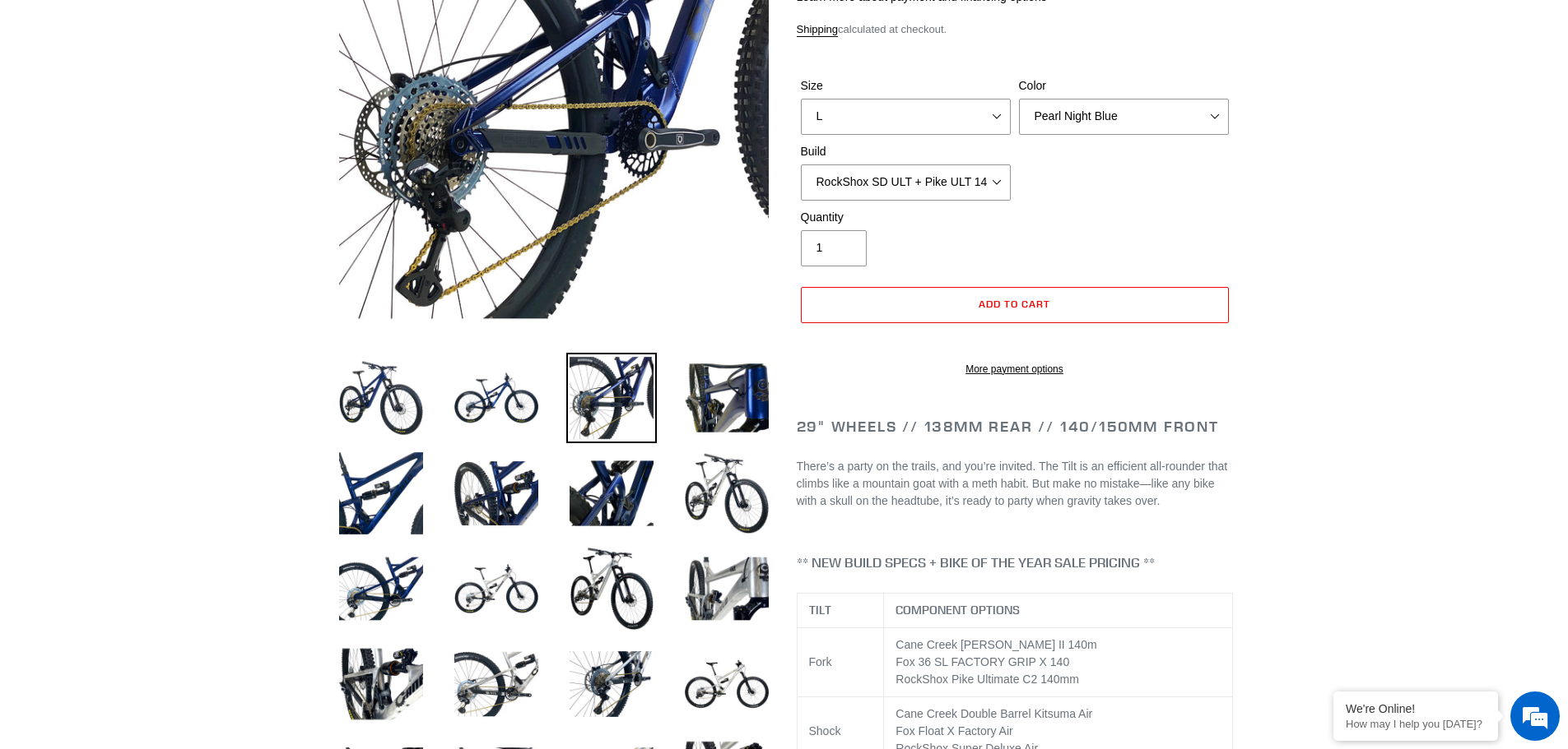
scroll to position [329, 0]
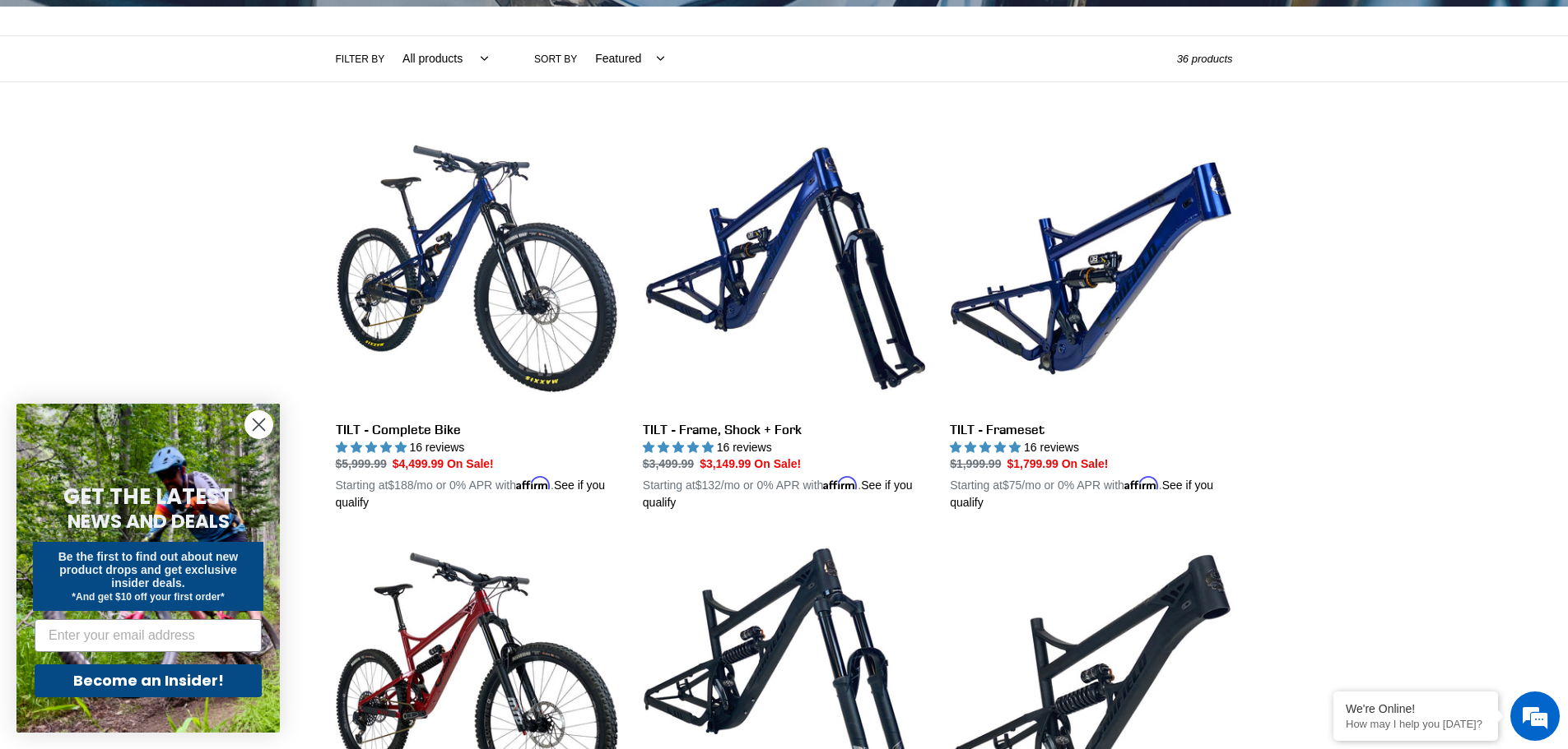
scroll to position [518, 0]
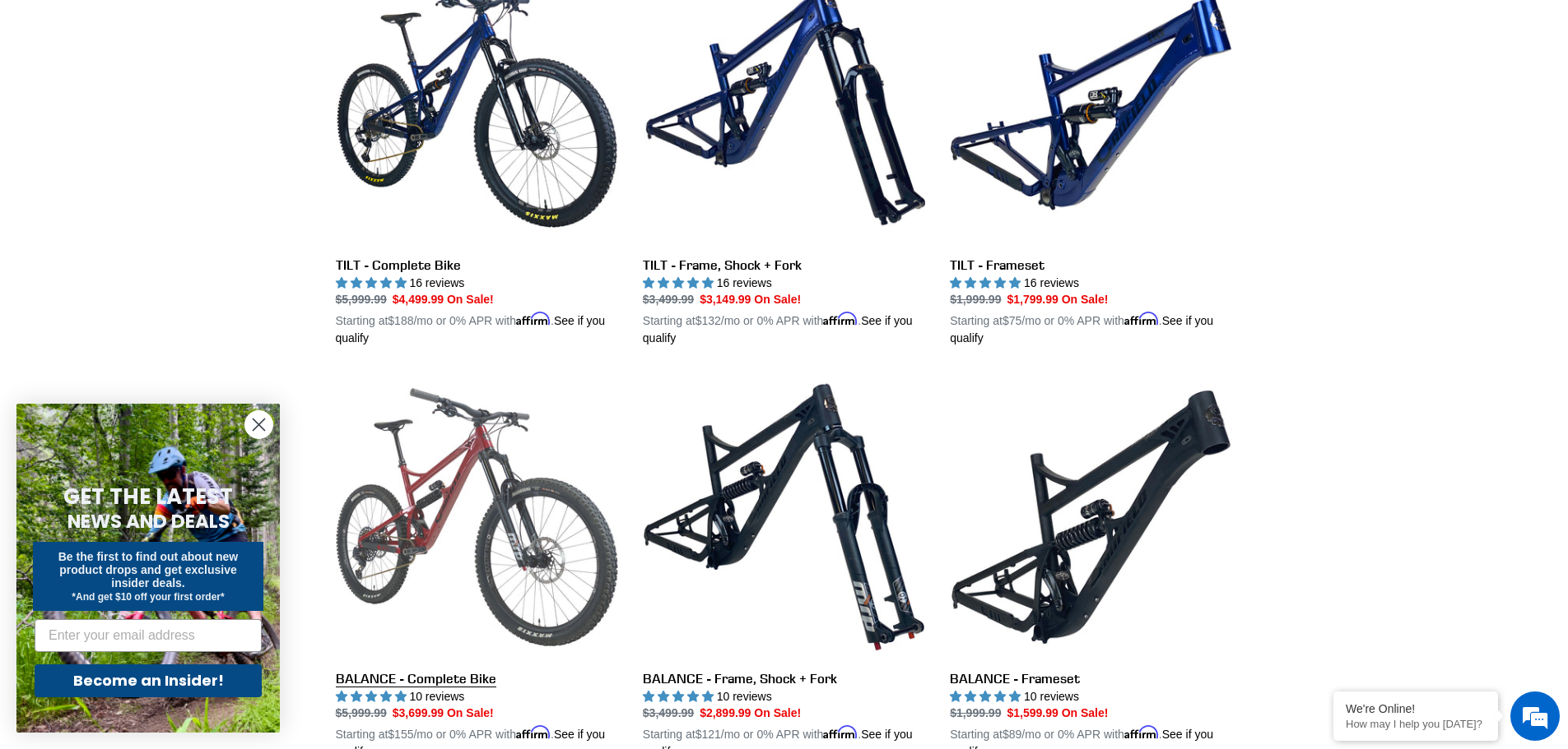
click at [519, 491] on link "BALANCE - Complete Bike" at bounding box center [477, 568] width 283 height 385
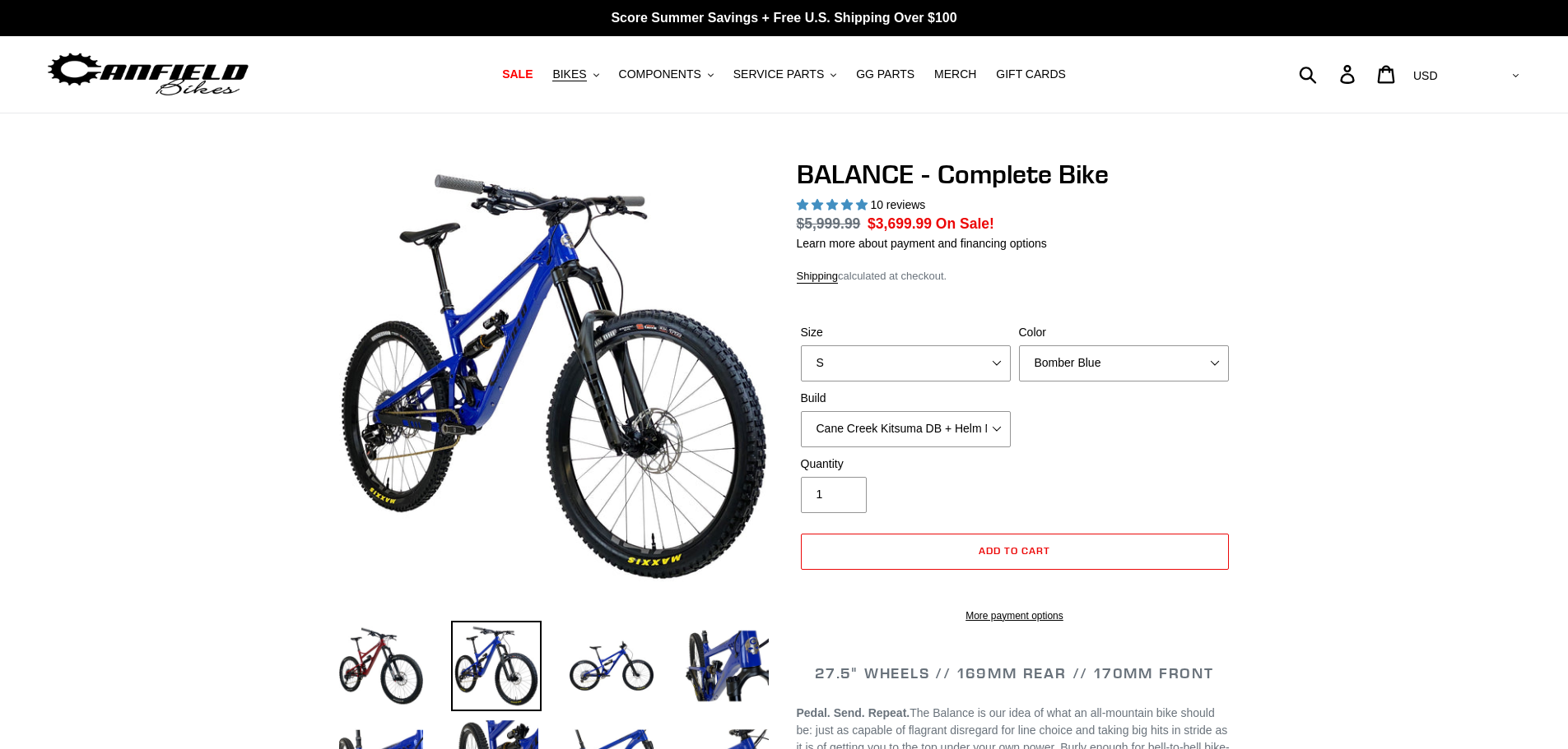
select select "highest-rating"
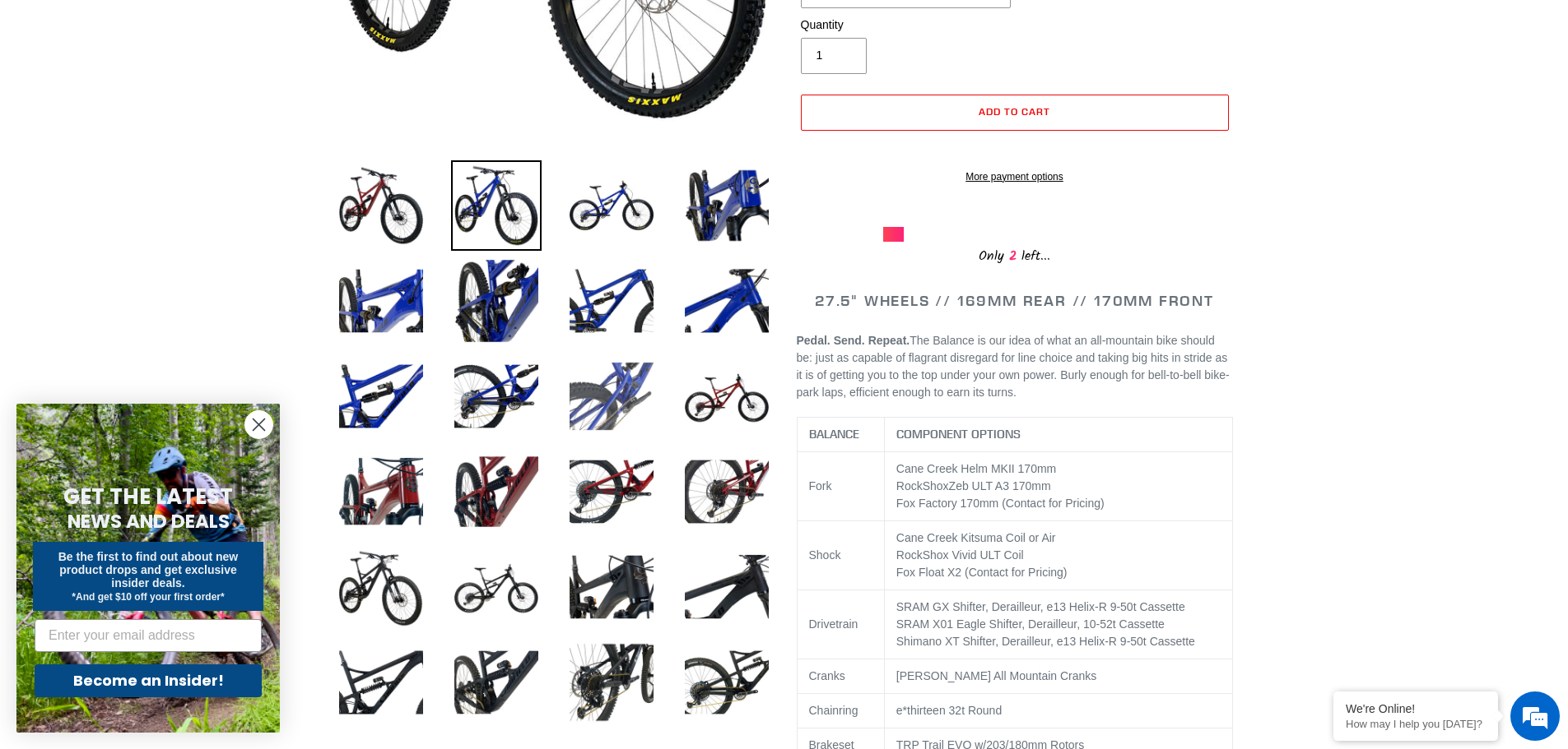
scroll to position [493, 0]
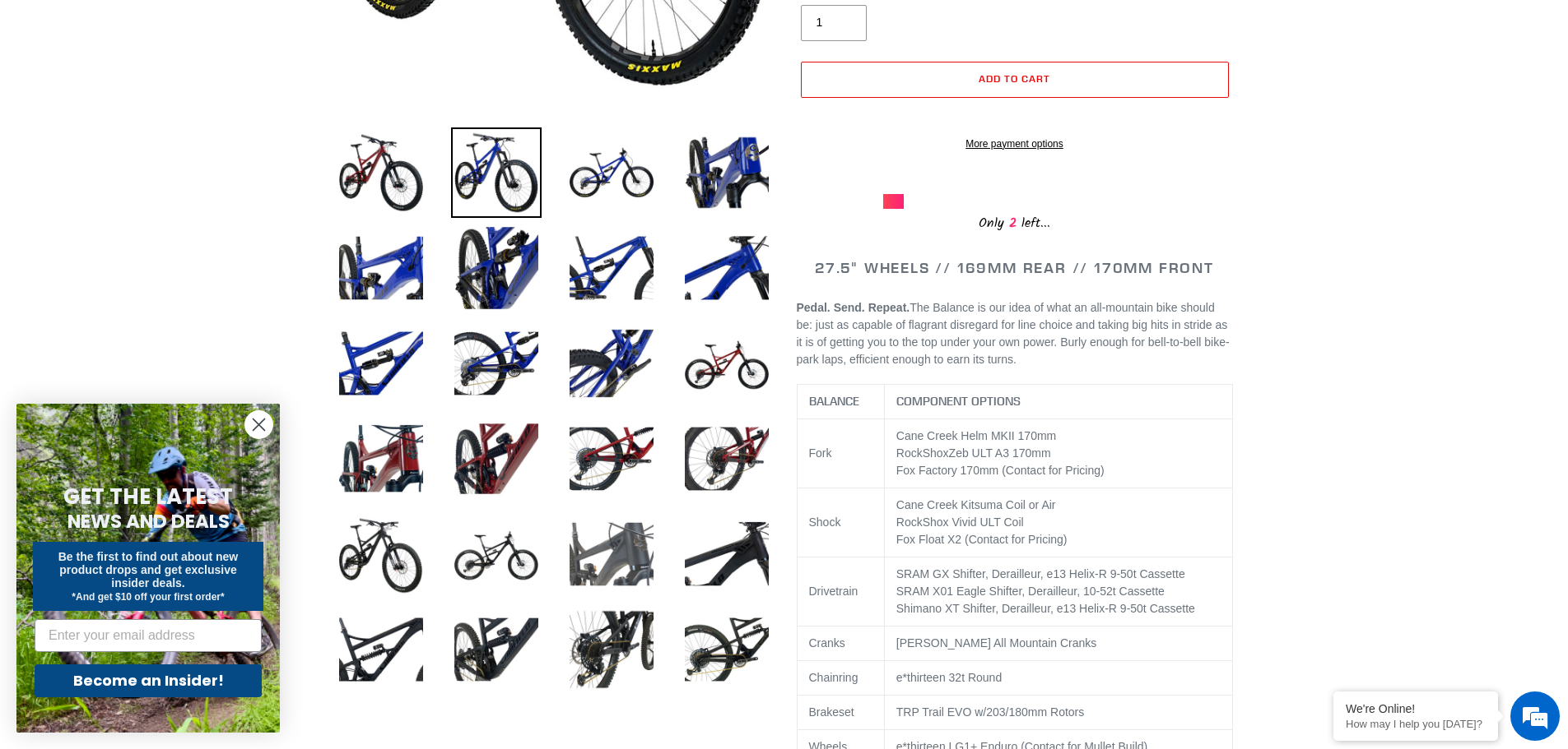
click at [594, 536] on img at bounding box center [612, 554] width 91 height 91
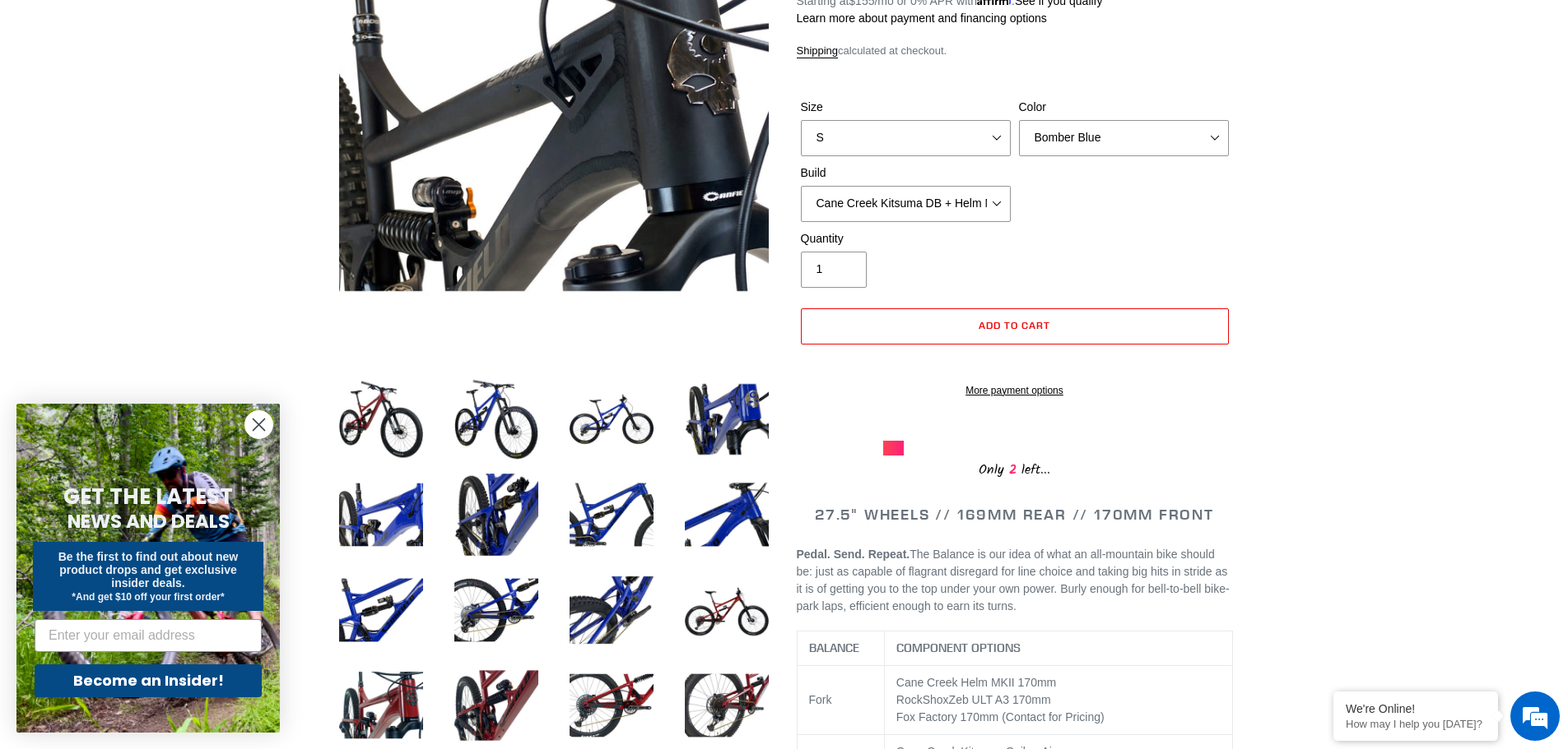
scroll to position [0, 0]
click at [1051, 150] on select "Bomber Blue Goat's Blood Stealth Black" at bounding box center [1124, 138] width 210 height 36
select select "Stealth Black"
click at [1019, 120] on select "Bomber Blue Goat's Blood Stealth Black" at bounding box center [1124, 138] width 210 height 36
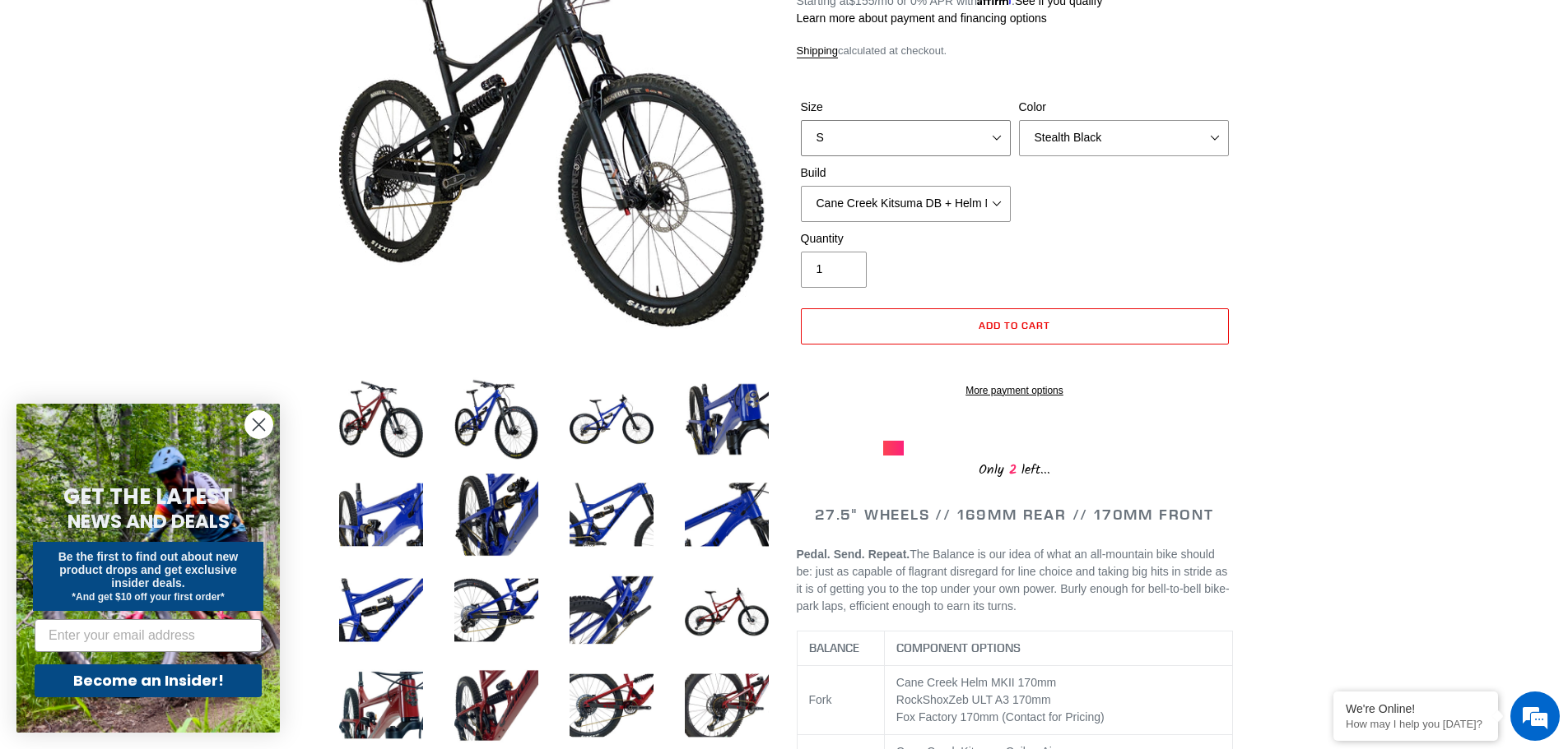
click at [916, 132] on select "S M L XL" at bounding box center [906, 138] width 210 height 36
select select "L"
click at [801, 120] on select "S M L XL" at bounding box center [906, 138] width 210 height 36
click at [867, 187] on select "Cane Creek Kitsuma DB + Helm MKII + SRAM GX Cane Creek Kitsuma DB + Helm MKII +…" at bounding box center [906, 203] width 210 height 36
select select "RockShox Vivid ULT + Zeb ULT + SRAM XO"
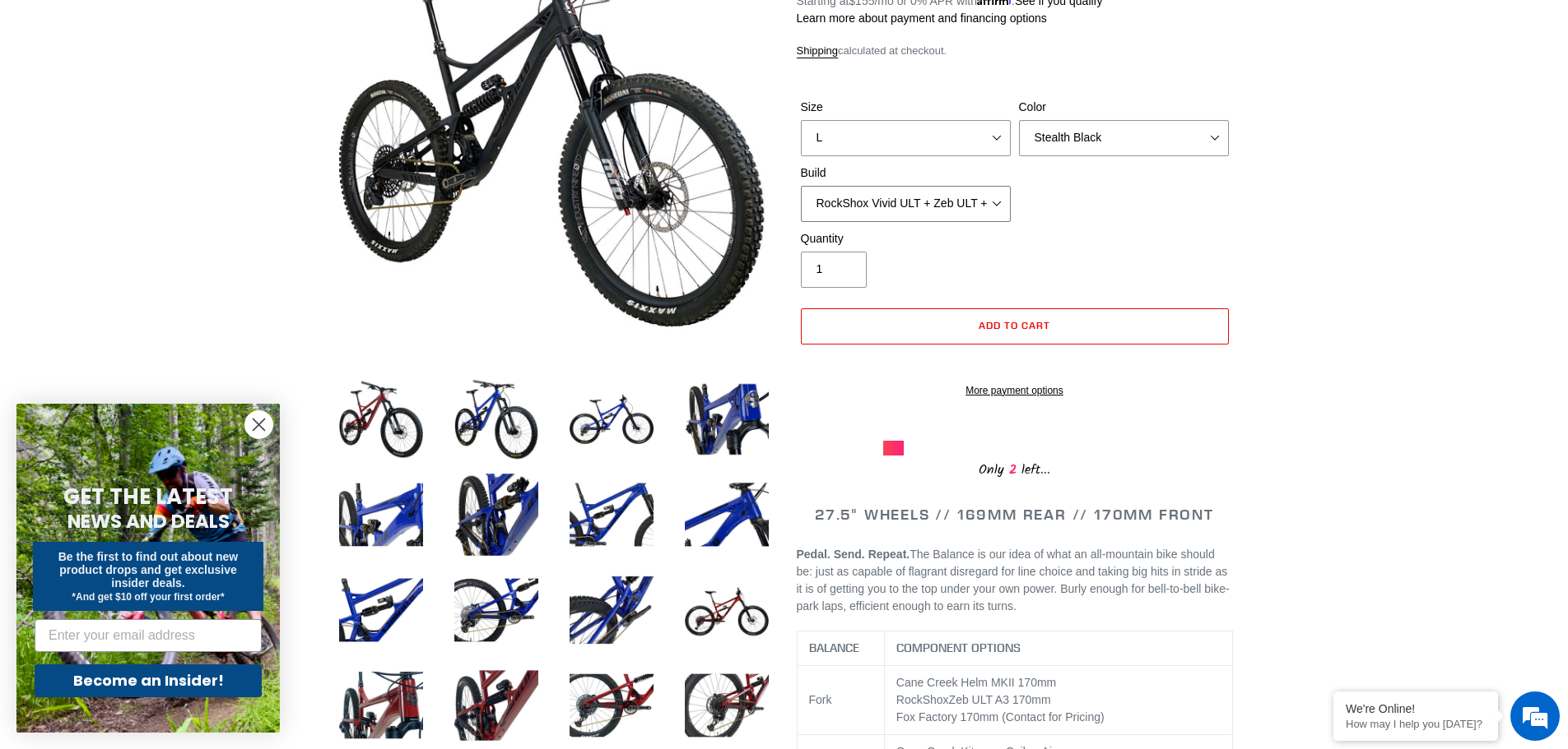
click at [801, 186] on select "Cane Creek Kitsuma DB + Helm MKII + SRAM GX Cane Creek Kitsuma DB + Helm MKII +…" at bounding box center [906, 203] width 210 height 36
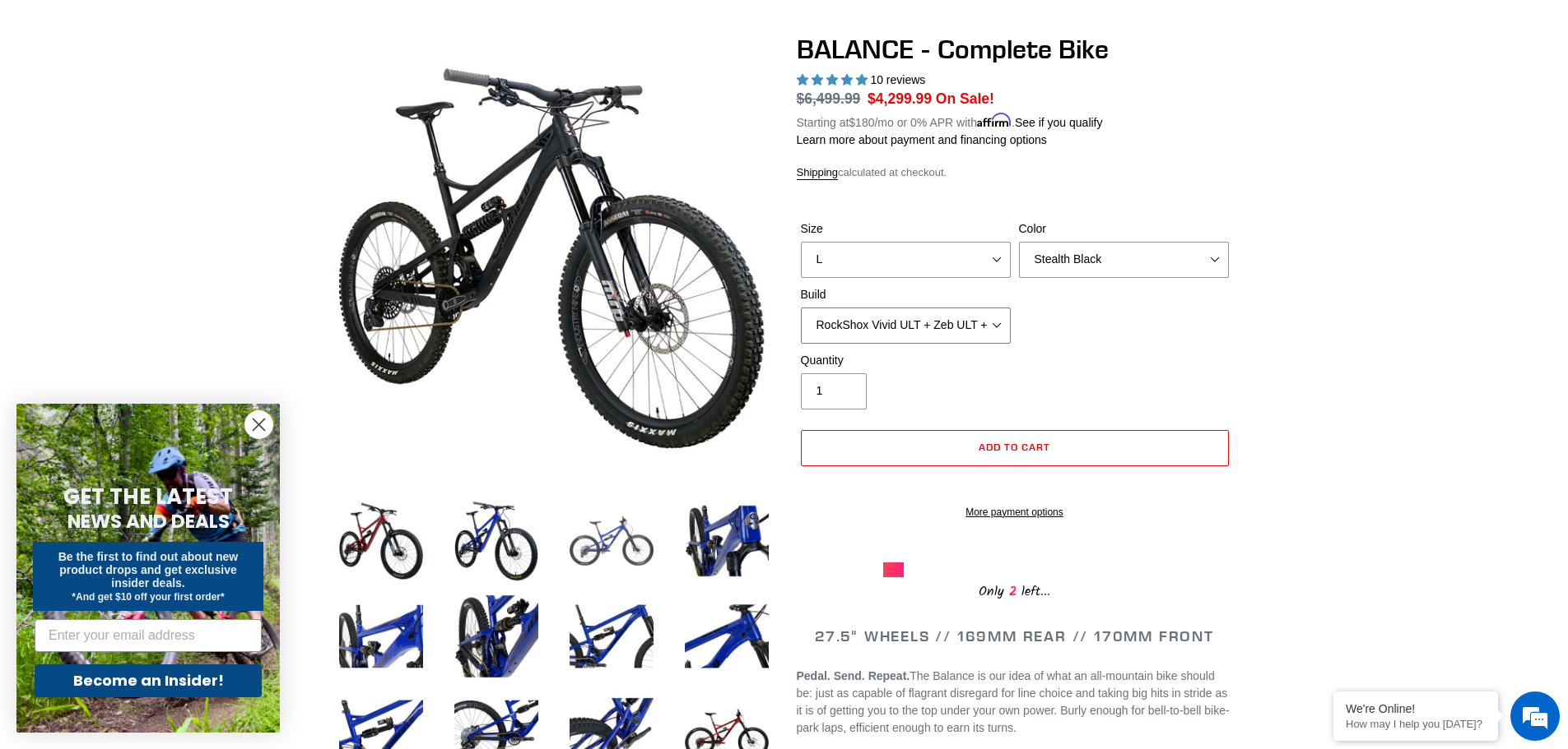
scroll to position [82, 0]
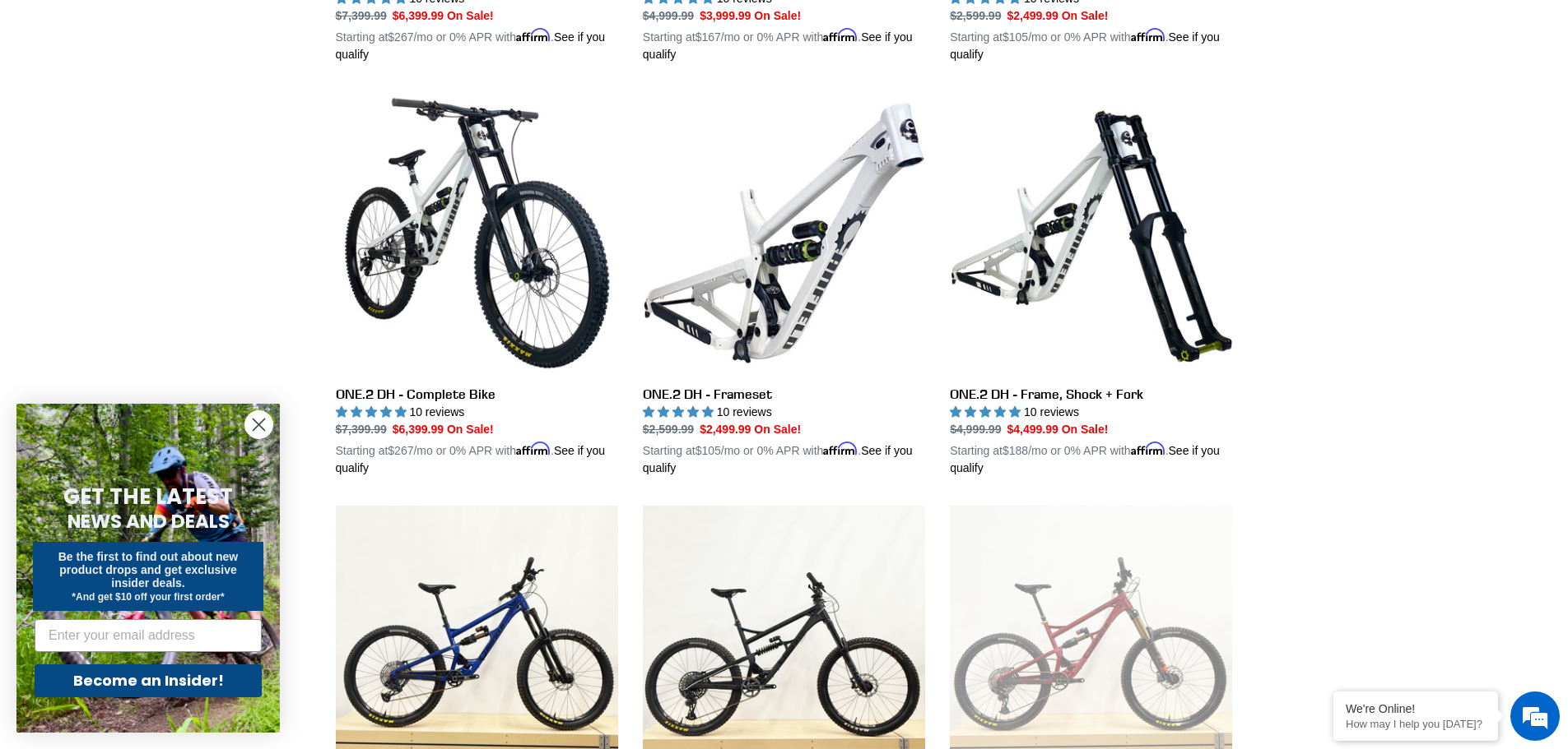
scroll to position [2821, 0]
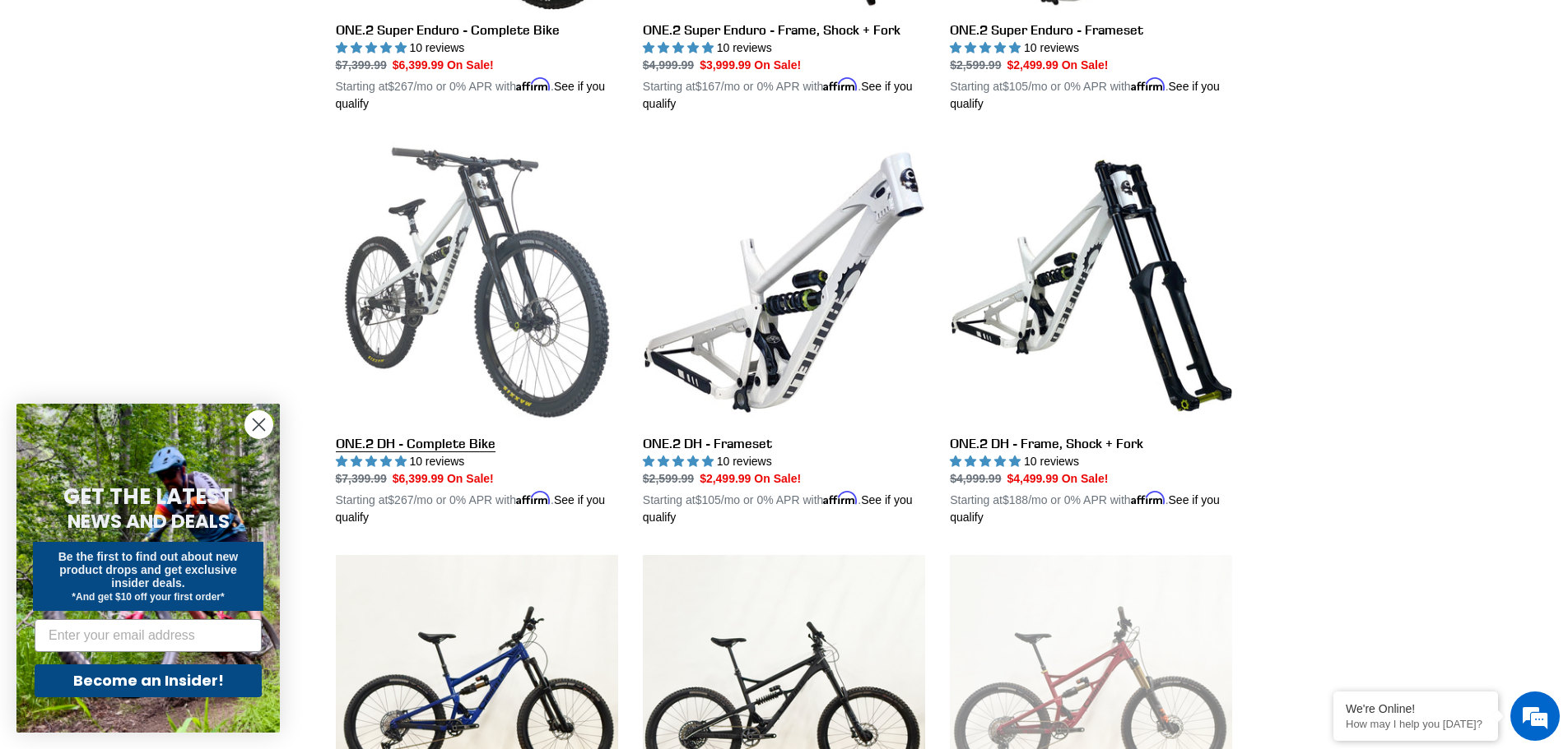
click at [478, 228] on link "ONE.2 DH - Complete Bike" at bounding box center [477, 333] width 283 height 385
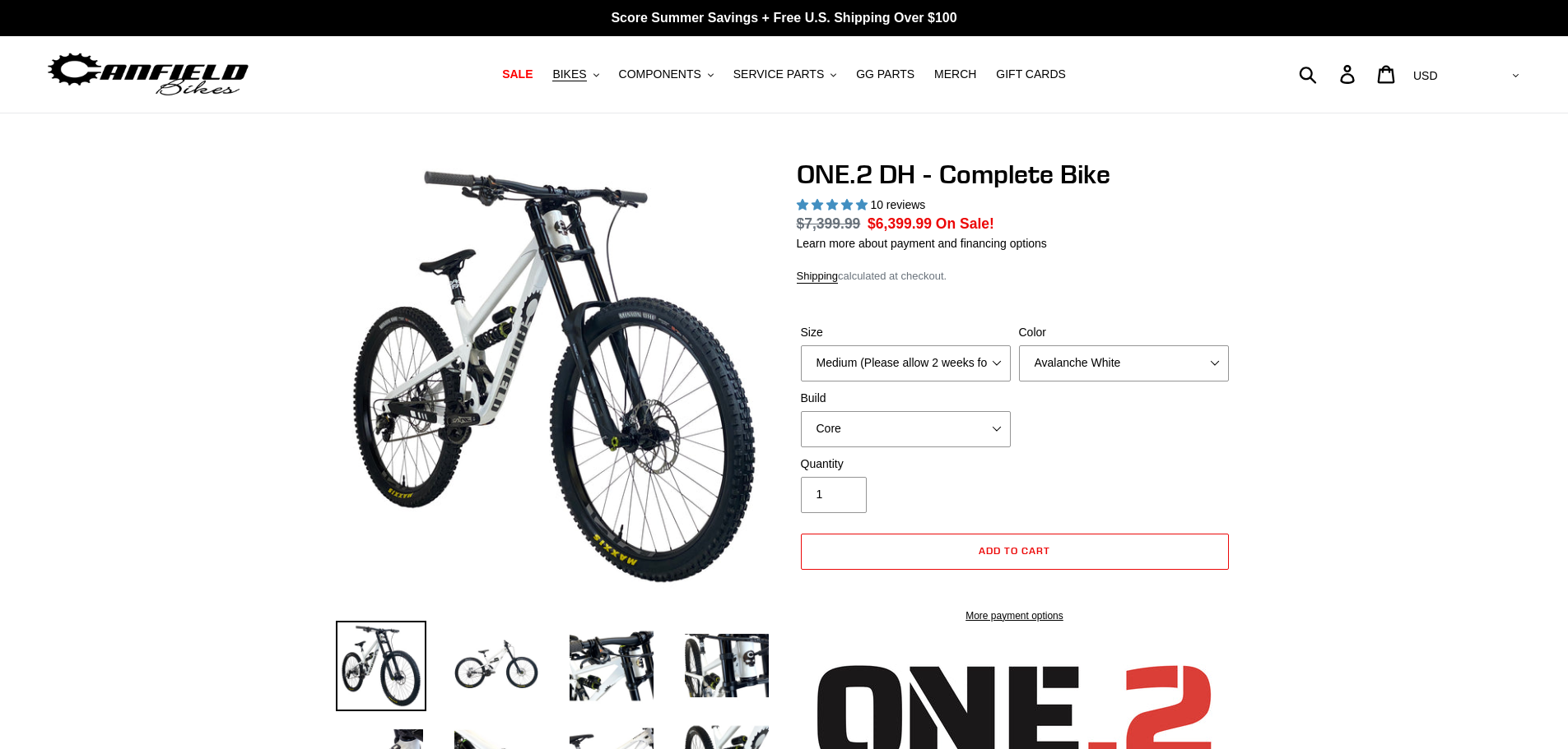
select select "highest-rating"
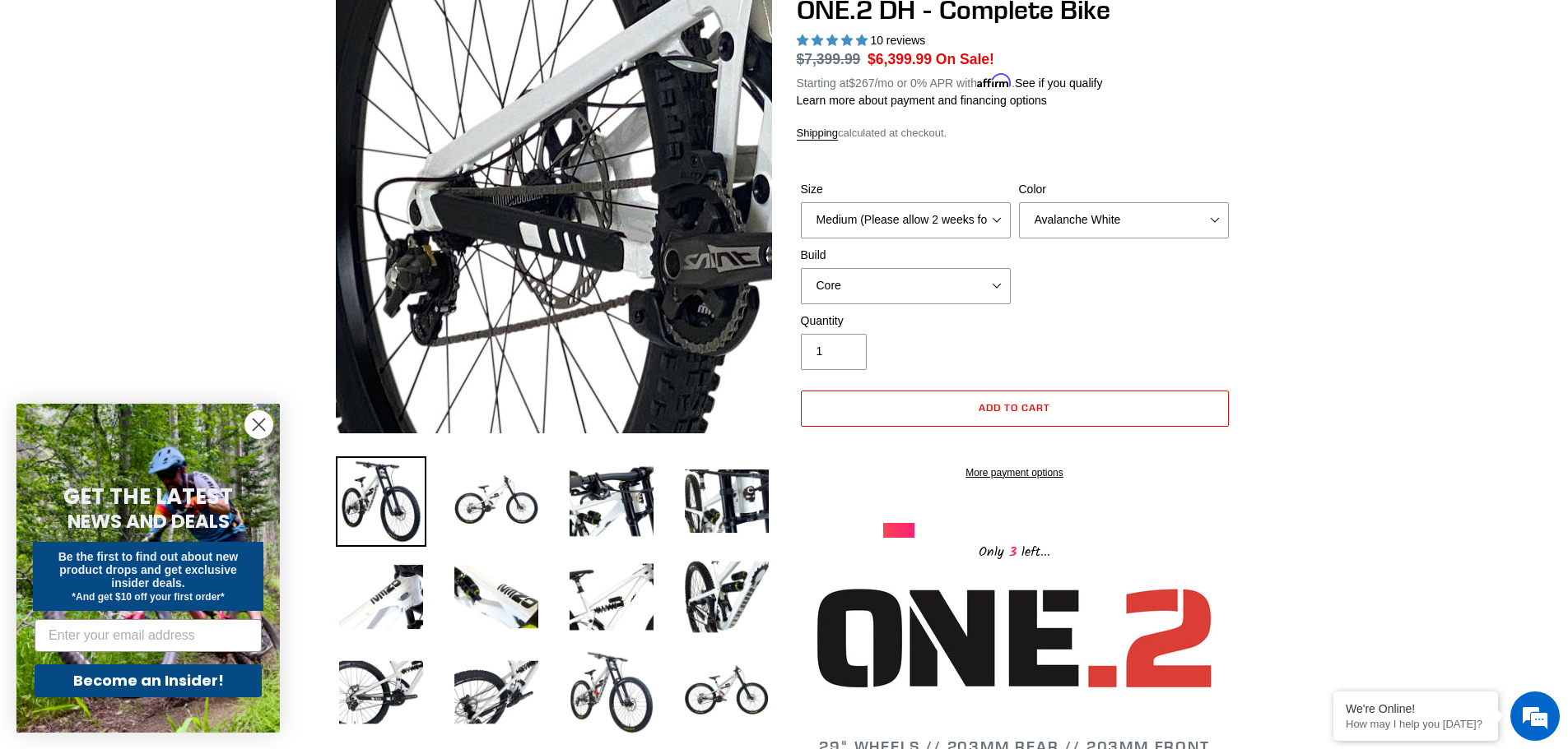
drag, startPoint x: 369, startPoint y: 258, endPoint x: 1445, endPoint y: 214, distance: 1076.9
